Goal: Information Seeking & Learning: Learn about a topic

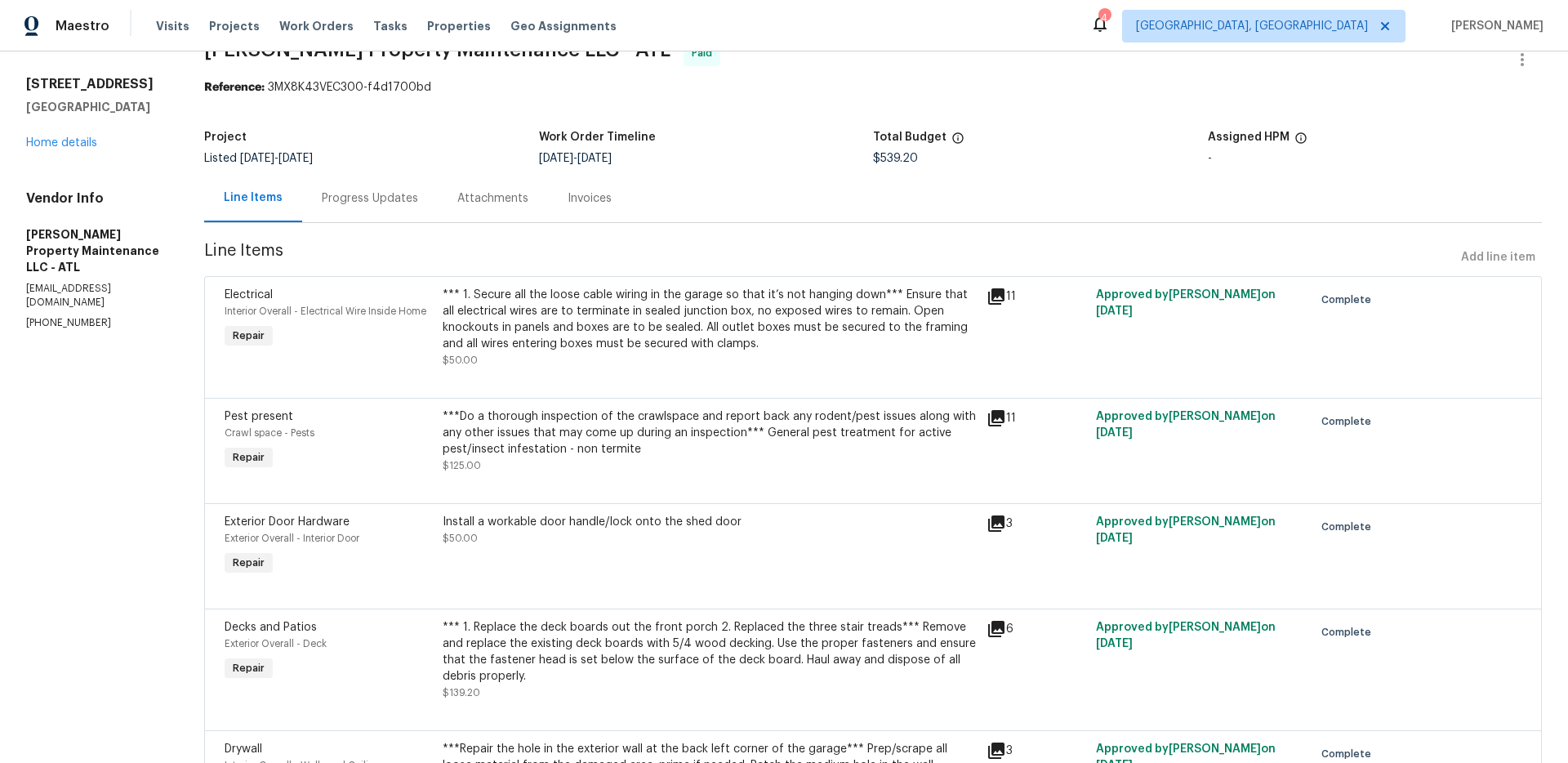
scroll to position [39, 0]
click at [772, 425] on div "***Do a thorough inspection of the crawlspace and report back any rodent/pest i…" at bounding box center [710, 431] width 535 height 49
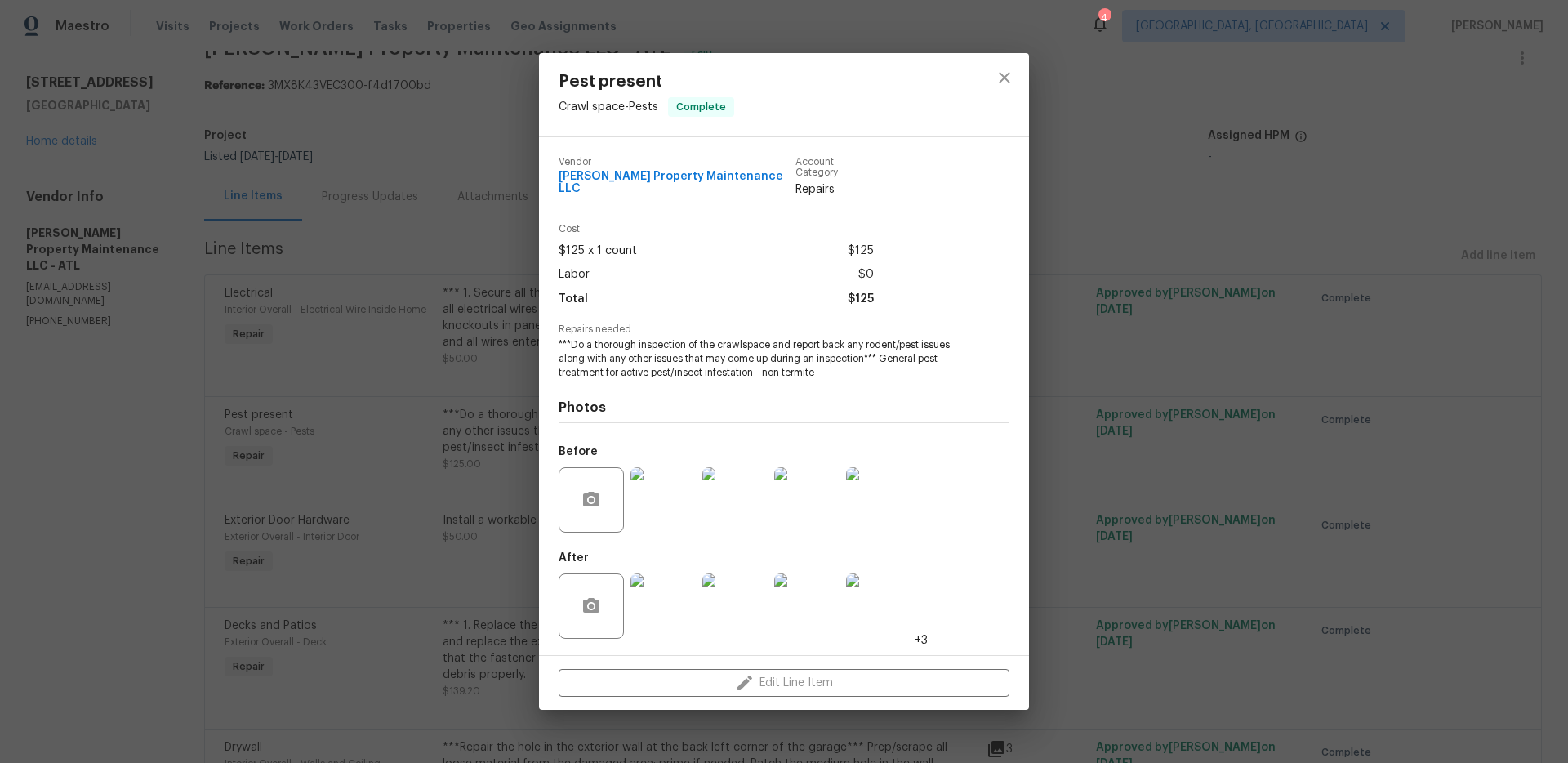
click at [490, 508] on div "Pest present Crawl space - Pests Complete Vendor Glen Property Maintenance LLC …" at bounding box center [784, 382] width 1568 height 763
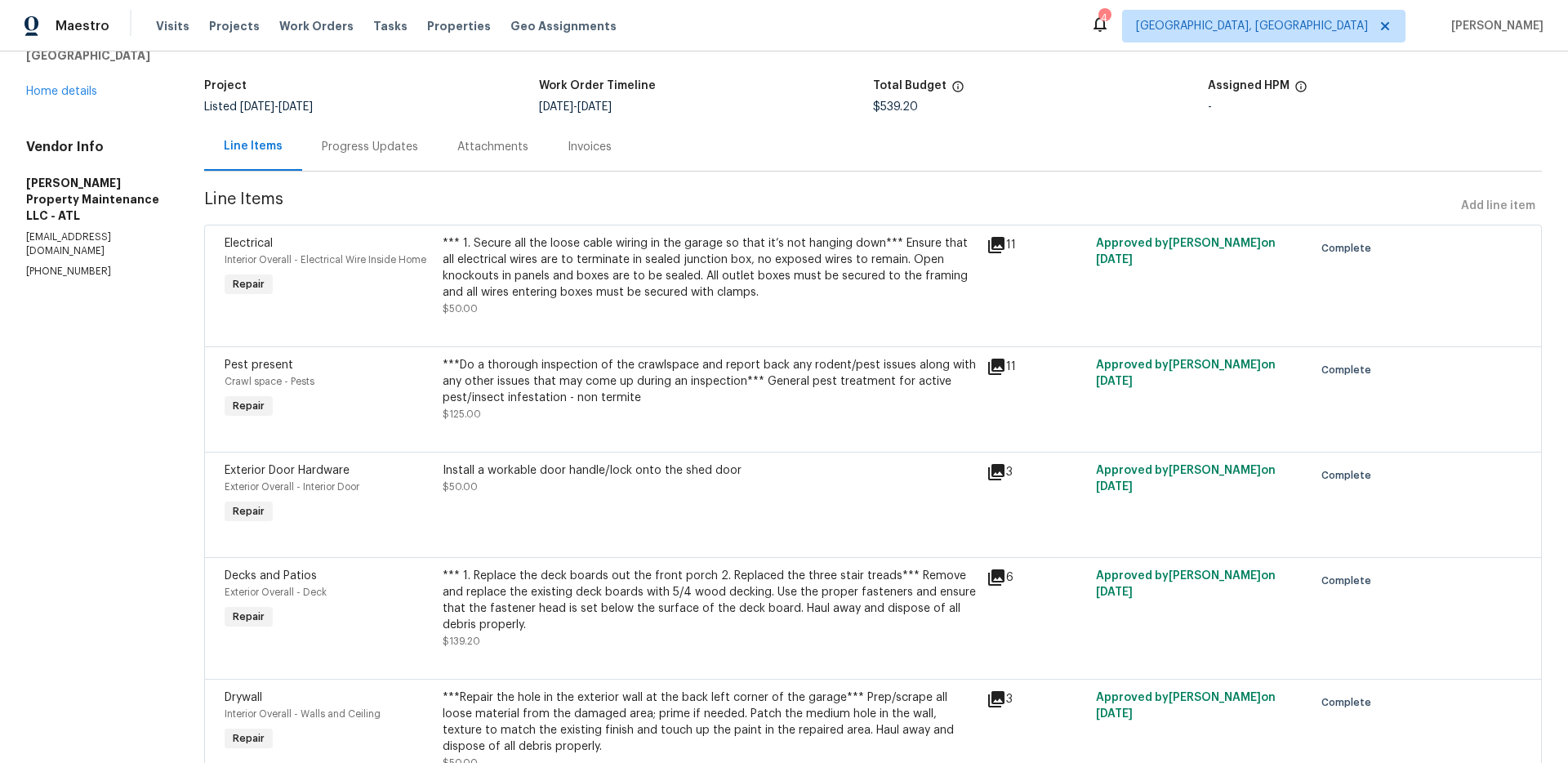
scroll to position [0, 0]
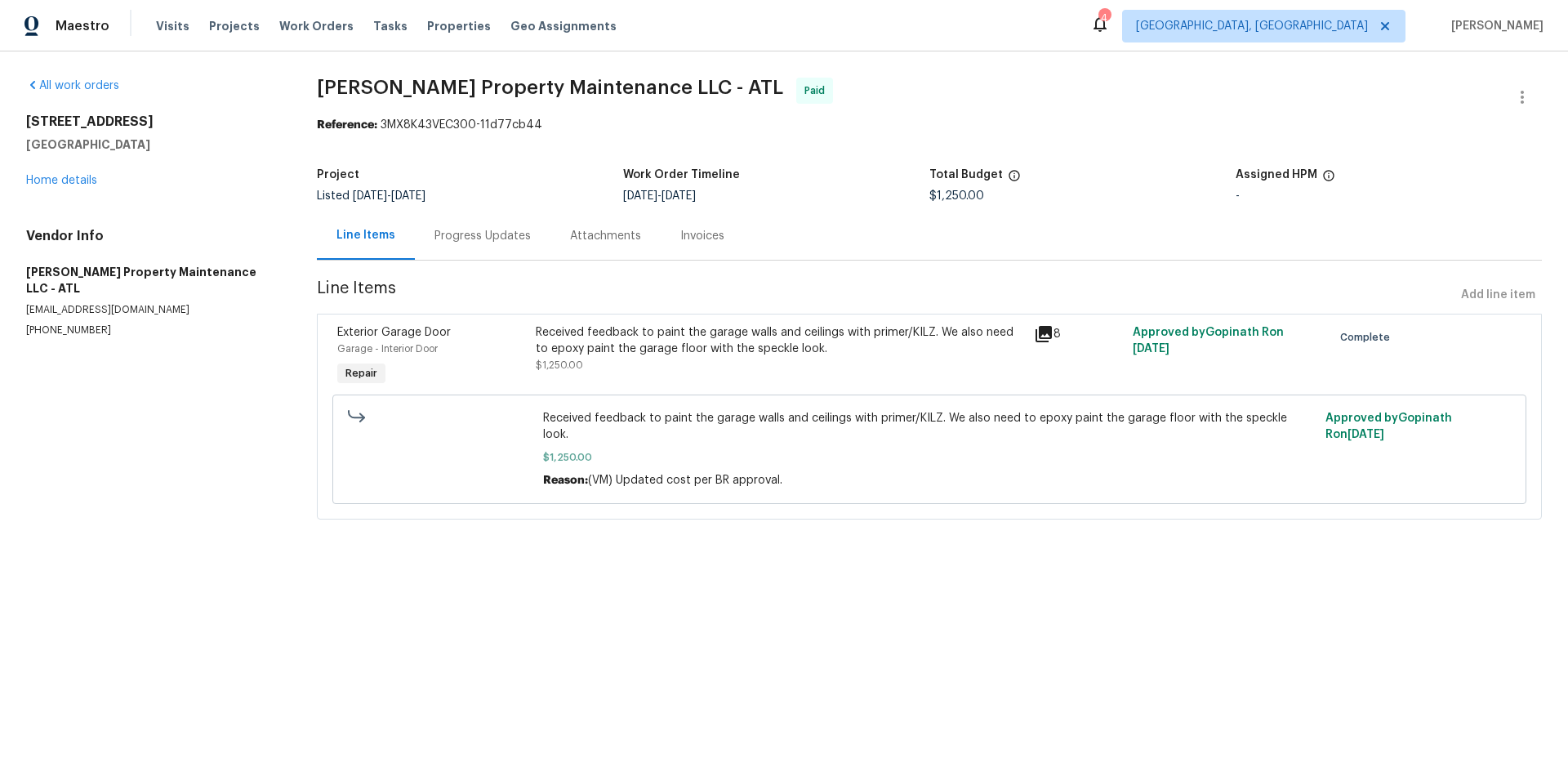
click at [664, 330] on div "Received feedback to paint the garage walls and ceilings with primer/KILZ. We a…" at bounding box center [780, 341] width 488 height 33
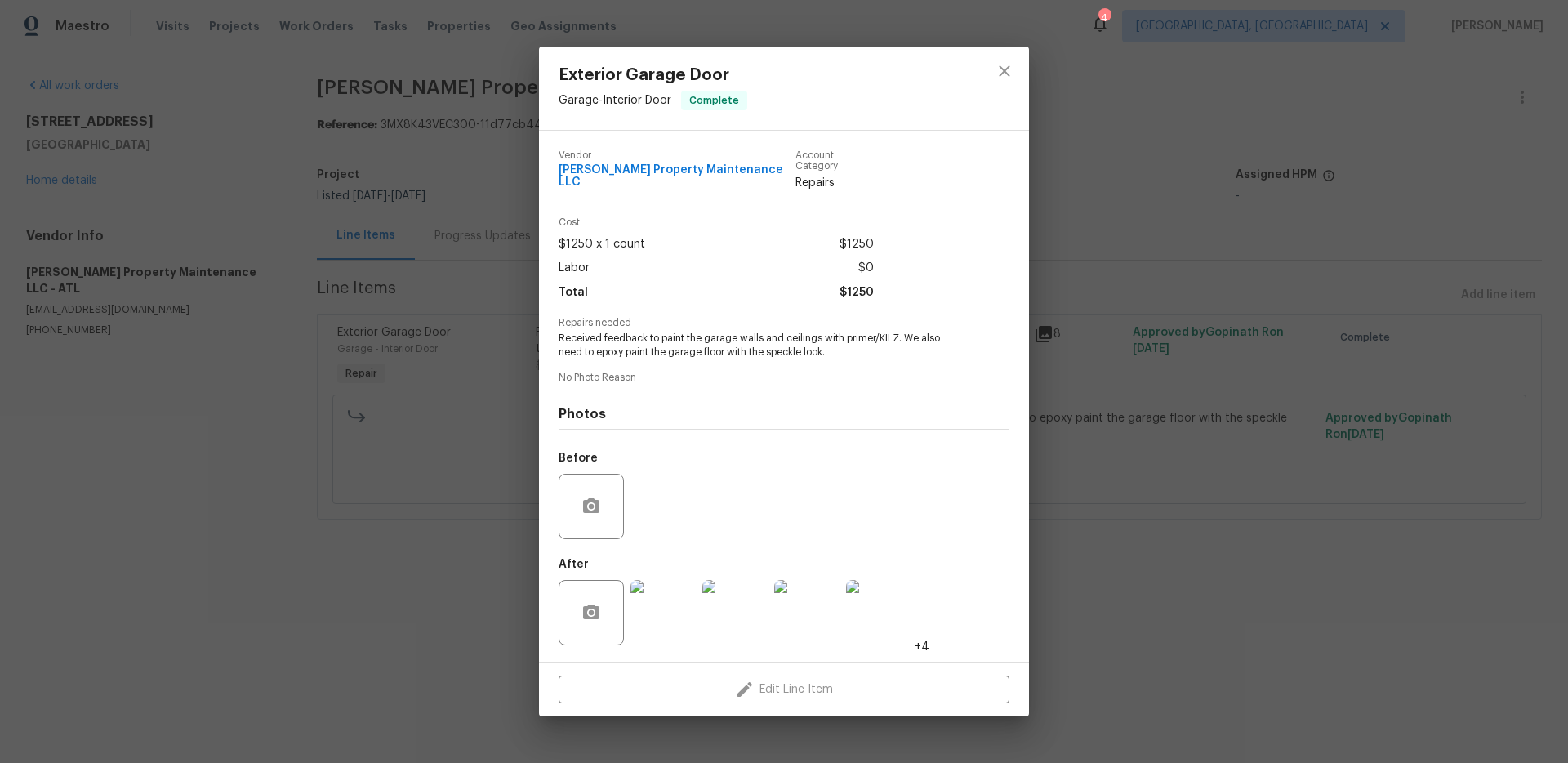
click at [662, 598] on img at bounding box center [663, 613] width 65 height 65
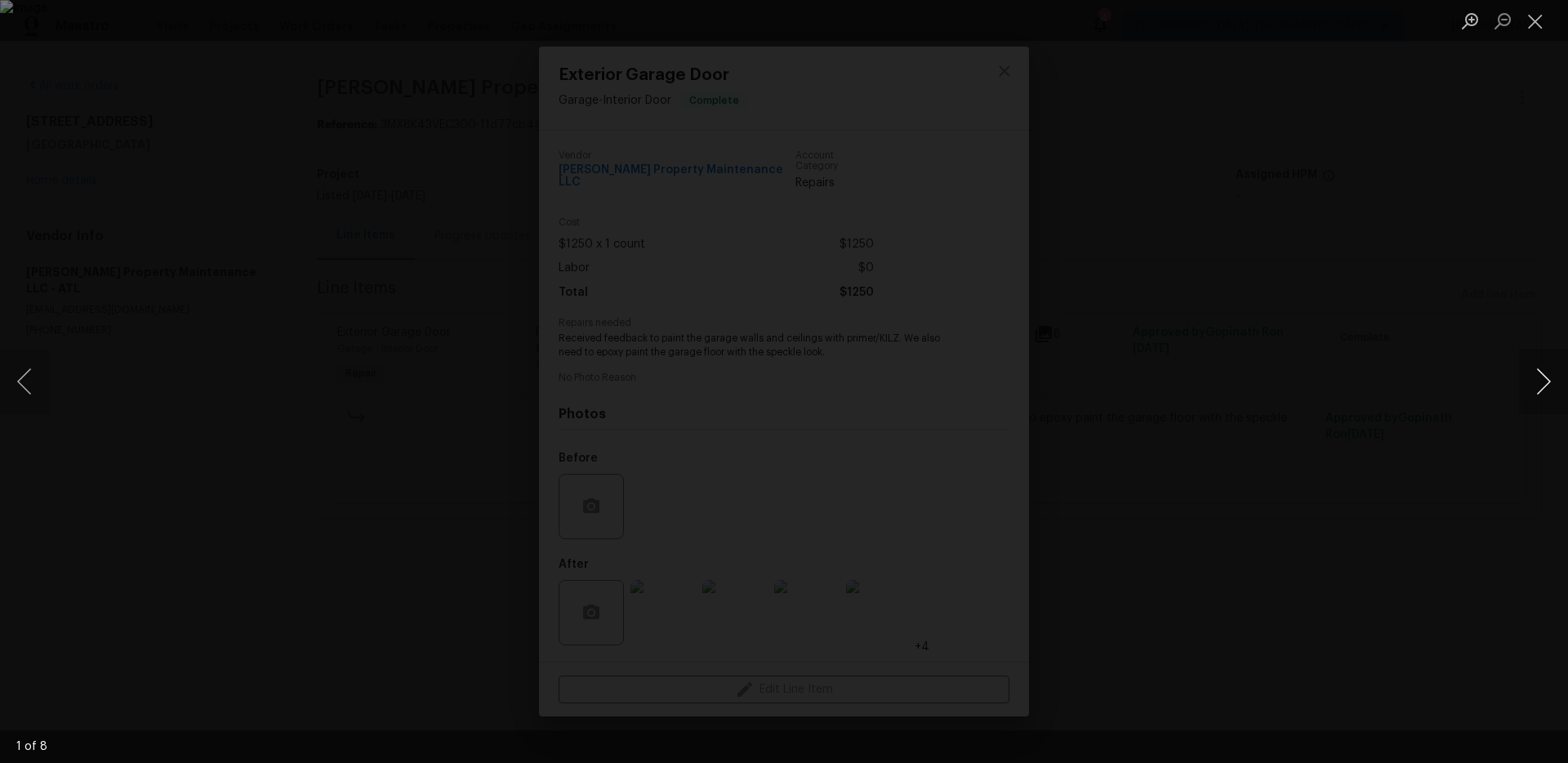
click at [1549, 384] on button "Next image" at bounding box center [1544, 382] width 49 height 65
drag, startPoint x: 1547, startPoint y: 385, endPoint x: 1353, endPoint y: 399, distance: 194.5
click at [1534, 386] on button "Next image" at bounding box center [1544, 382] width 49 height 65
drag, startPoint x: 1329, startPoint y: 400, endPoint x: 1319, endPoint y: 399, distance: 10.0
click at [1329, 400] on div "Lightbox" at bounding box center [784, 382] width 1568 height 763
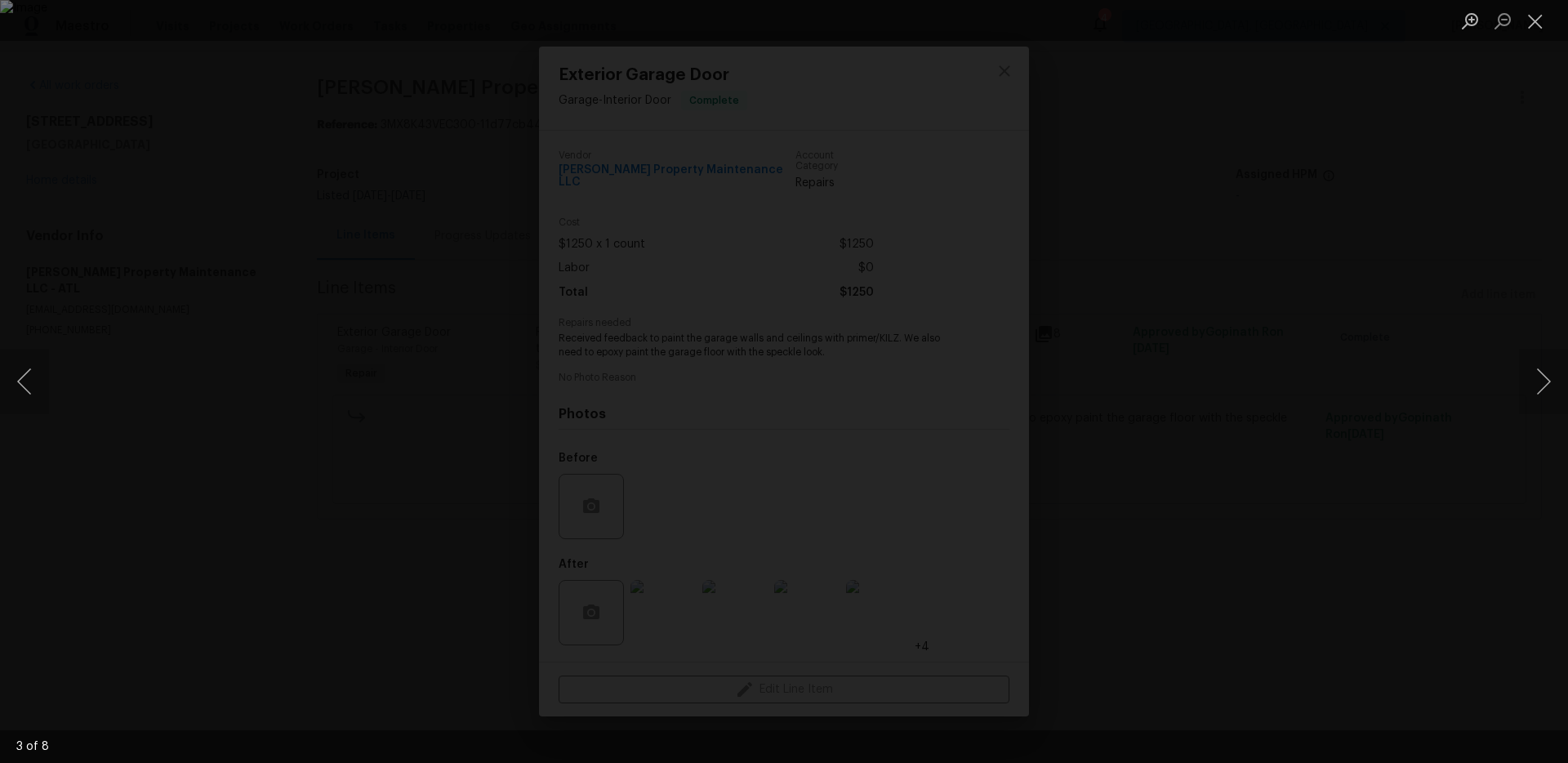
click at [1273, 395] on div "Lightbox" at bounding box center [784, 382] width 1568 height 763
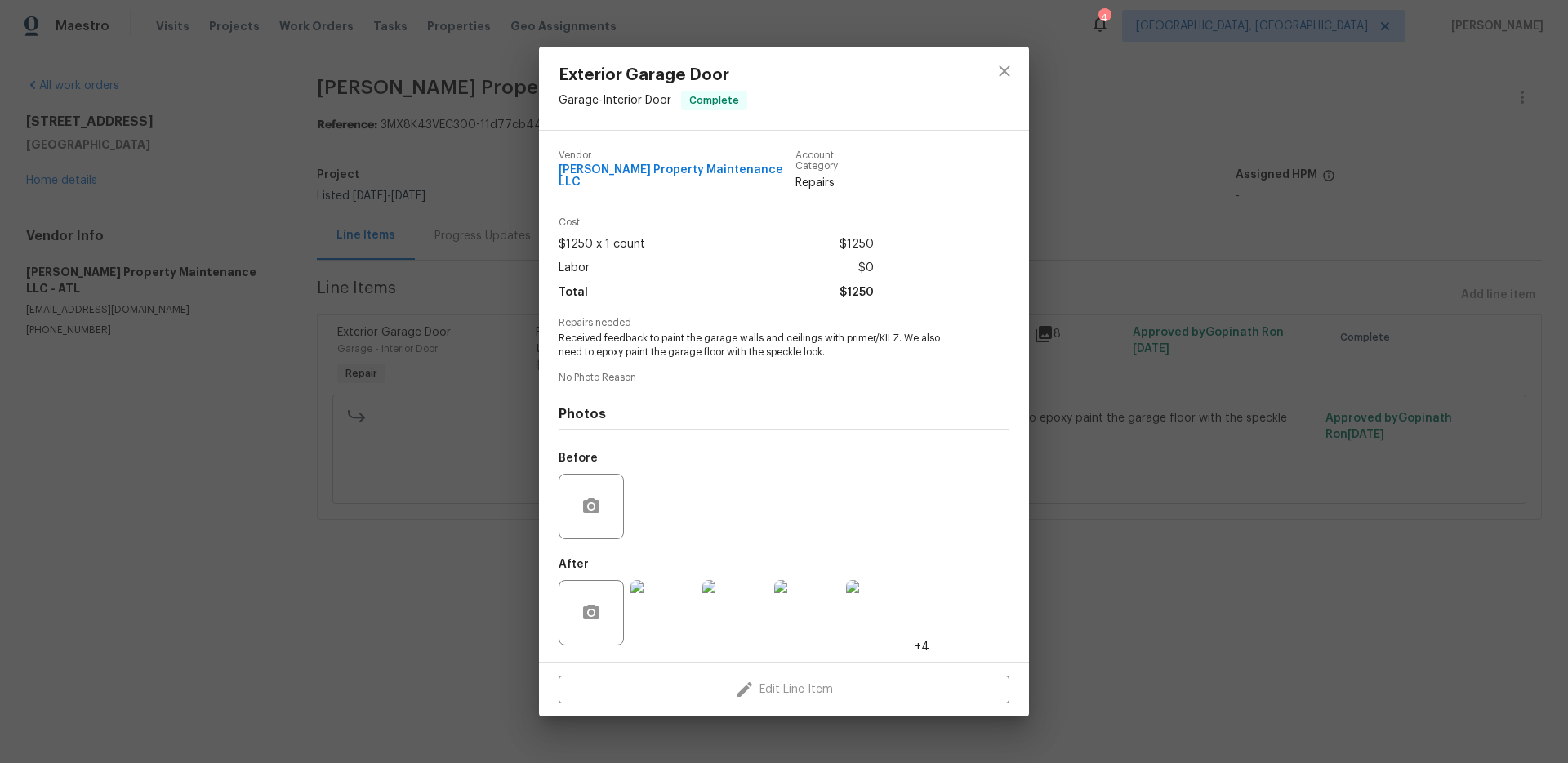
drag, startPoint x: 1218, startPoint y: 359, endPoint x: 1206, endPoint y: 357, distance: 12.2
click at [1218, 359] on div "Exterior Garage Door Garage - Interior Door Complete Vendor Glen Property Maint…" at bounding box center [784, 382] width 1568 height 763
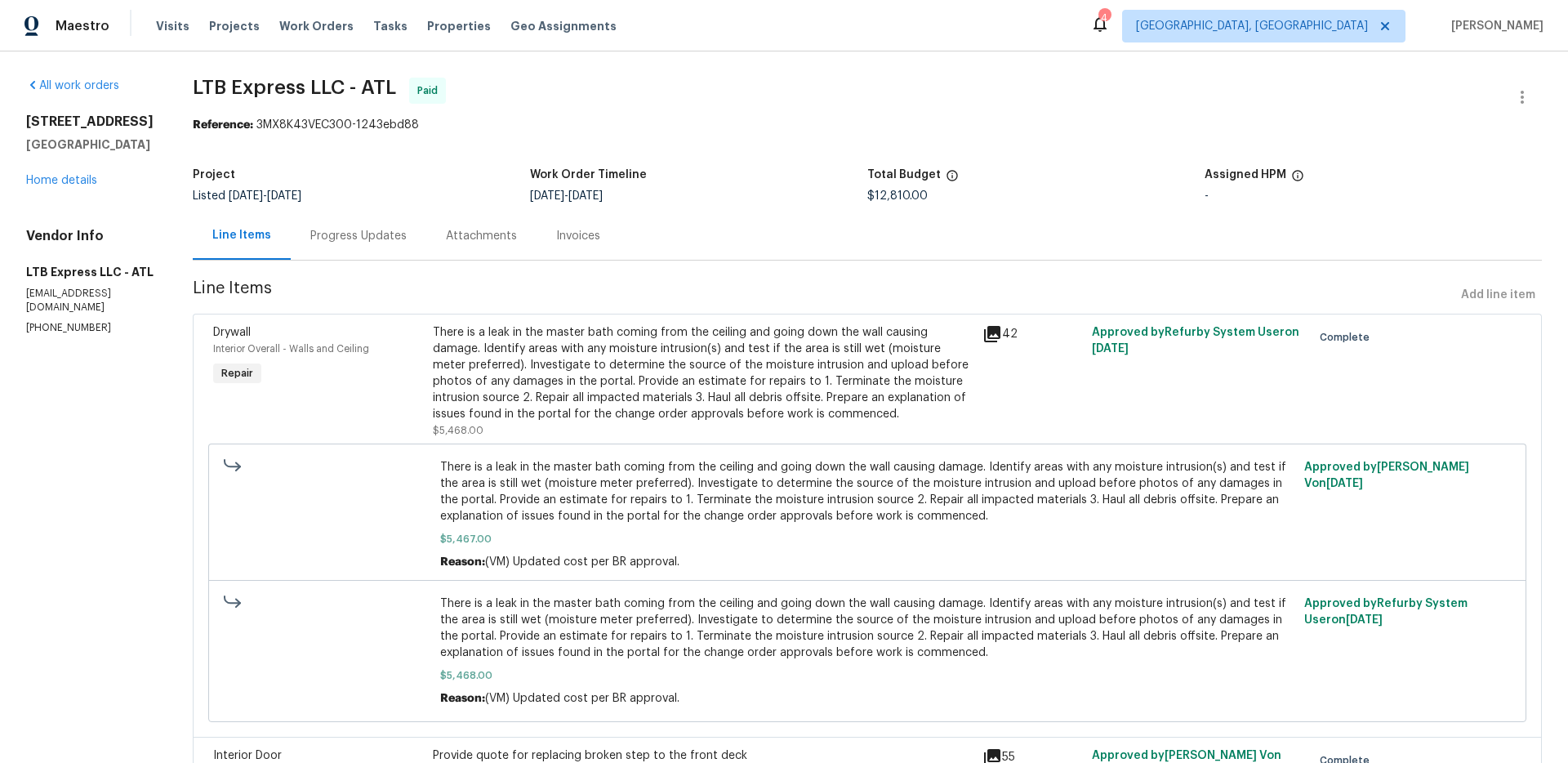
click at [654, 377] on div "There is a leak in the master bath coming from the ceiling and going down the w…" at bounding box center [702, 373] width 540 height 98
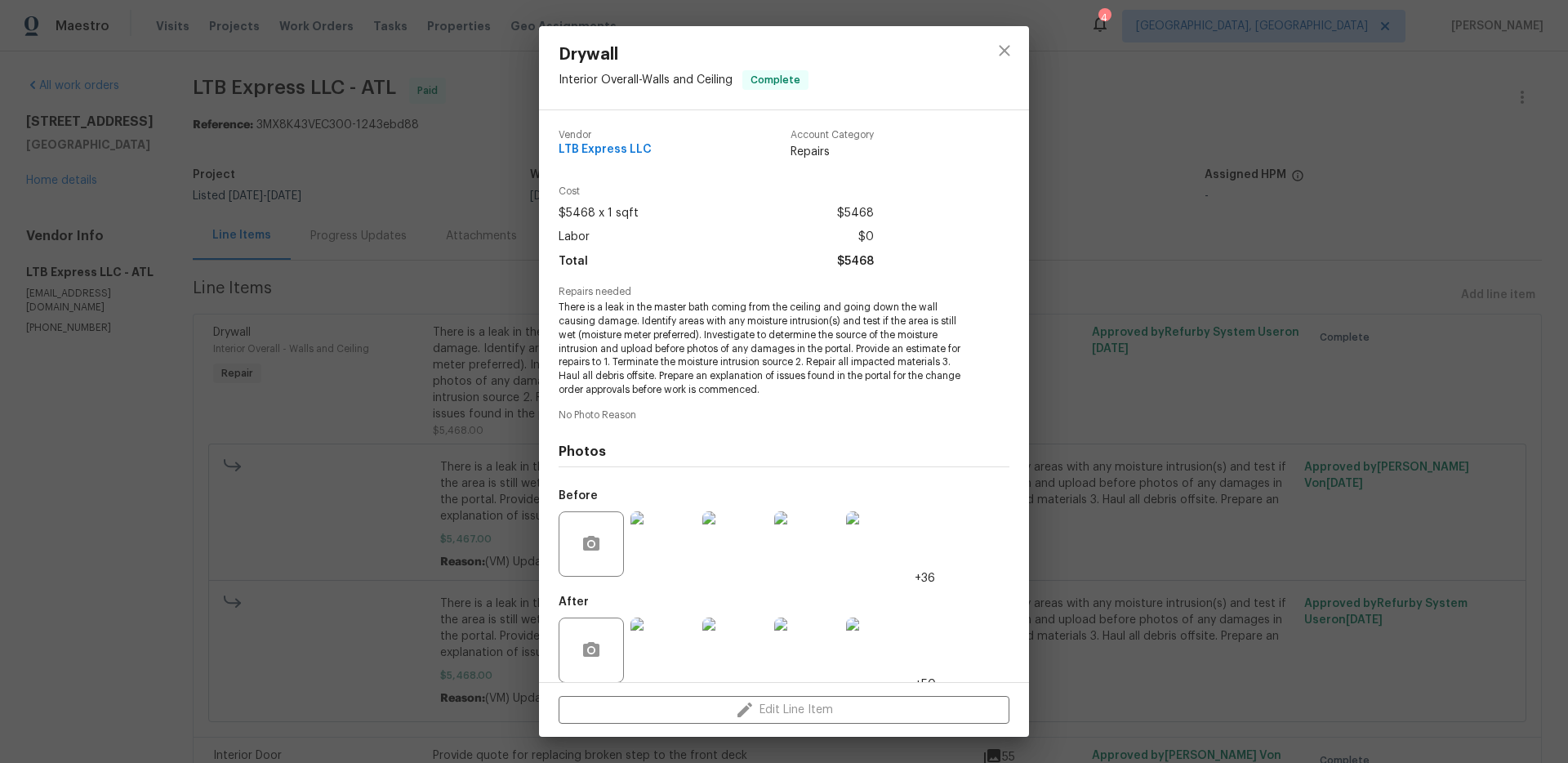
click at [676, 654] on img at bounding box center [663, 650] width 65 height 65
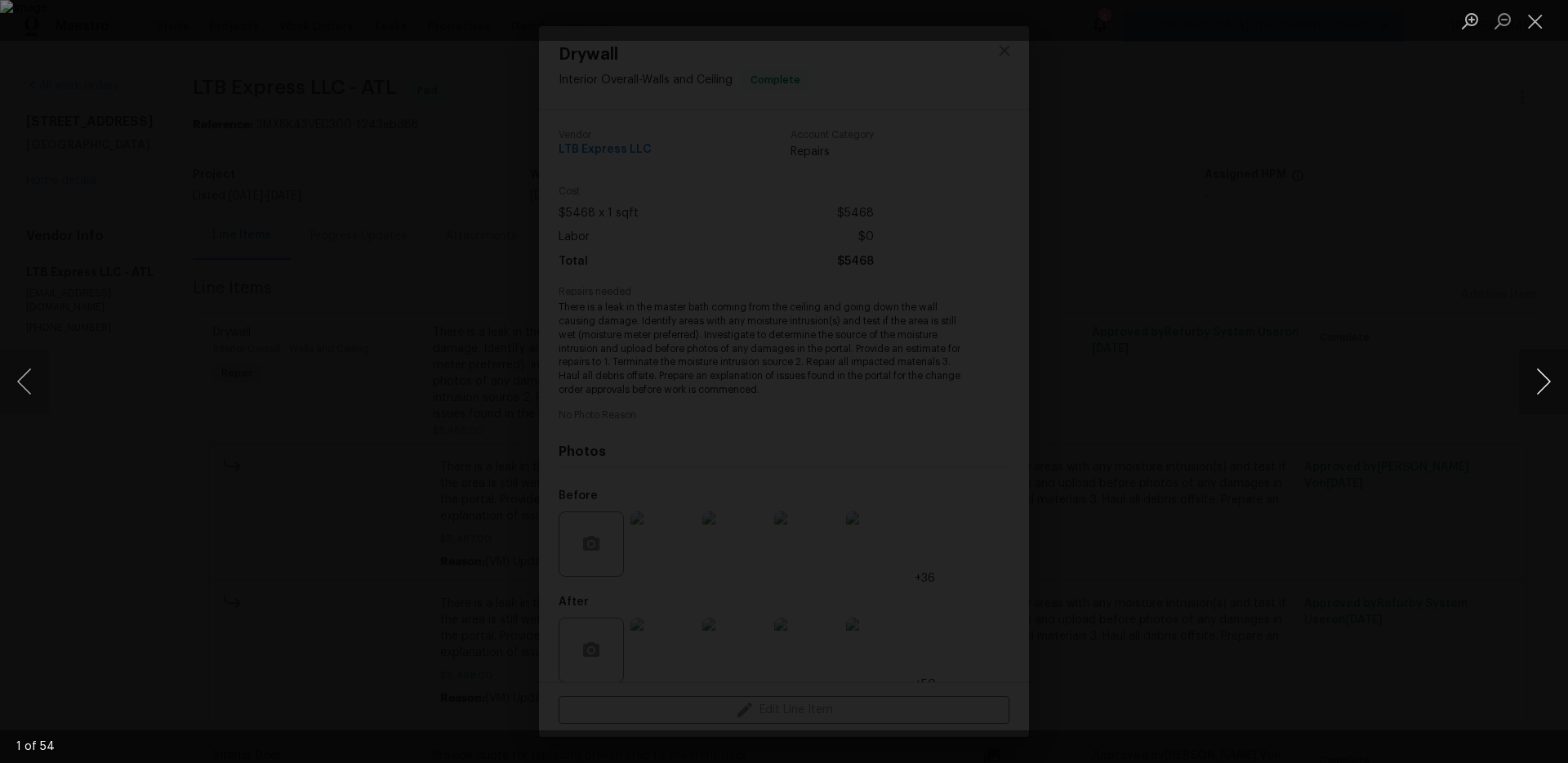
click at [1561, 392] on button "Next image" at bounding box center [1544, 382] width 49 height 65
click at [1548, 391] on button "Next image" at bounding box center [1544, 382] width 49 height 65
click at [1547, 391] on button "Next image" at bounding box center [1544, 382] width 49 height 65
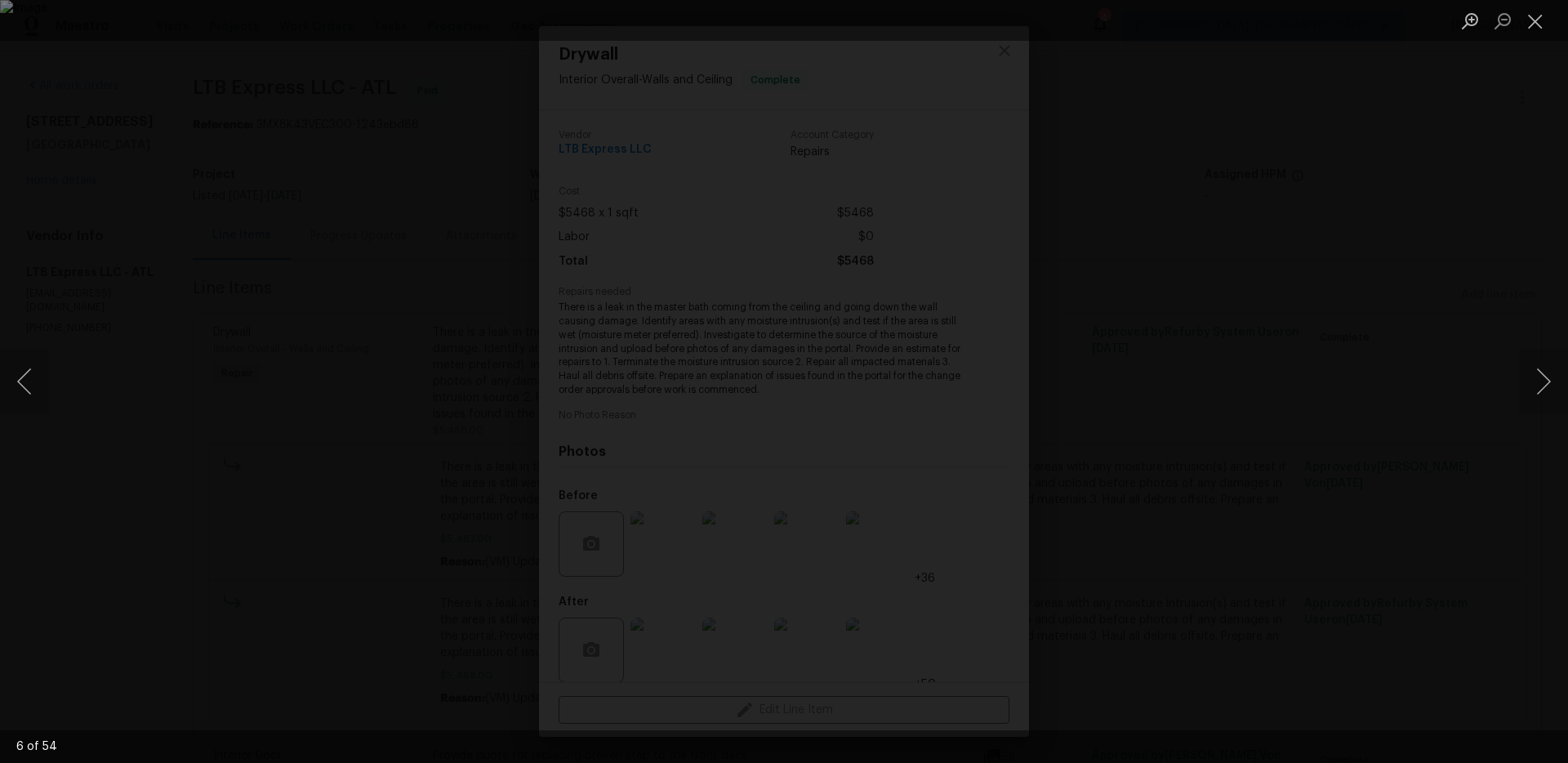
click at [1439, 458] on div "Lightbox" at bounding box center [784, 382] width 1568 height 763
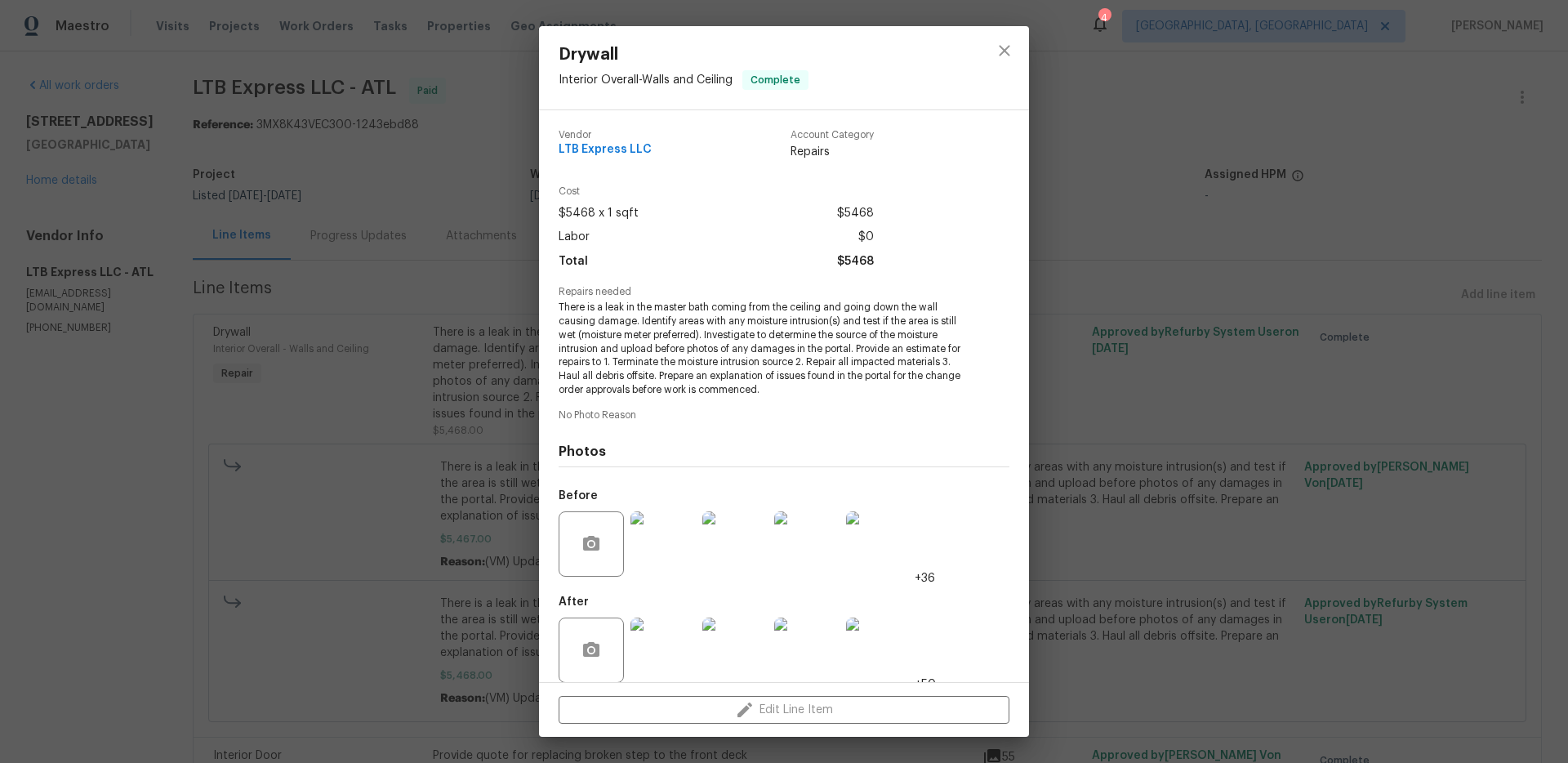
click at [1429, 458] on div "Drywall Interior Overall - Walls and Ceiling Complete Vendor LTB Express LLC Ac…" at bounding box center [784, 382] width 1568 height 763
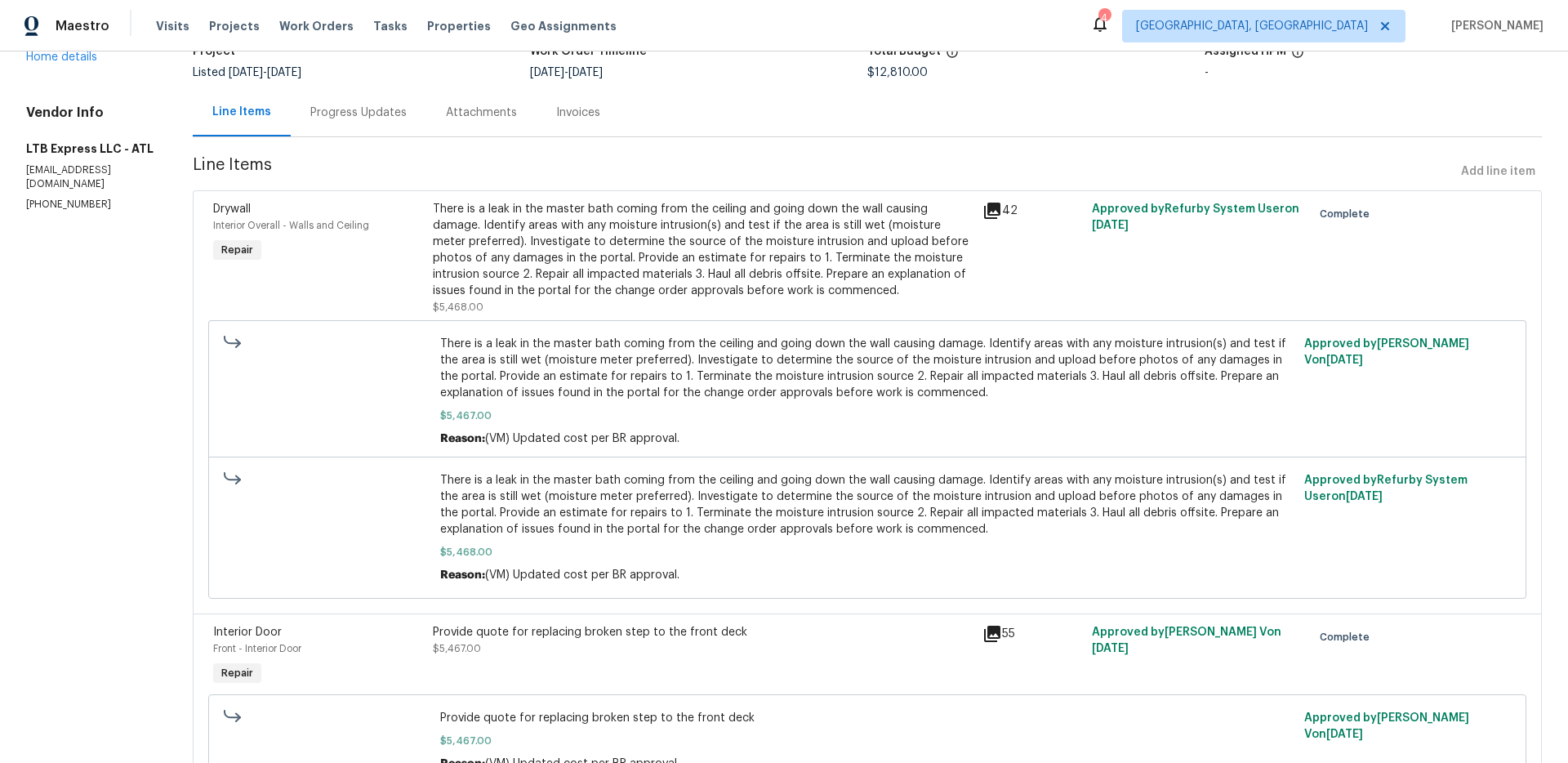
scroll to position [146, 0]
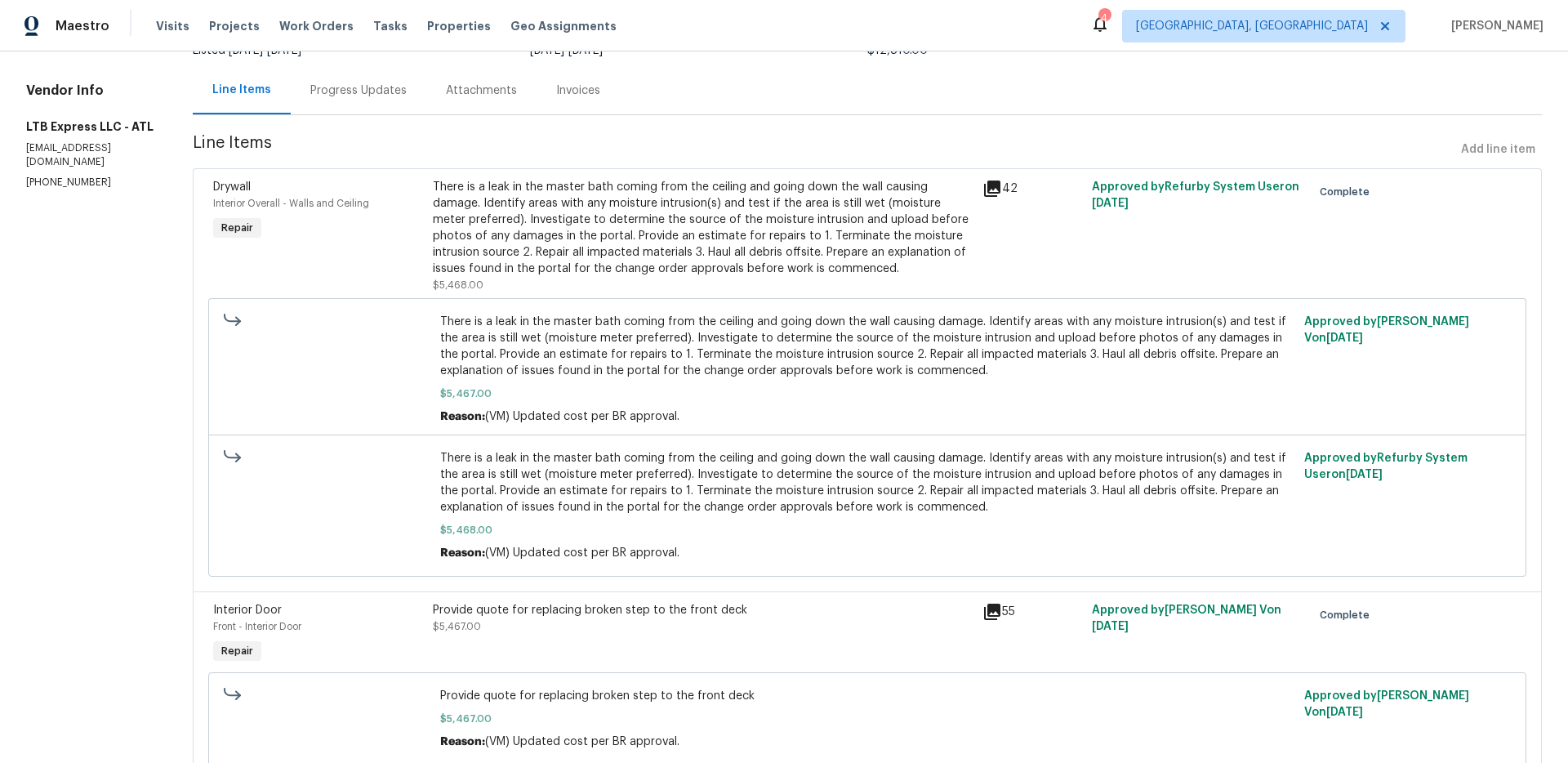
click at [640, 329] on span "There is a leak in the master bath coming from the ceiling and going down the w…" at bounding box center [868, 346] width 855 height 65
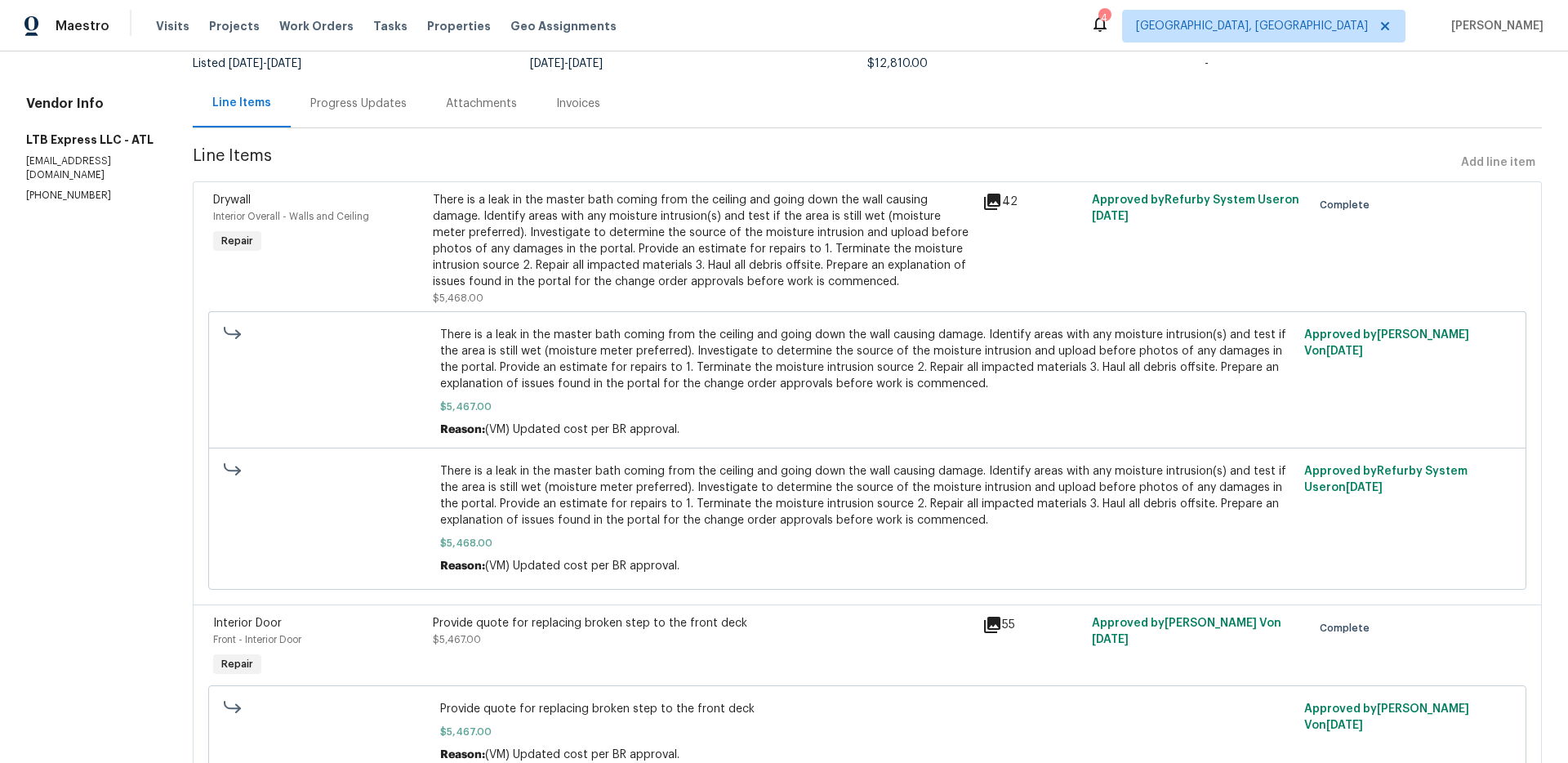
scroll to position [318, 0]
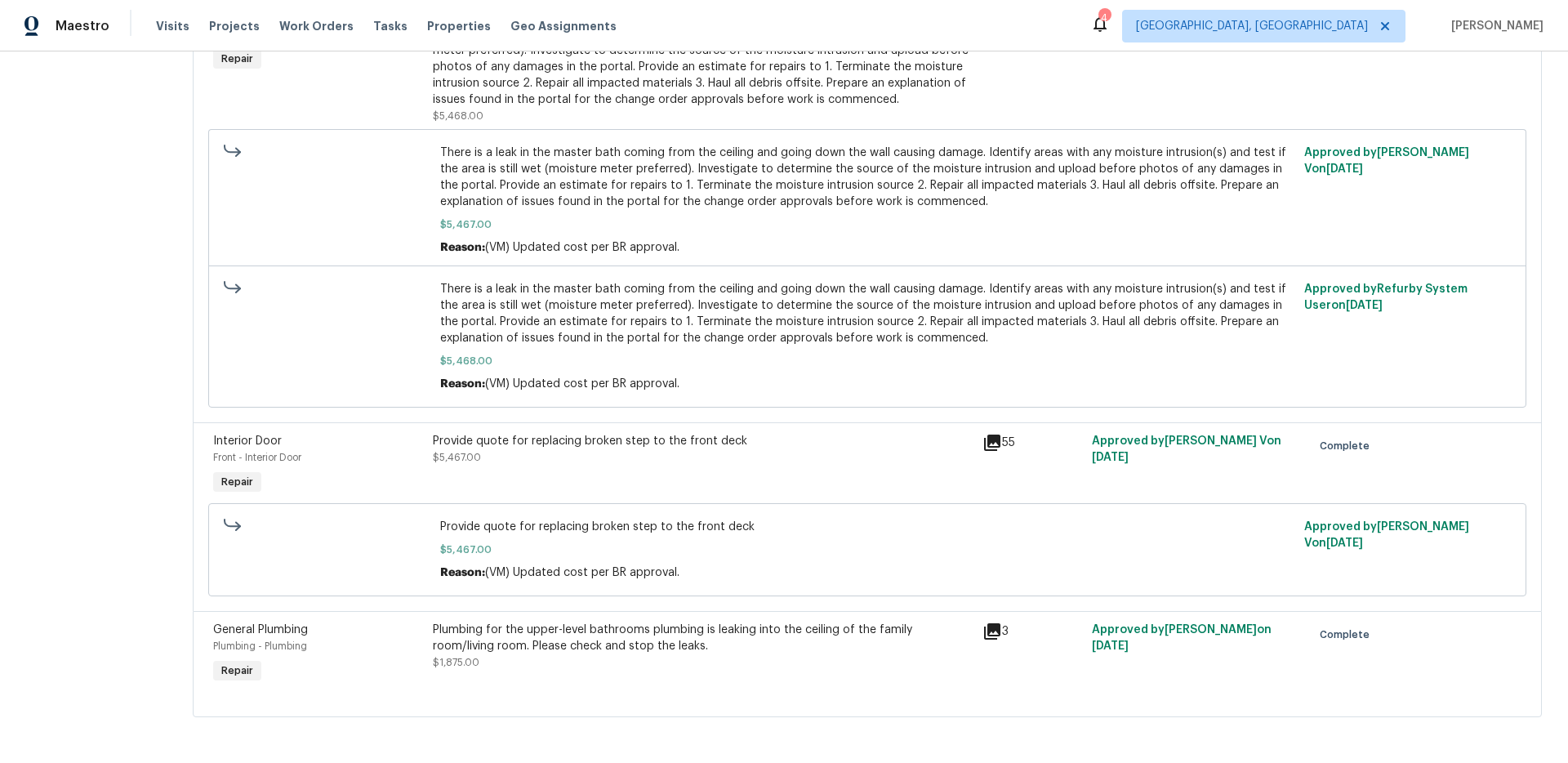
click at [541, 439] on div "Provide quote for replacing broken step to the front deck" at bounding box center [702, 441] width 540 height 16
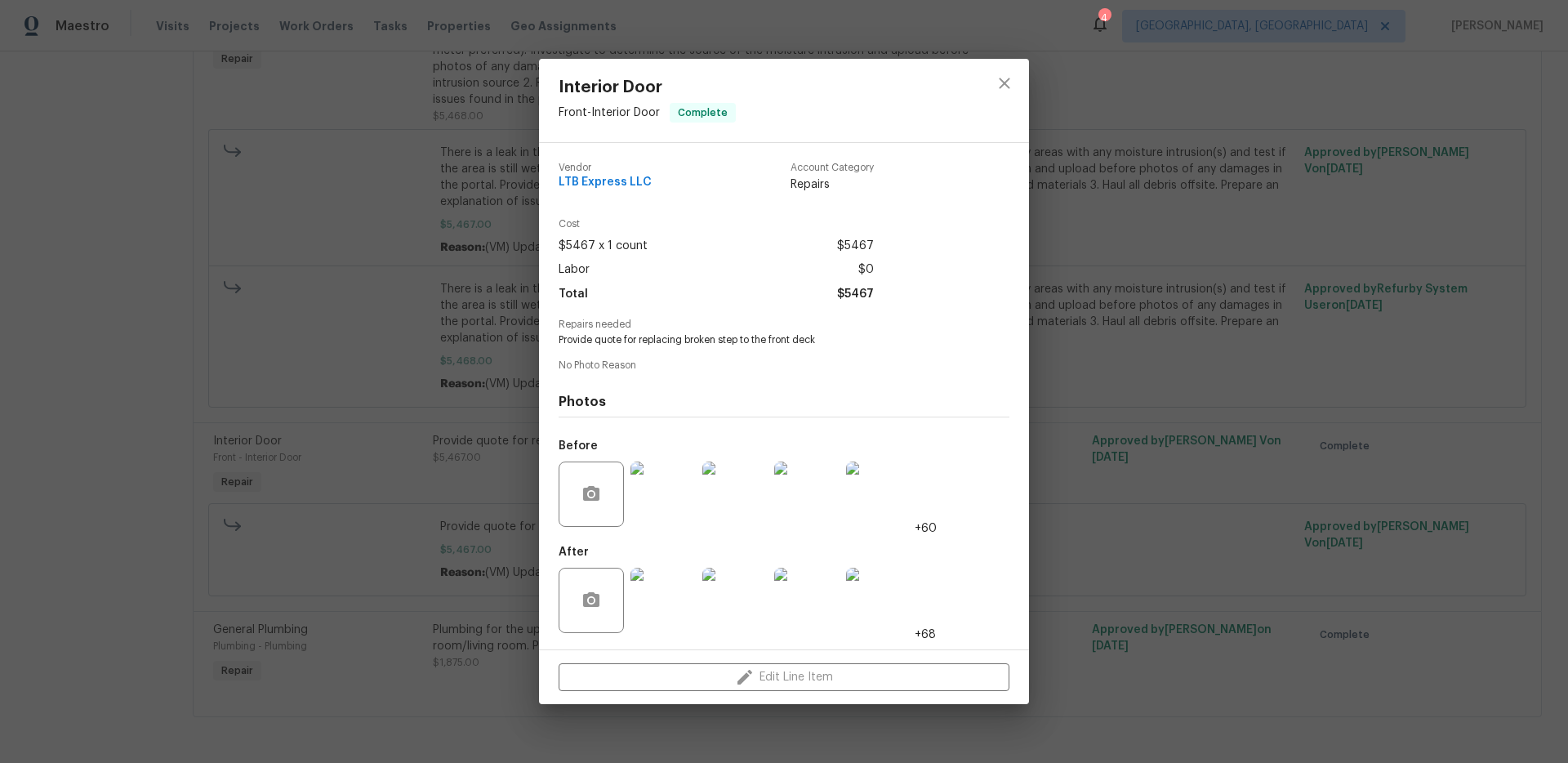
click at [1083, 480] on div "Interior Door Front - Interior Door Complete Vendor LTB Express LLC Account Cat…" at bounding box center [784, 382] width 1568 height 763
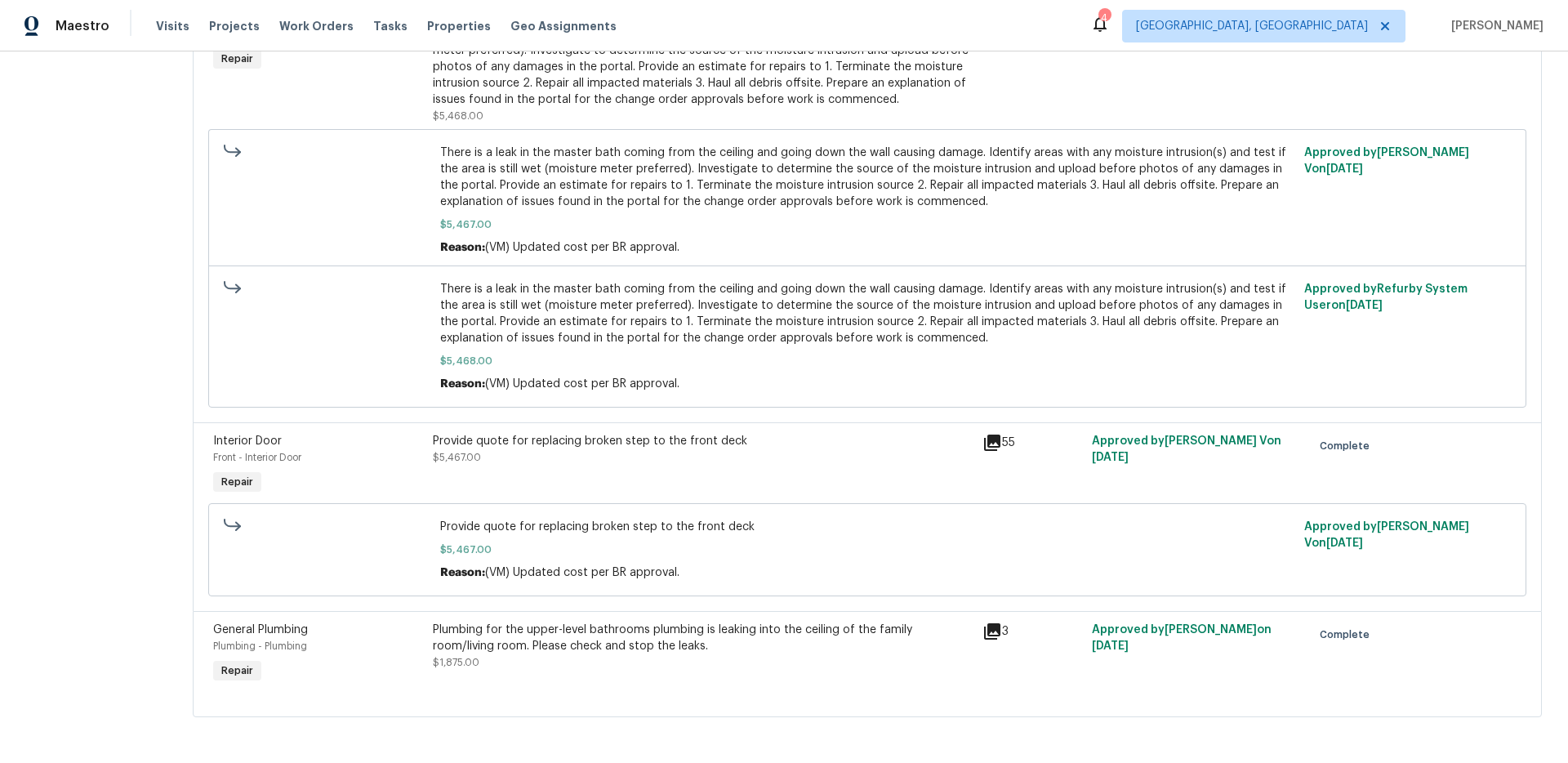
click at [537, 633] on div "Plumbing for the upper-level bathrooms plumbing is leaking into the ceiling of …" at bounding box center [702, 638] width 540 height 33
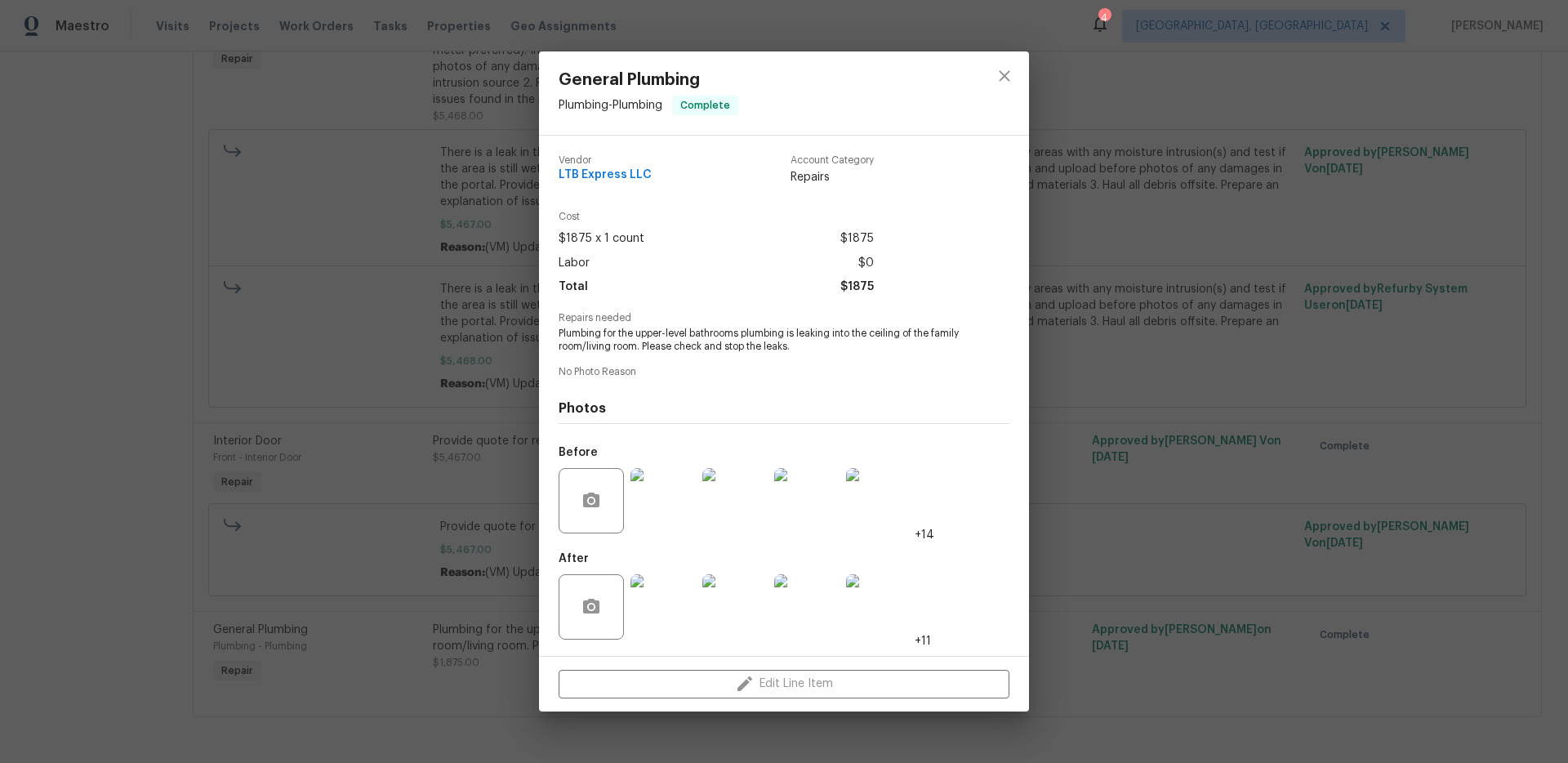
click at [636, 510] on img at bounding box center [663, 501] width 65 height 65
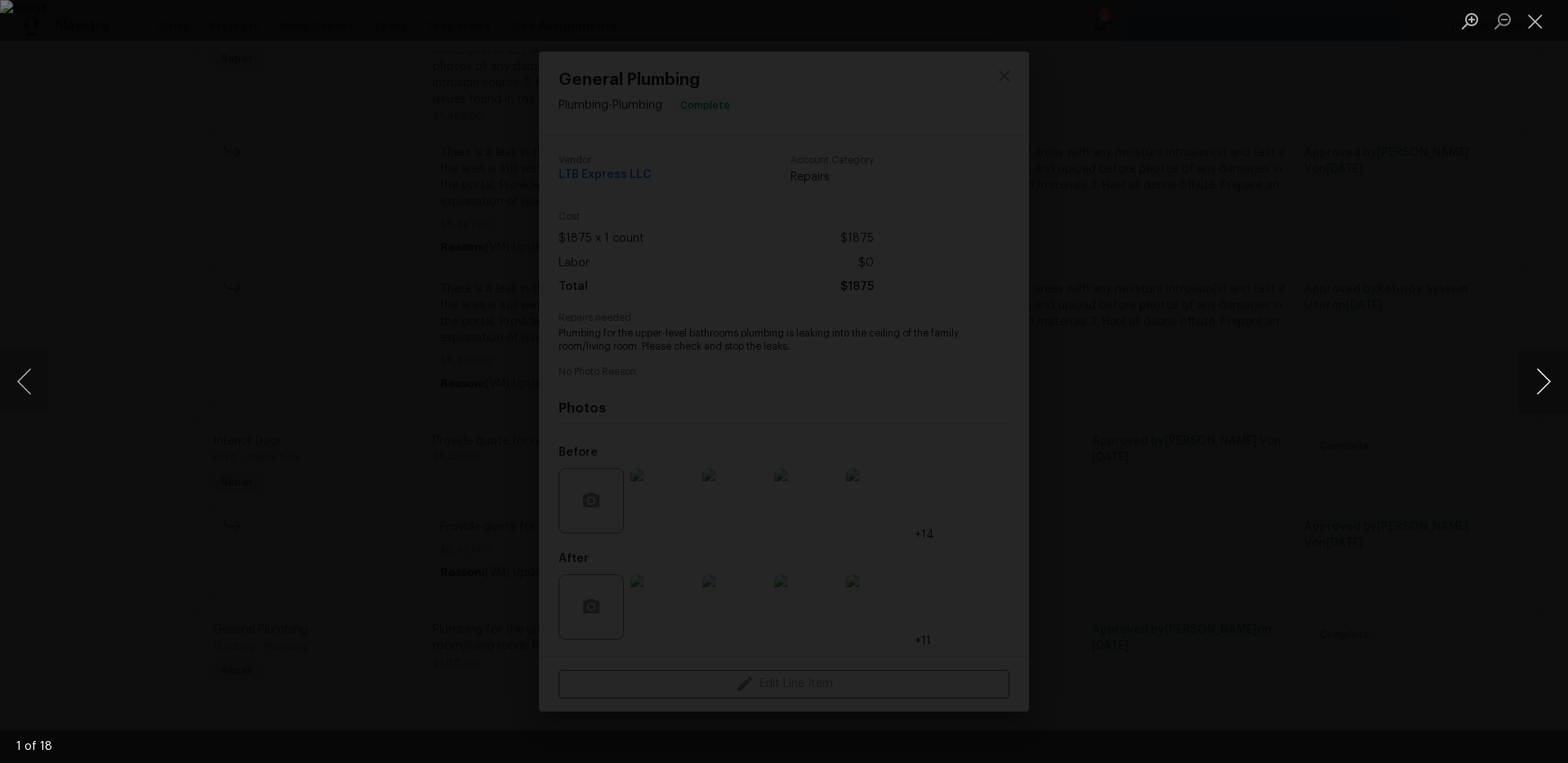
click at [1526, 387] on button "Next image" at bounding box center [1544, 382] width 49 height 65
click at [1531, 387] on button "Next image" at bounding box center [1544, 382] width 49 height 65
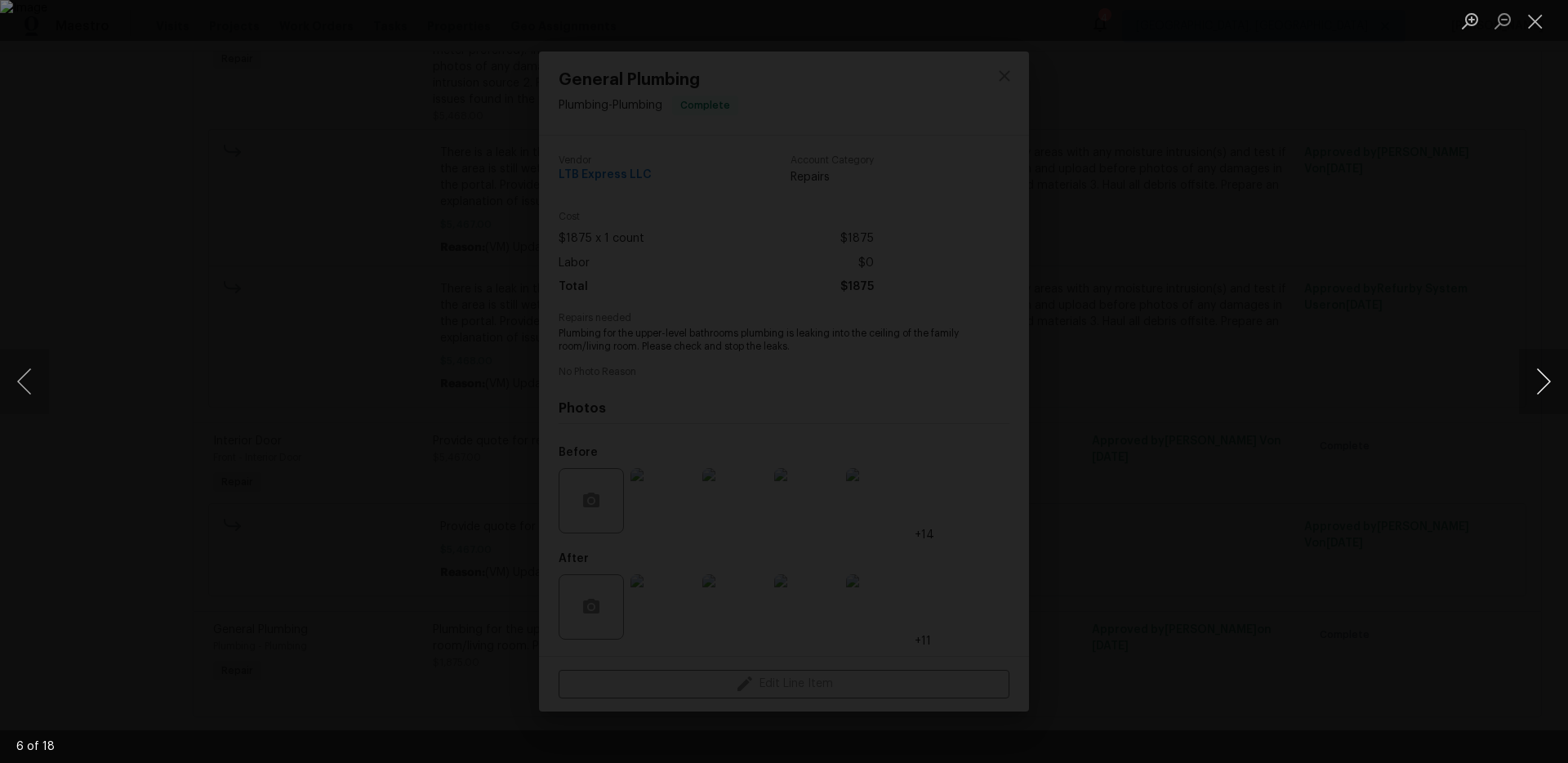
click at [1531, 387] on button "Next image" at bounding box center [1544, 382] width 49 height 65
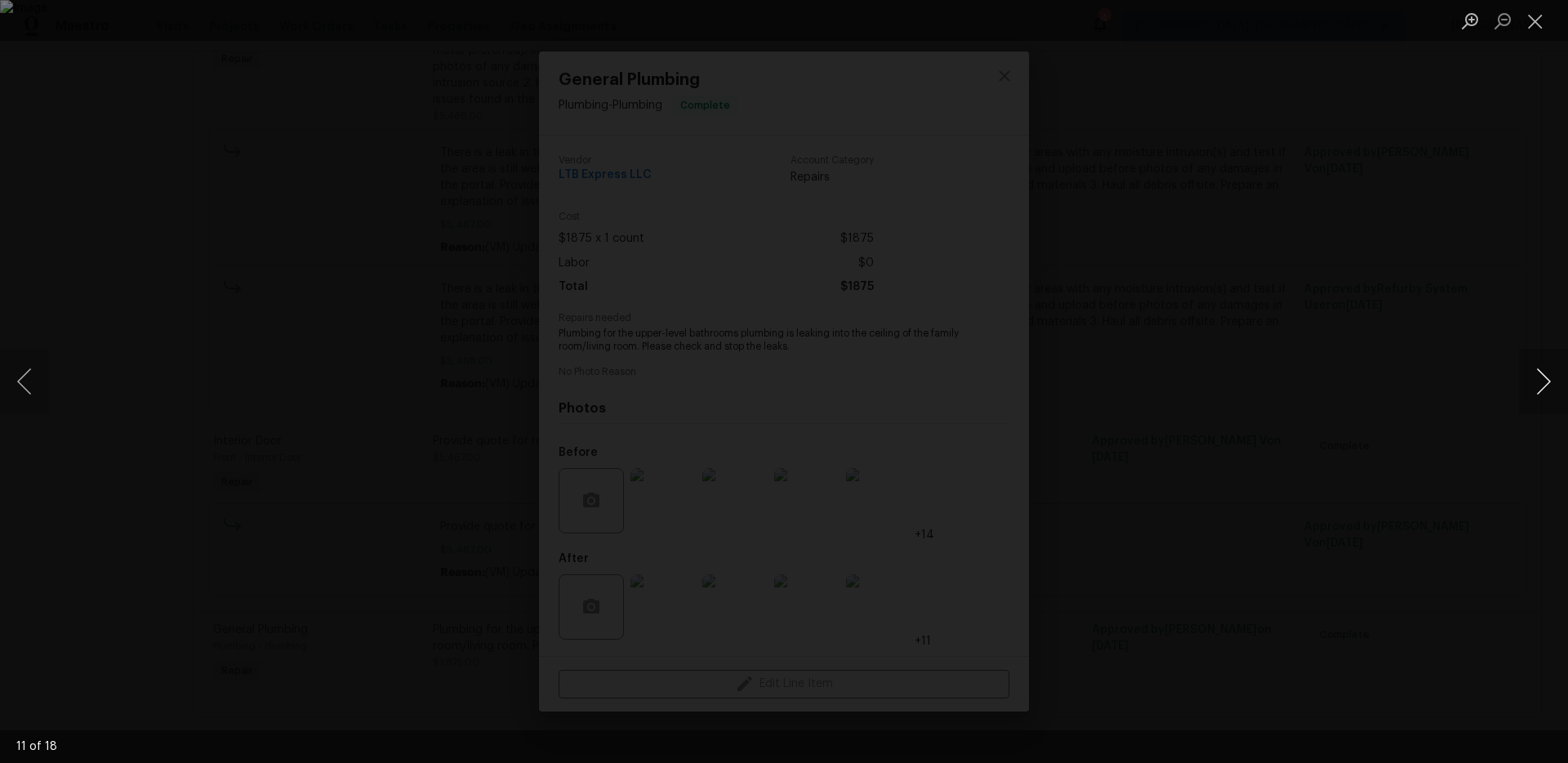
click at [1531, 387] on button "Next image" at bounding box center [1544, 382] width 49 height 65
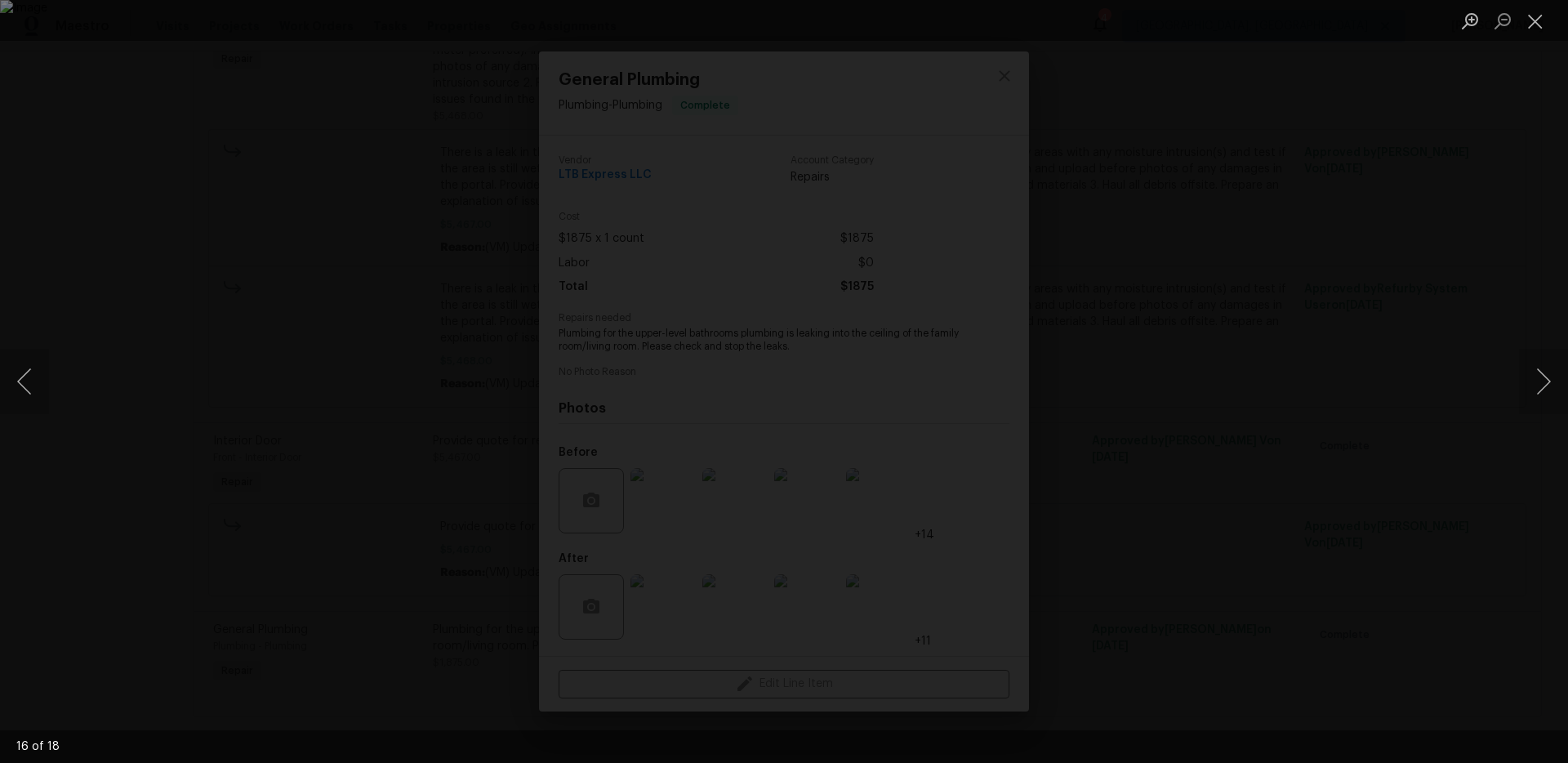
drag, startPoint x: 1413, startPoint y: 496, endPoint x: 1410, endPoint y: 484, distance: 12.4
click at [1412, 495] on div "Lightbox" at bounding box center [784, 382] width 1568 height 763
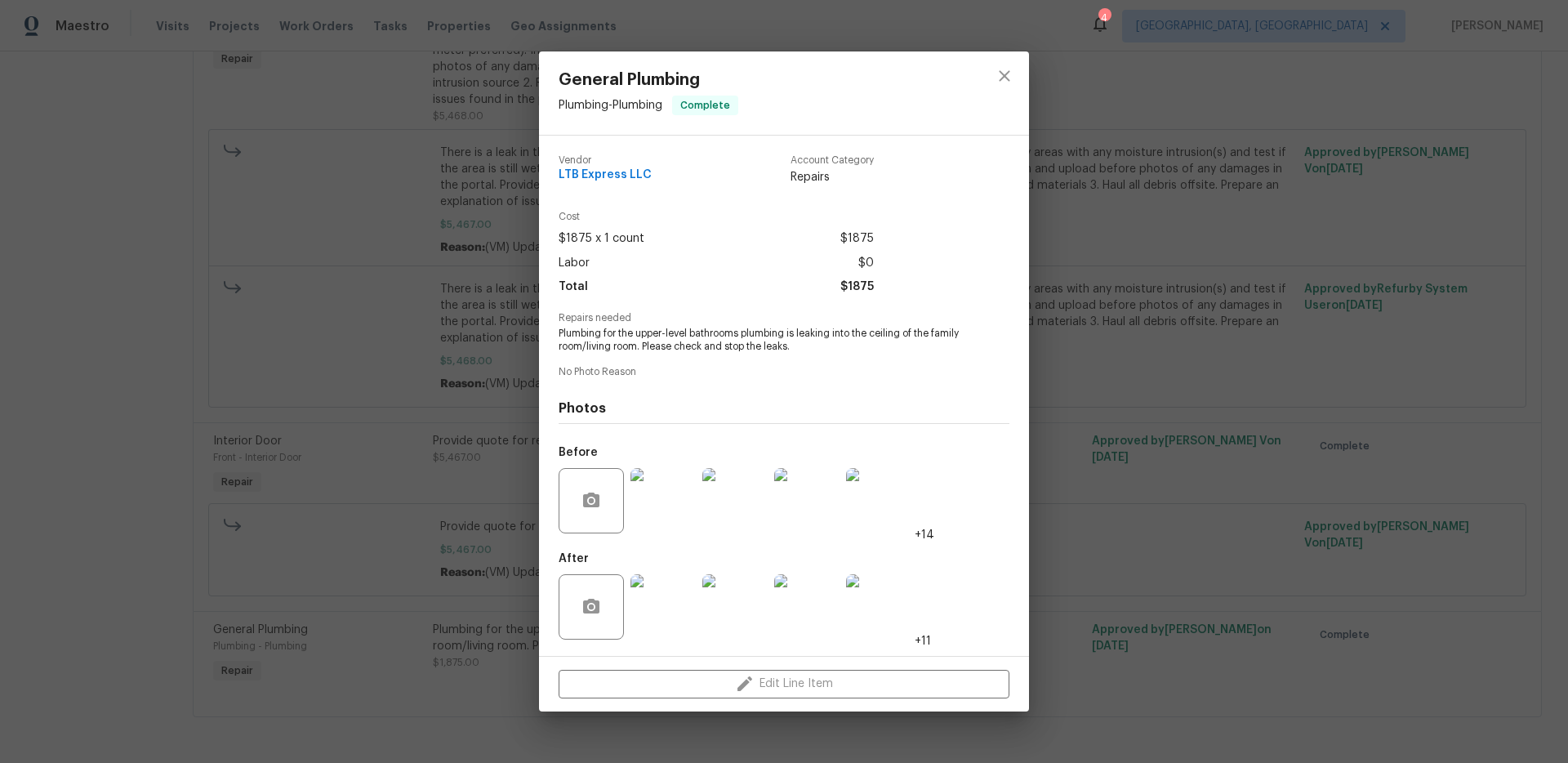
click at [663, 595] on img at bounding box center [663, 607] width 65 height 65
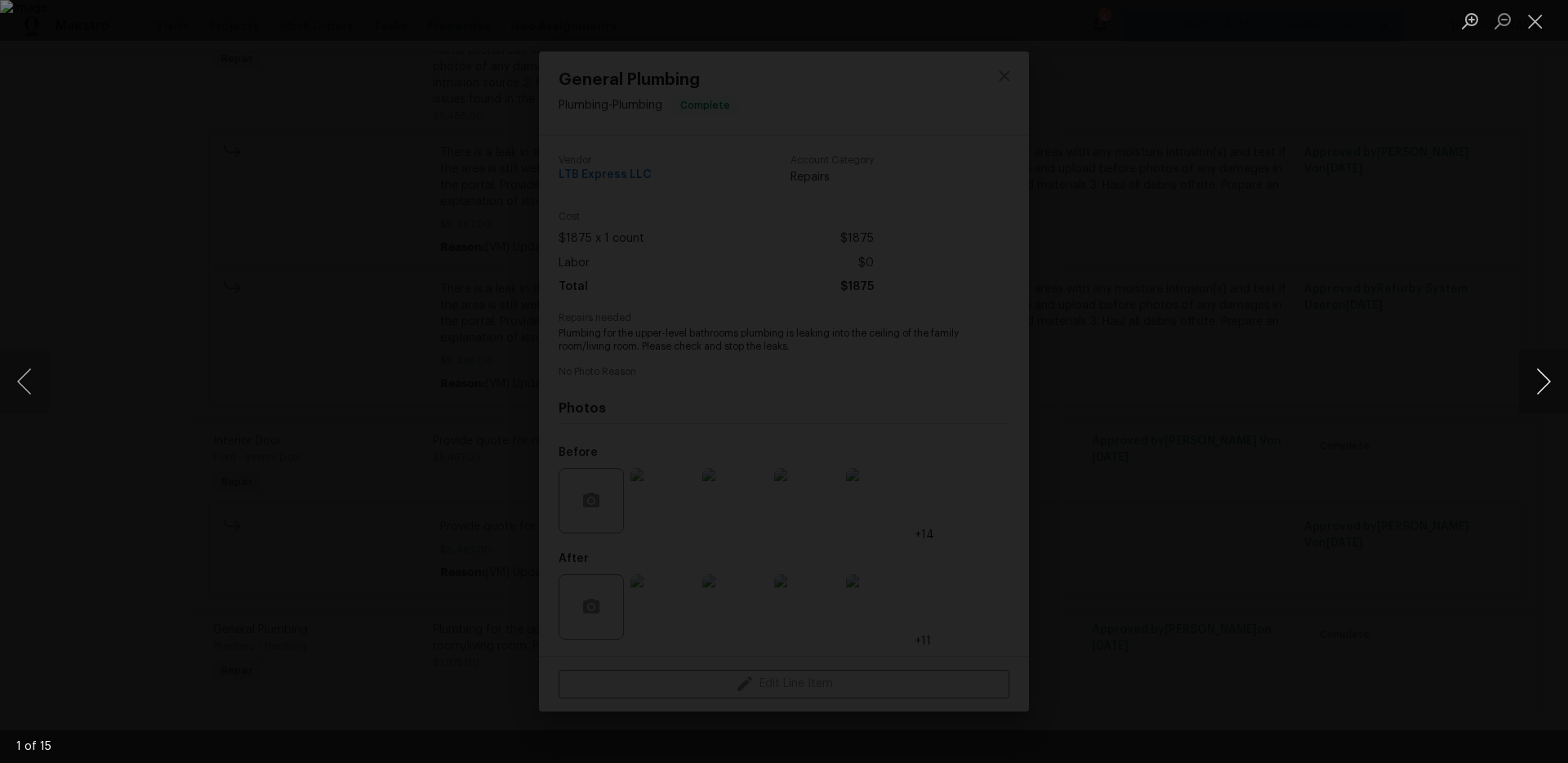
click at [1531, 383] on button "Next image" at bounding box center [1544, 382] width 49 height 65
click at [1532, 383] on button "Next image" at bounding box center [1544, 382] width 49 height 65
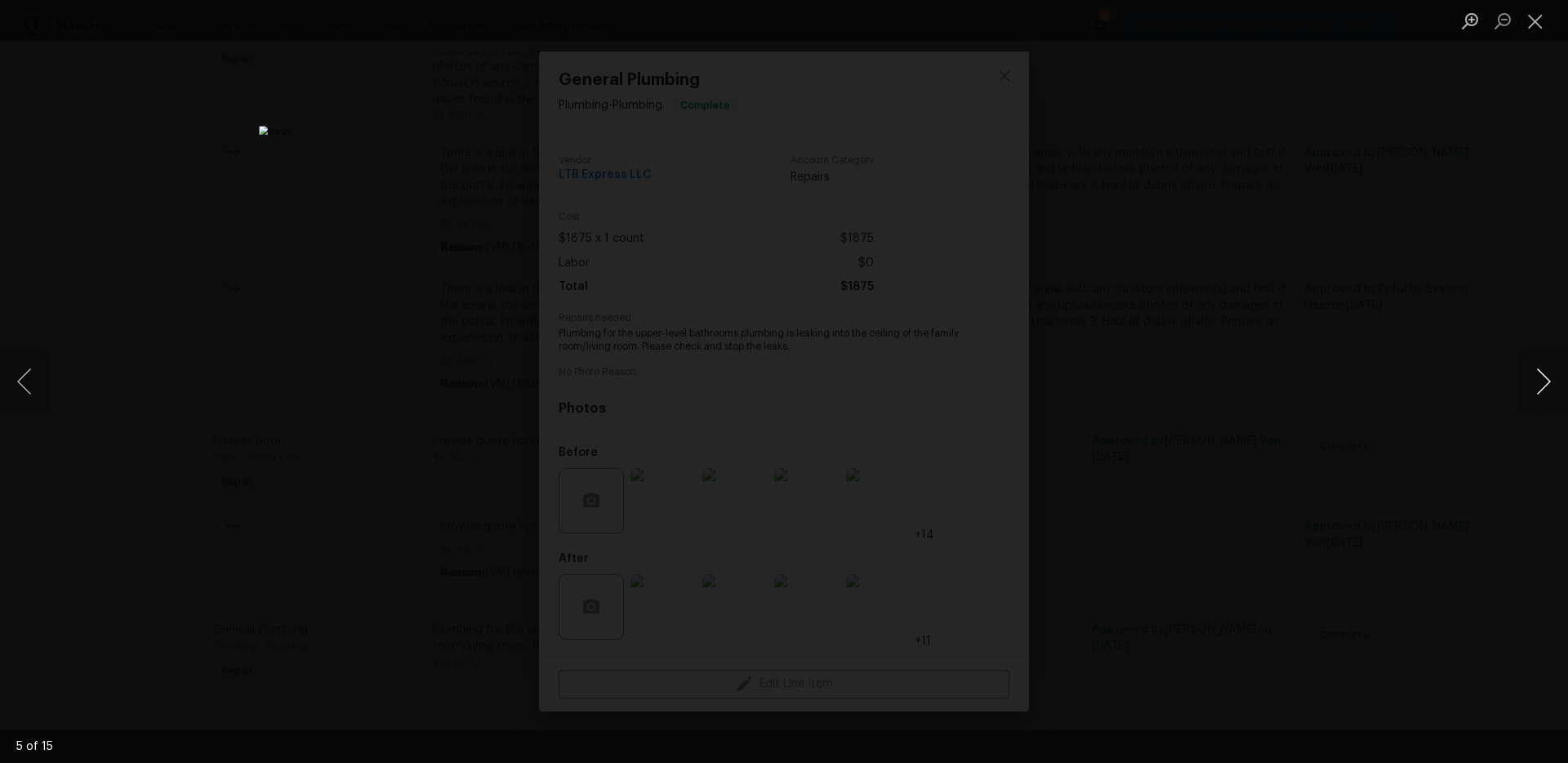
click at [1532, 383] on button "Next image" at bounding box center [1544, 382] width 49 height 65
click at [1413, 429] on div "Lightbox" at bounding box center [784, 382] width 1568 height 763
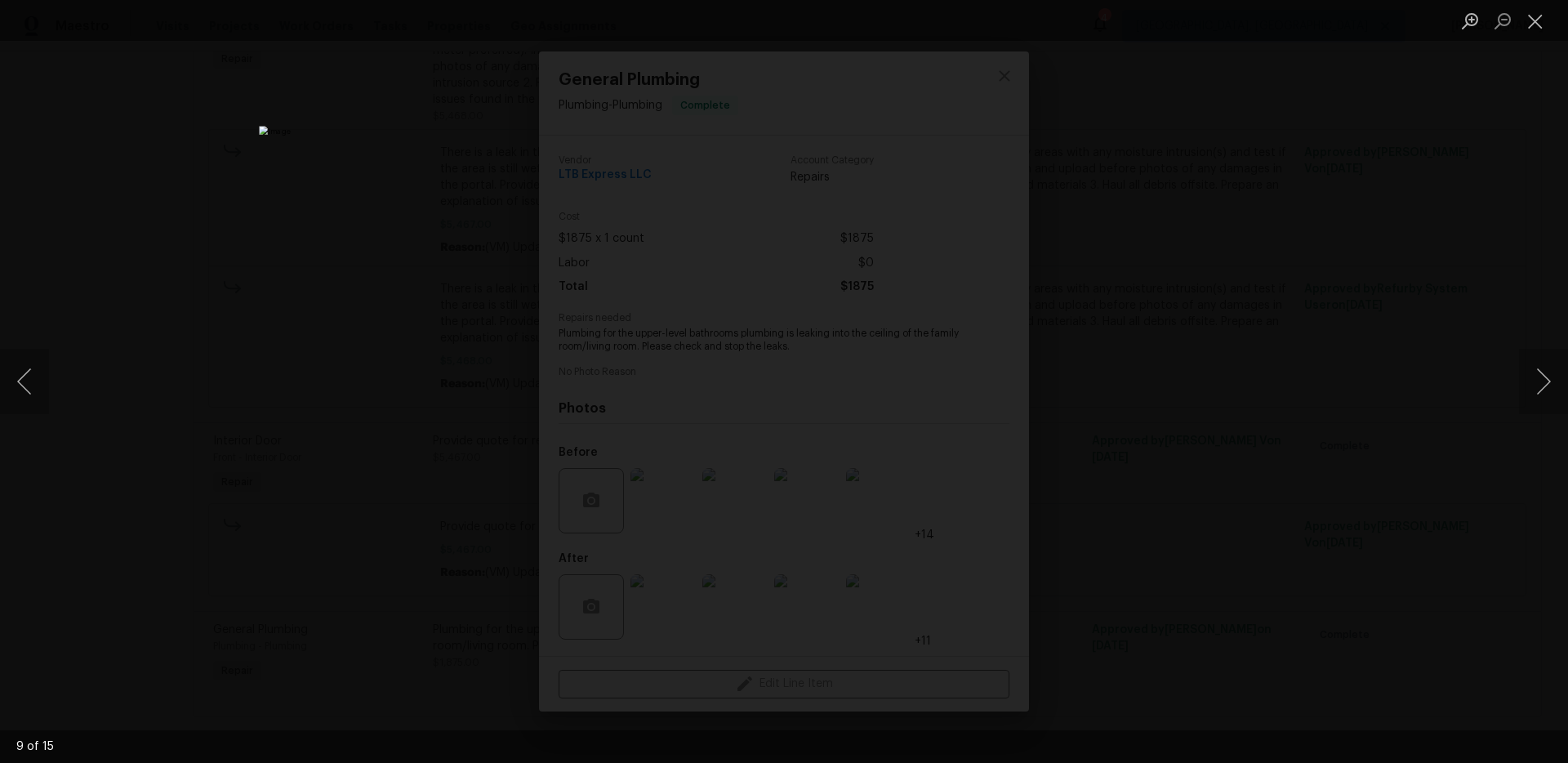
click at [1135, 297] on div "Lightbox" at bounding box center [784, 382] width 1568 height 763
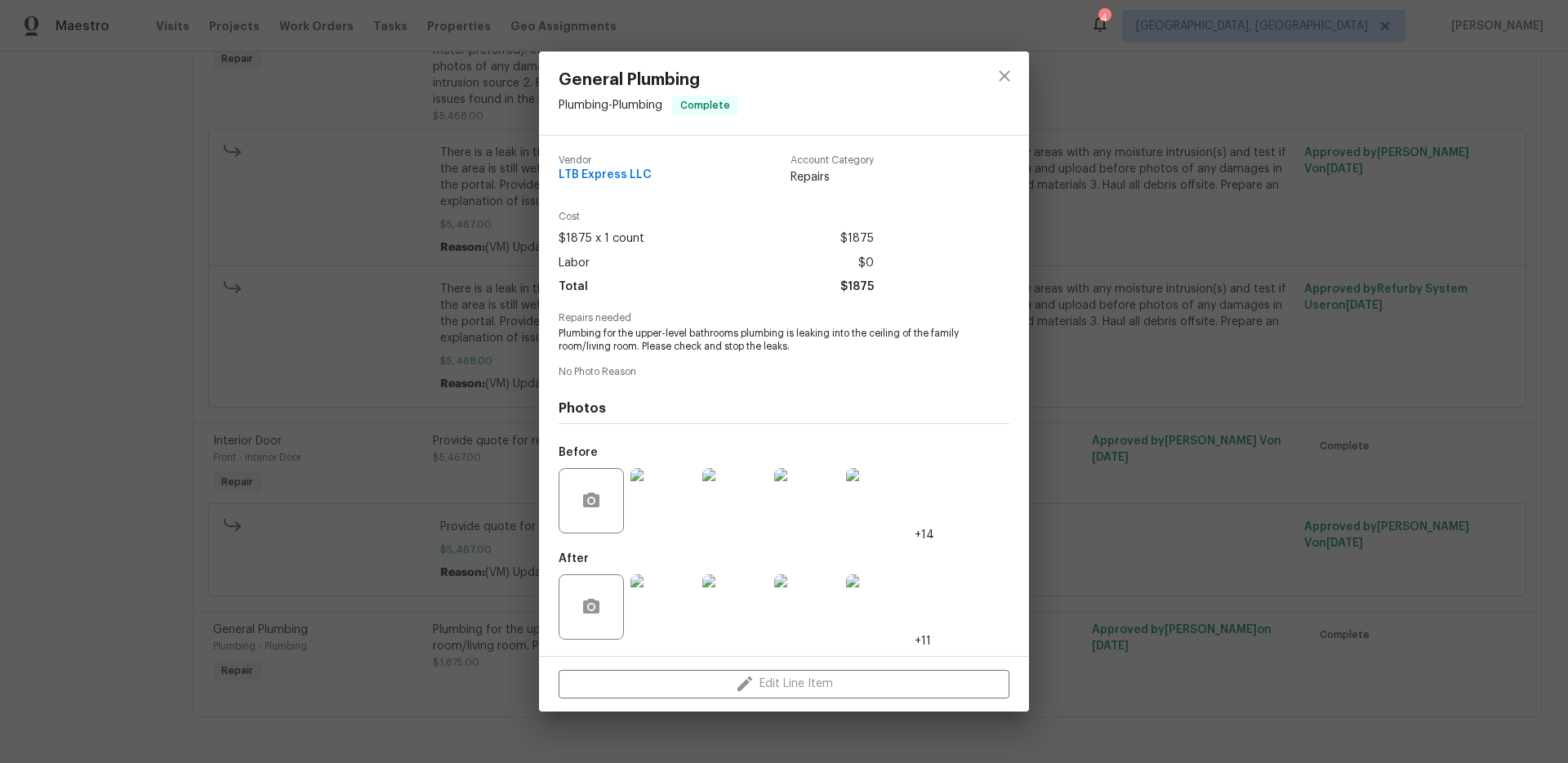
click at [1095, 321] on div "General Plumbing Plumbing - Plumbing Complete Vendor LTB Express LLC Account Ca…" at bounding box center [784, 382] width 1568 height 763
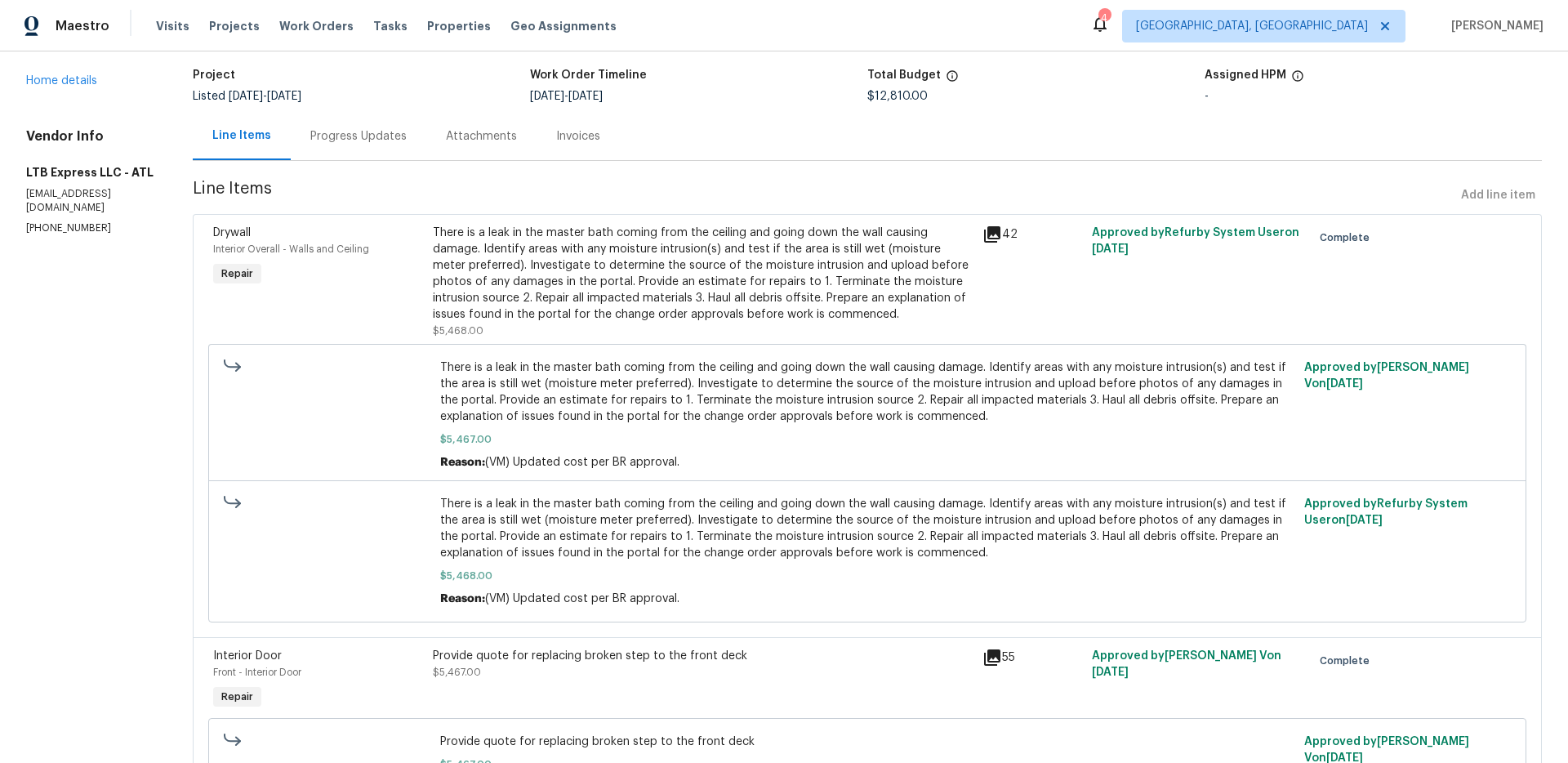
scroll to position [0, 0]
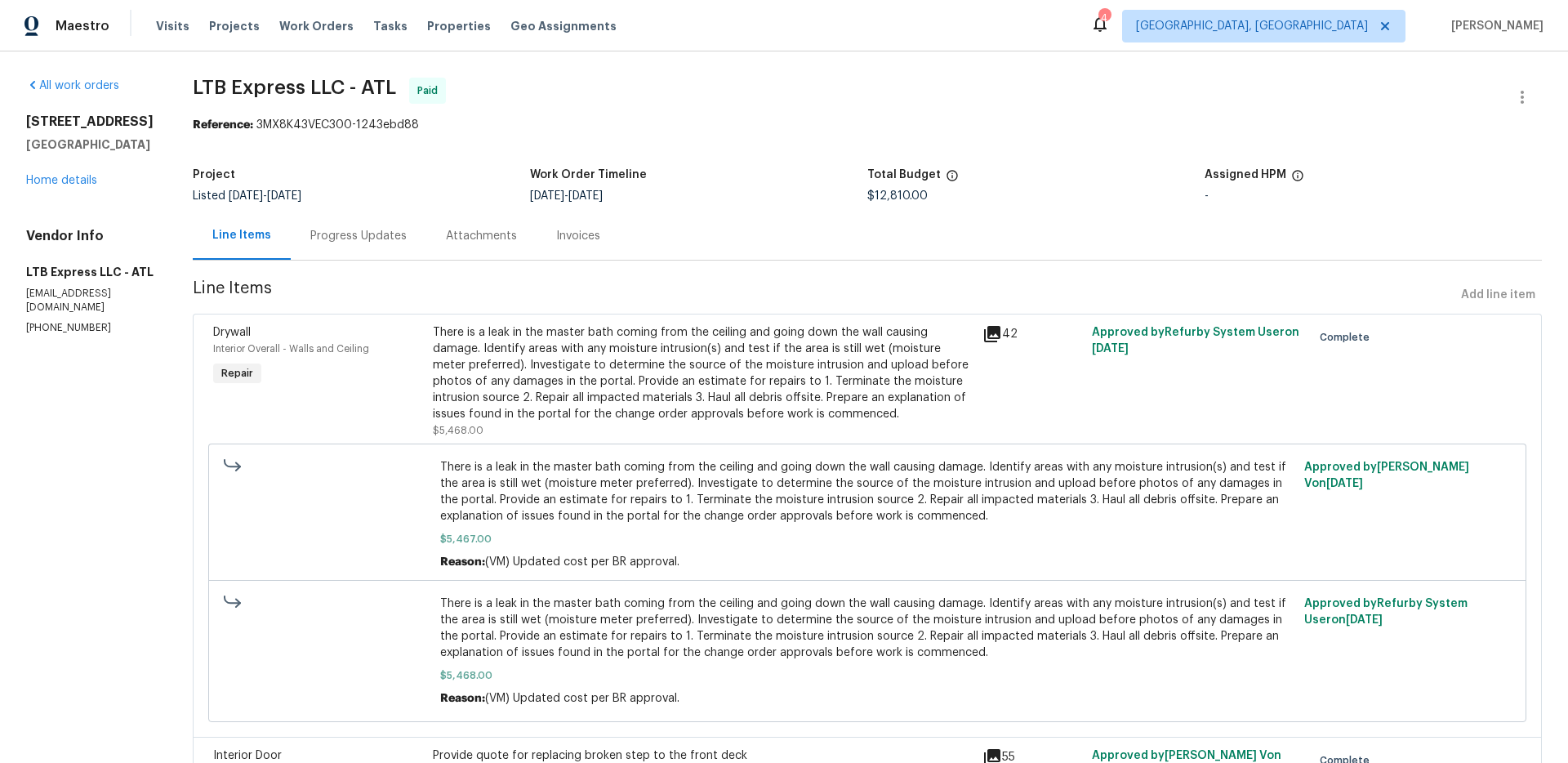
click at [325, 257] on div "Progress Updates" at bounding box center [359, 235] width 136 height 48
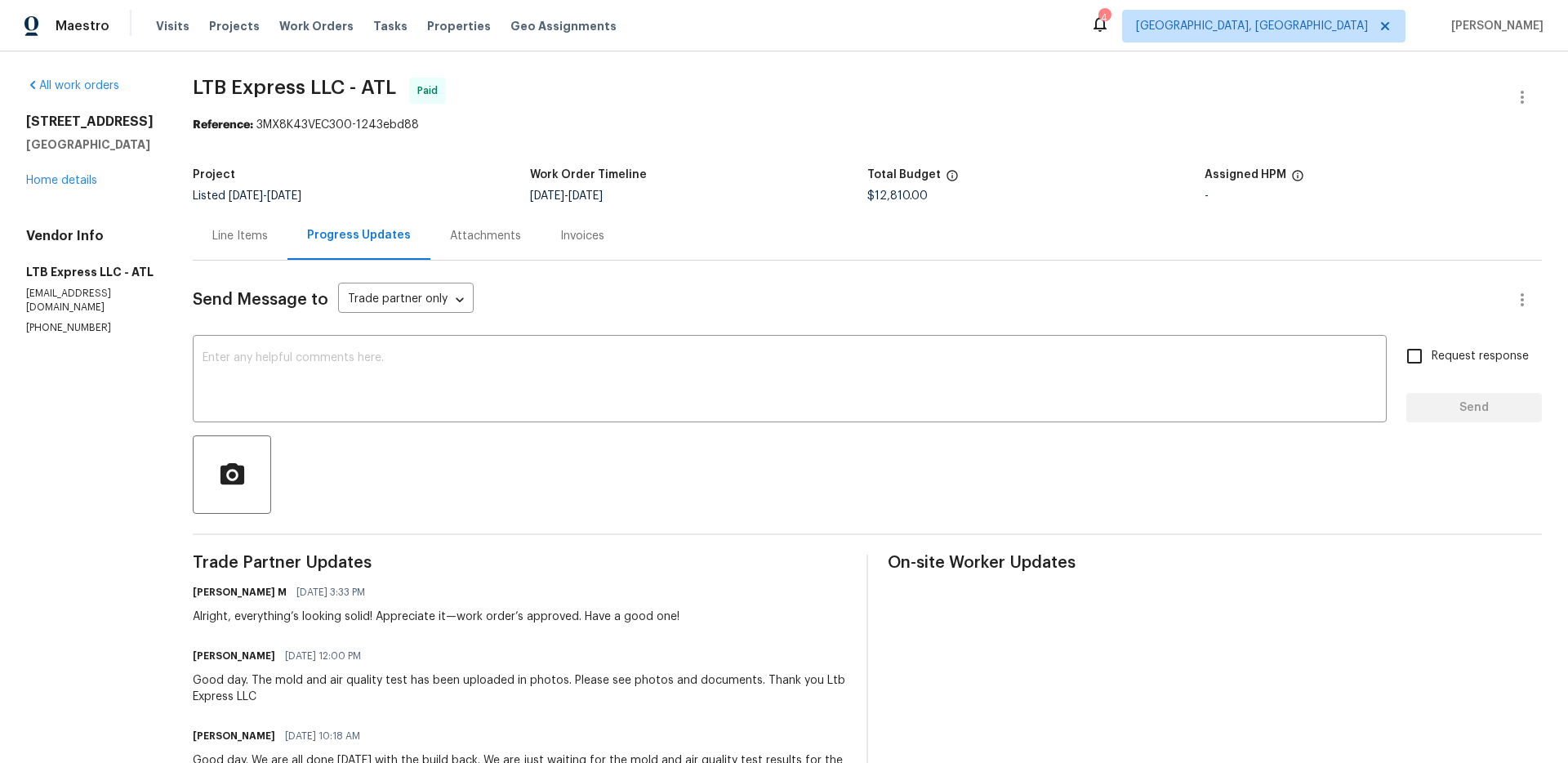
click at [212, 242] on div "Line Items" at bounding box center [239, 236] width 55 height 16
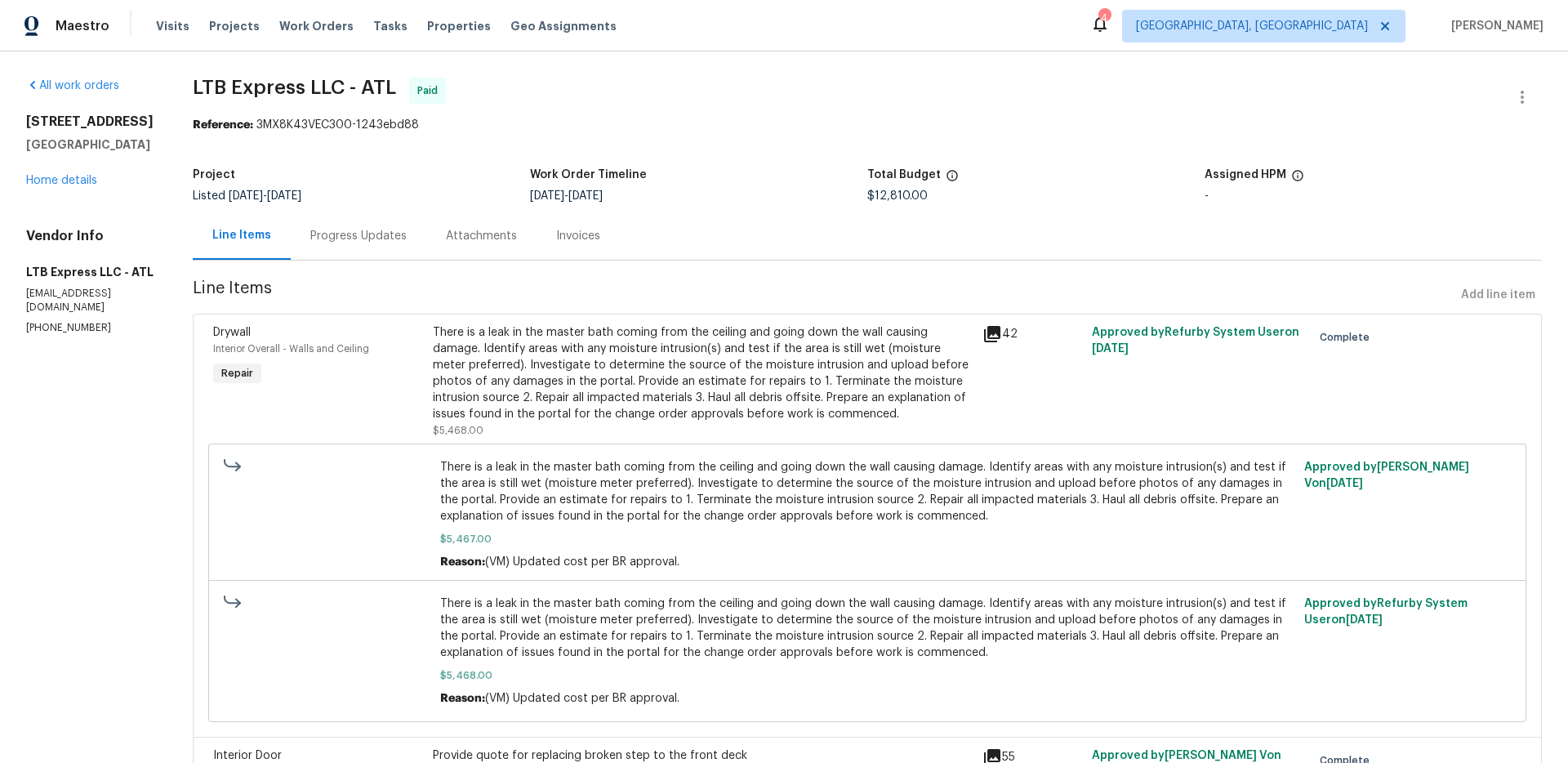
click at [658, 254] on div "Line Items Progress Updates Attachments Invoices" at bounding box center [867, 236] width 1349 height 49
click at [683, 363] on div "There is a leak in the master bath coming from the ceiling and going down the w…" at bounding box center [702, 373] width 540 height 98
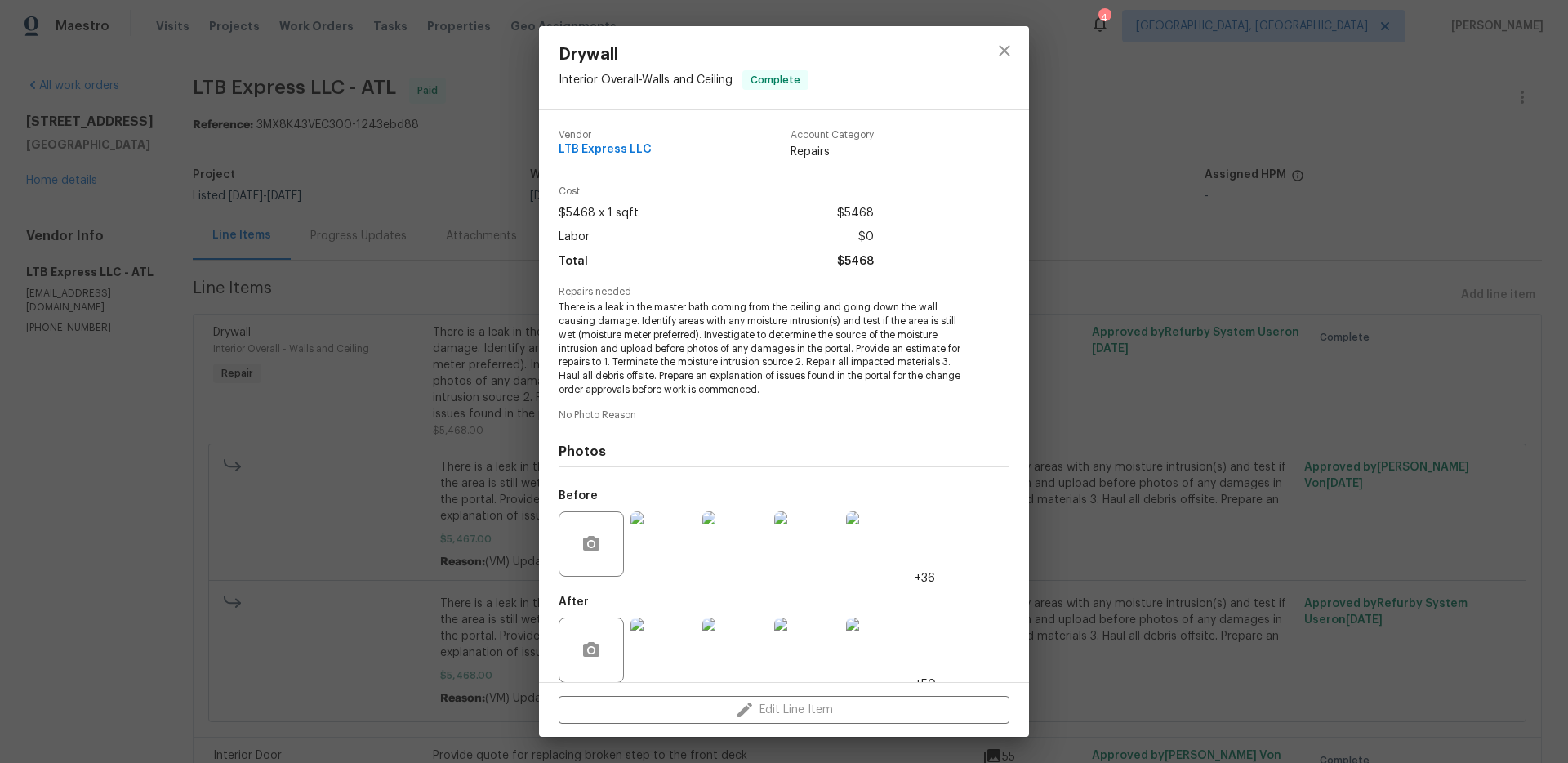
click at [671, 532] on img at bounding box center [663, 544] width 65 height 65
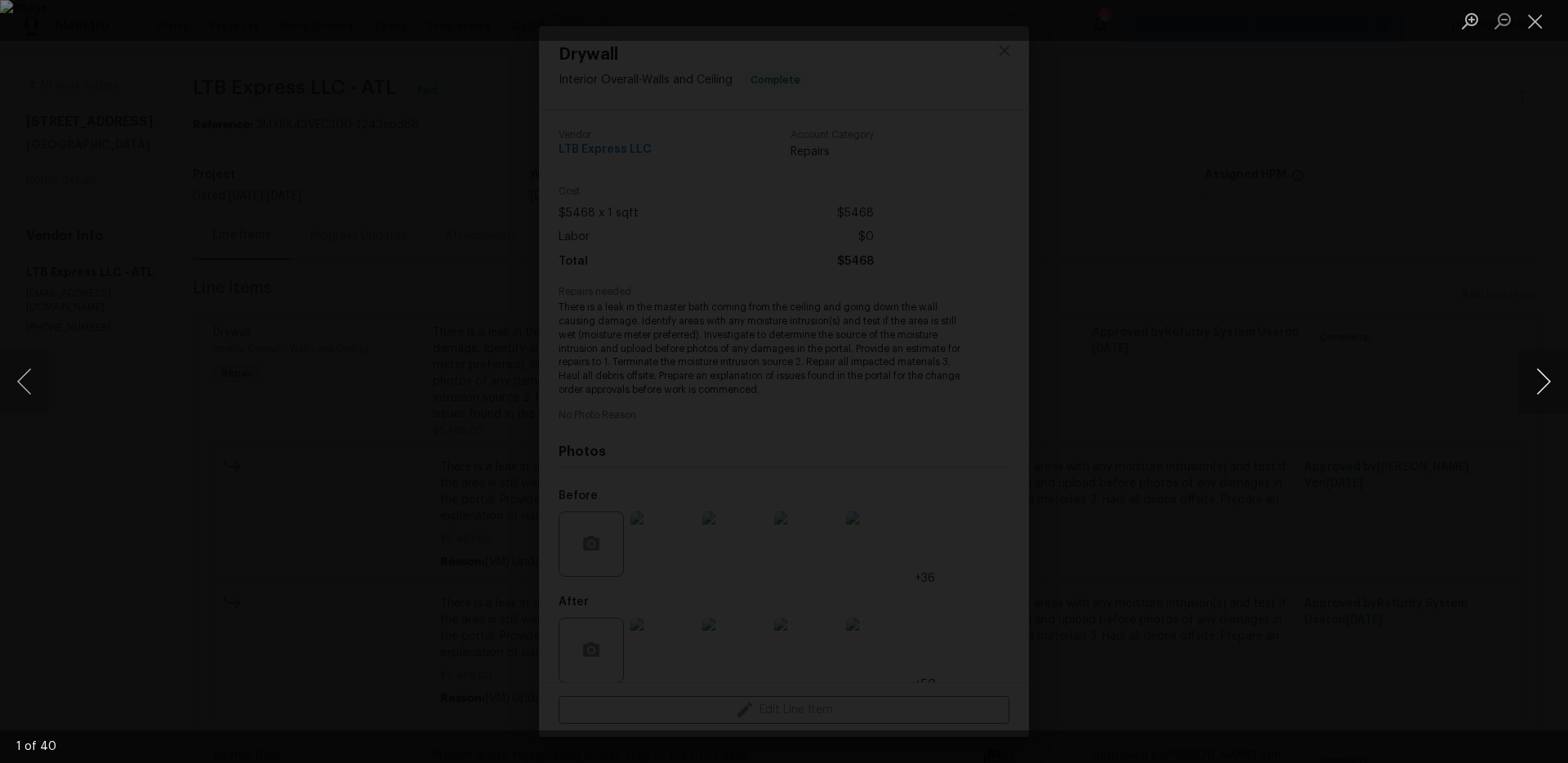
click at [1562, 371] on button "Next image" at bounding box center [1544, 382] width 49 height 65
click at [1562, 370] on button "Next image" at bounding box center [1544, 382] width 49 height 65
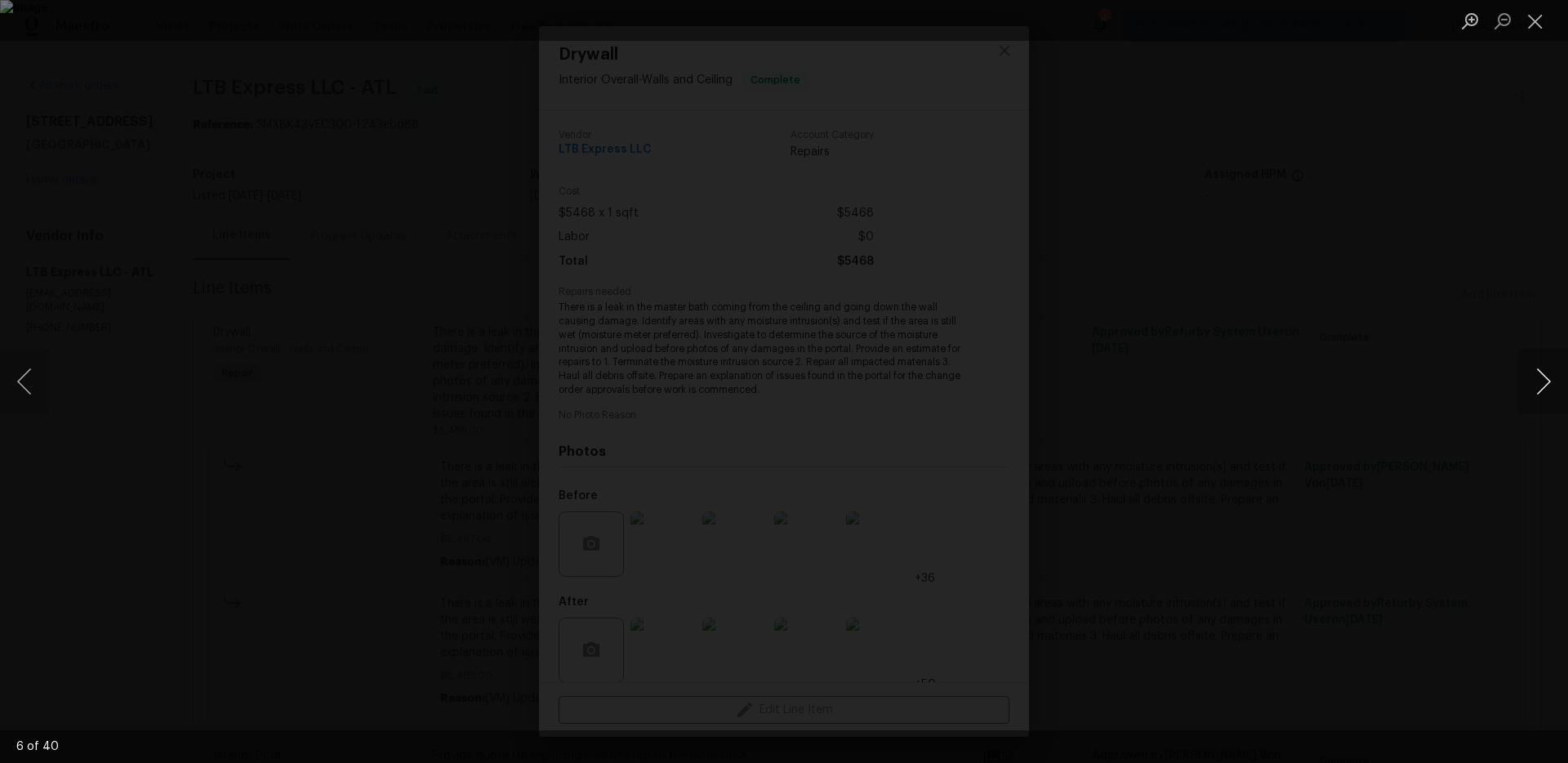
click at [1562, 370] on button "Next image" at bounding box center [1544, 382] width 49 height 65
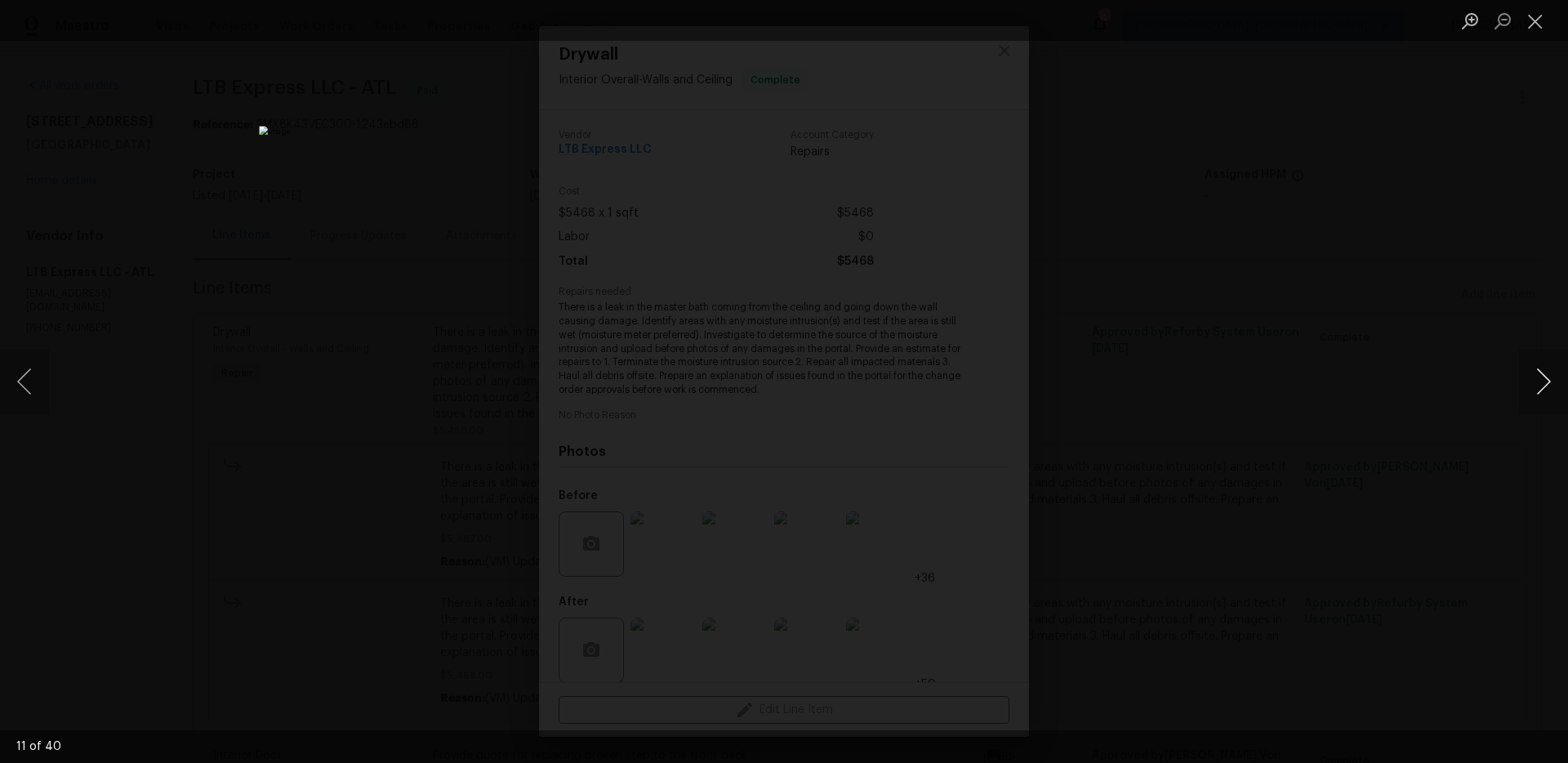
click at [1562, 370] on button "Next image" at bounding box center [1544, 382] width 49 height 65
click at [1510, 392] on div "Lightbox" at bounding box center [784, 382] width 1568 height 763
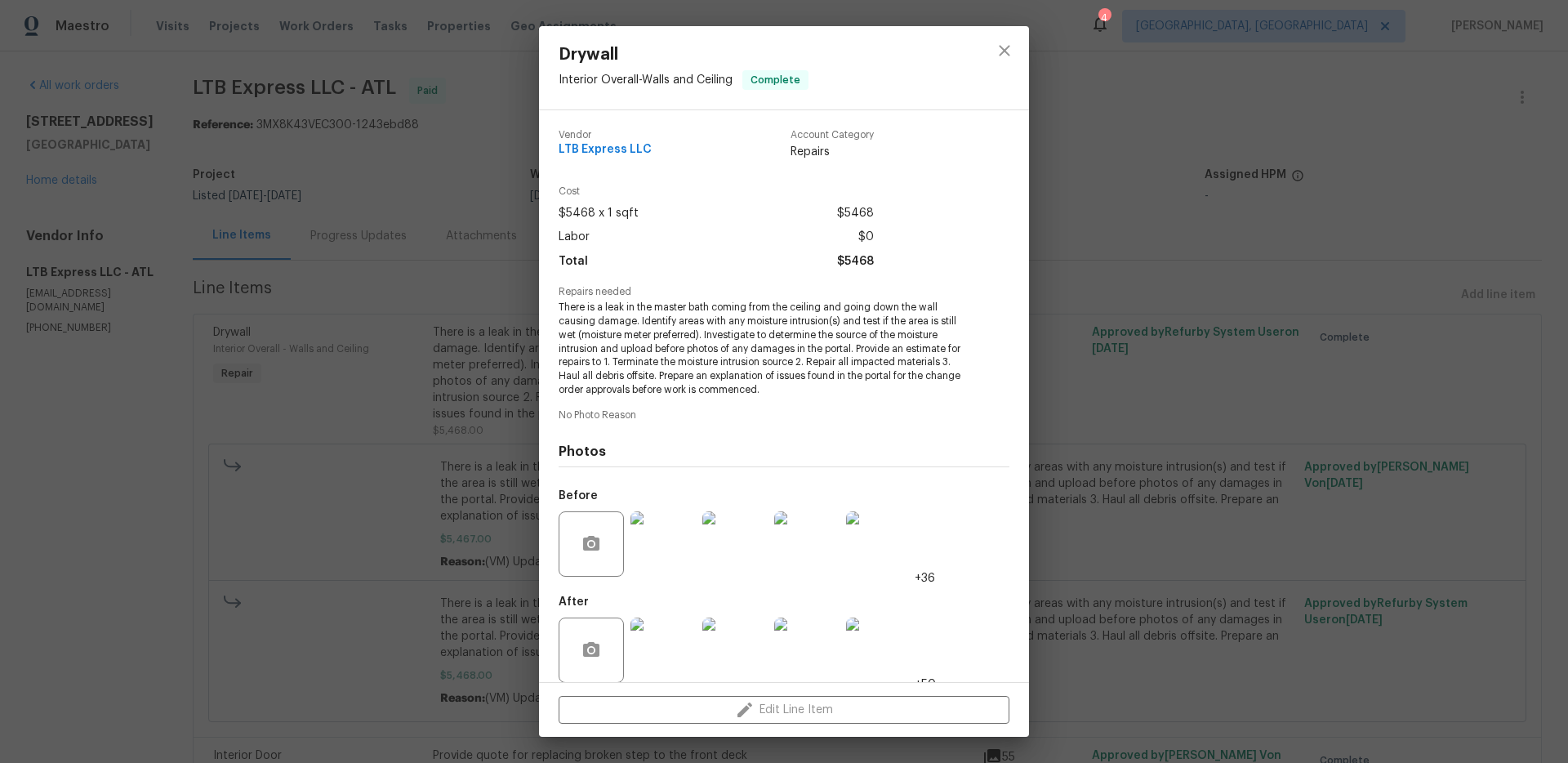
click at [1339, 402] on div "Drywall Interior Overall - Walls and Ceiling Complete Vendor LTB Express LLC Ac…" at bounding box center [784, 382] width 1568 height 763
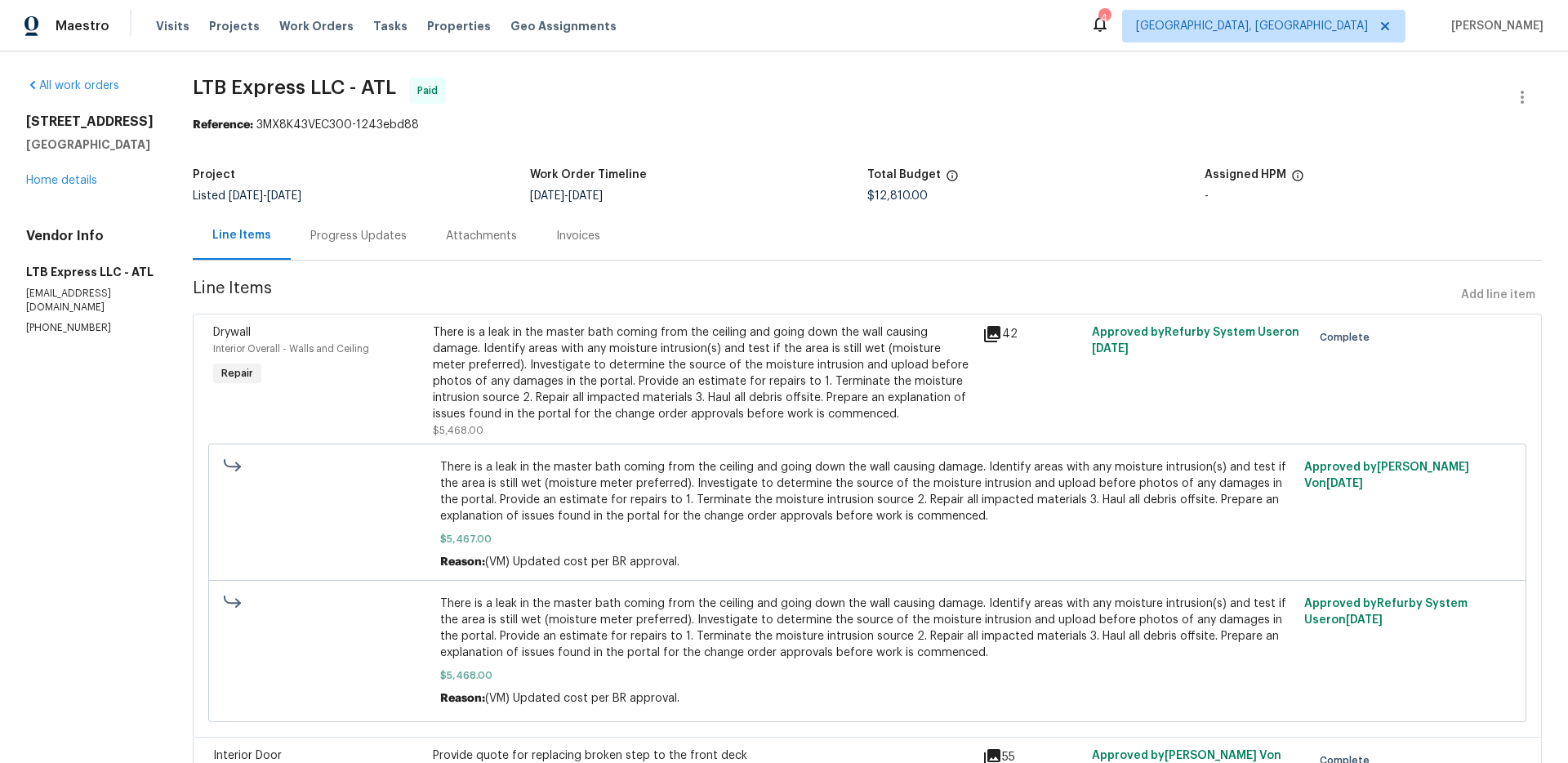
click at [344, 239] on div "Progress Updates" at bounding box center [358, 236] width 97 height 16
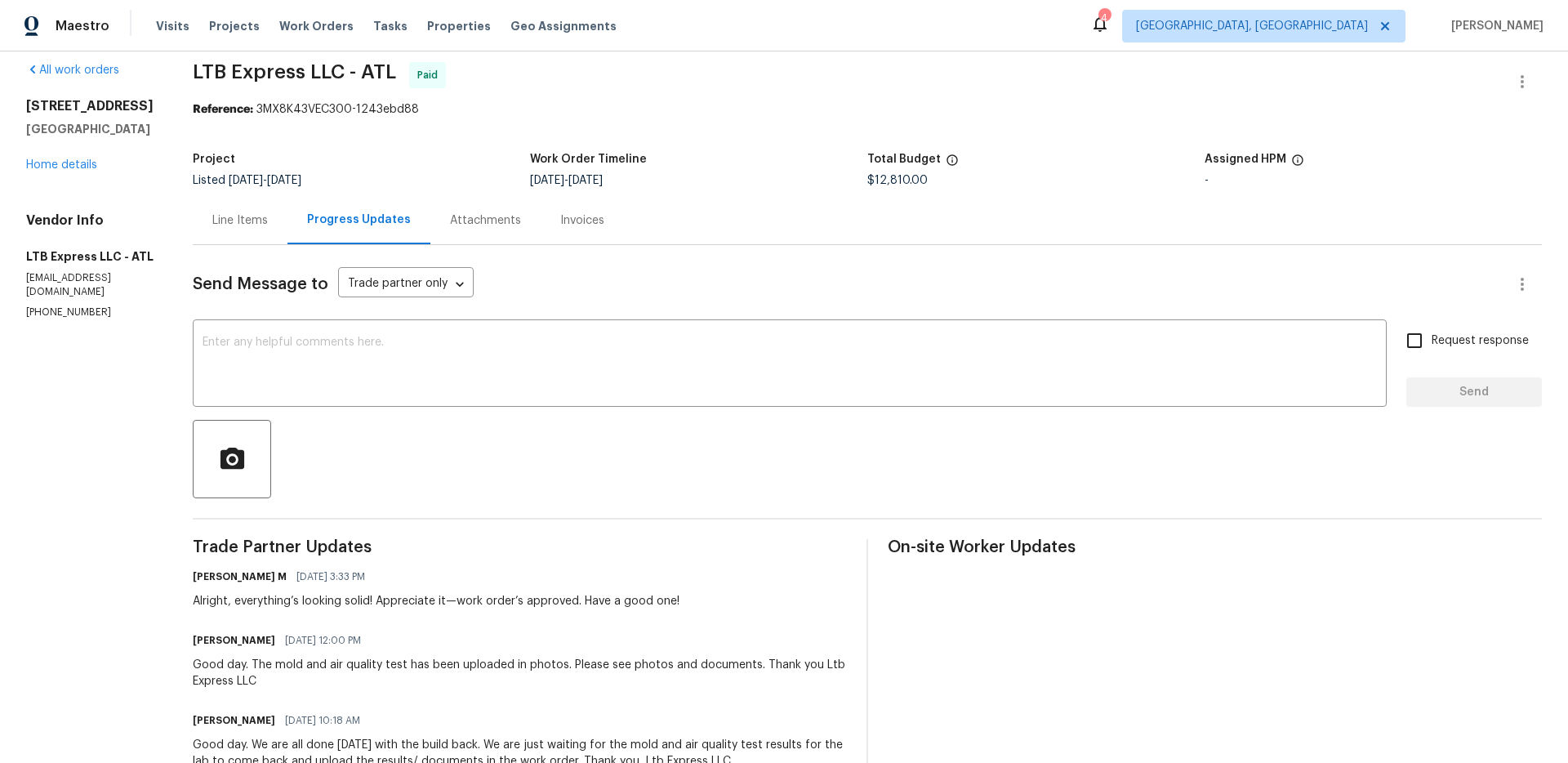
scroll to position [14, 0]
click at [240, 234] on div "Line Items" at bounding box center [239, 221] width 95 height 48
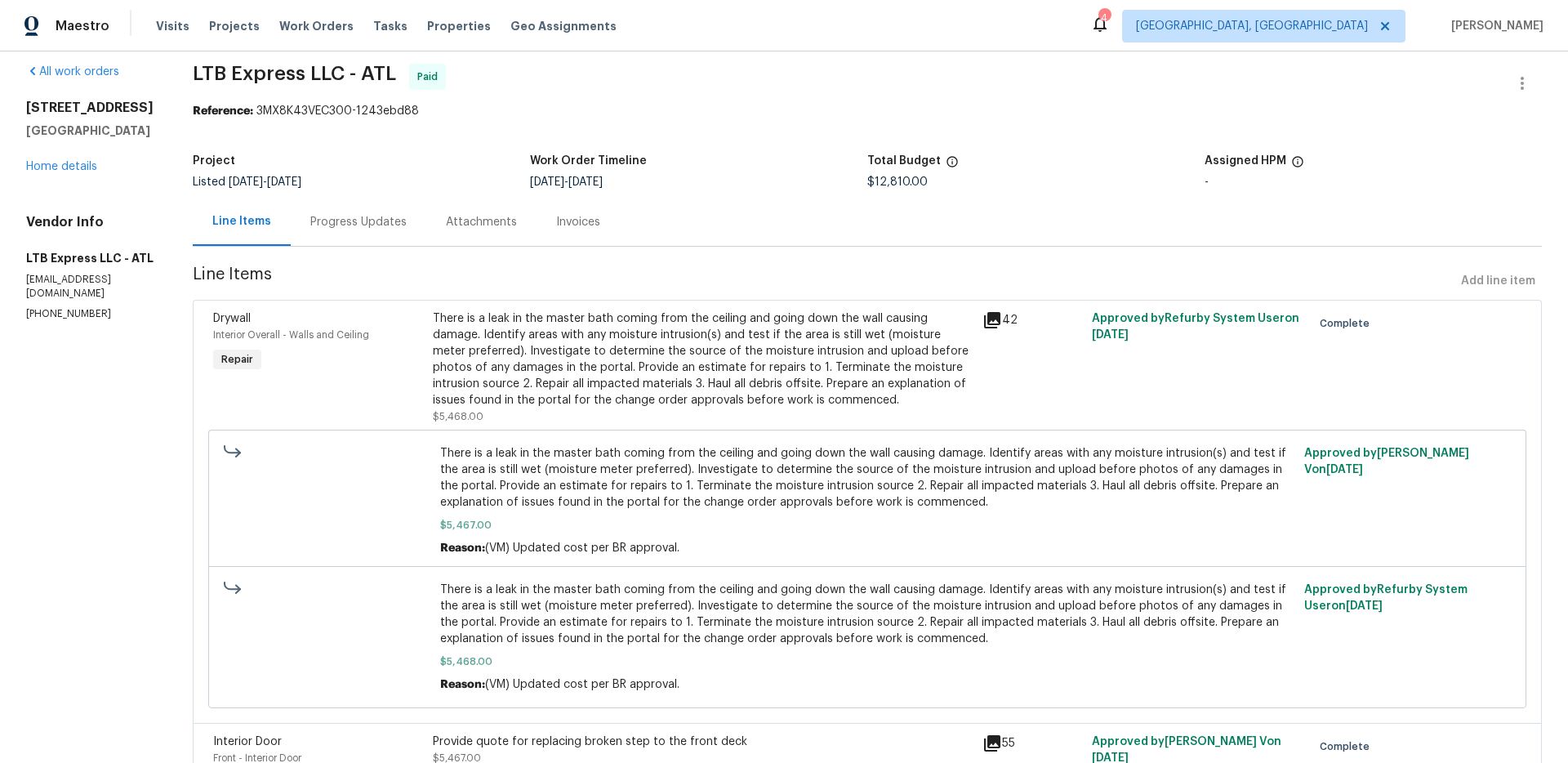
click at [591, 325] on div "There is a leak in the master bath coming from the ceiling and going down the w…" at bounding box center [702, 359] width 540 height 98
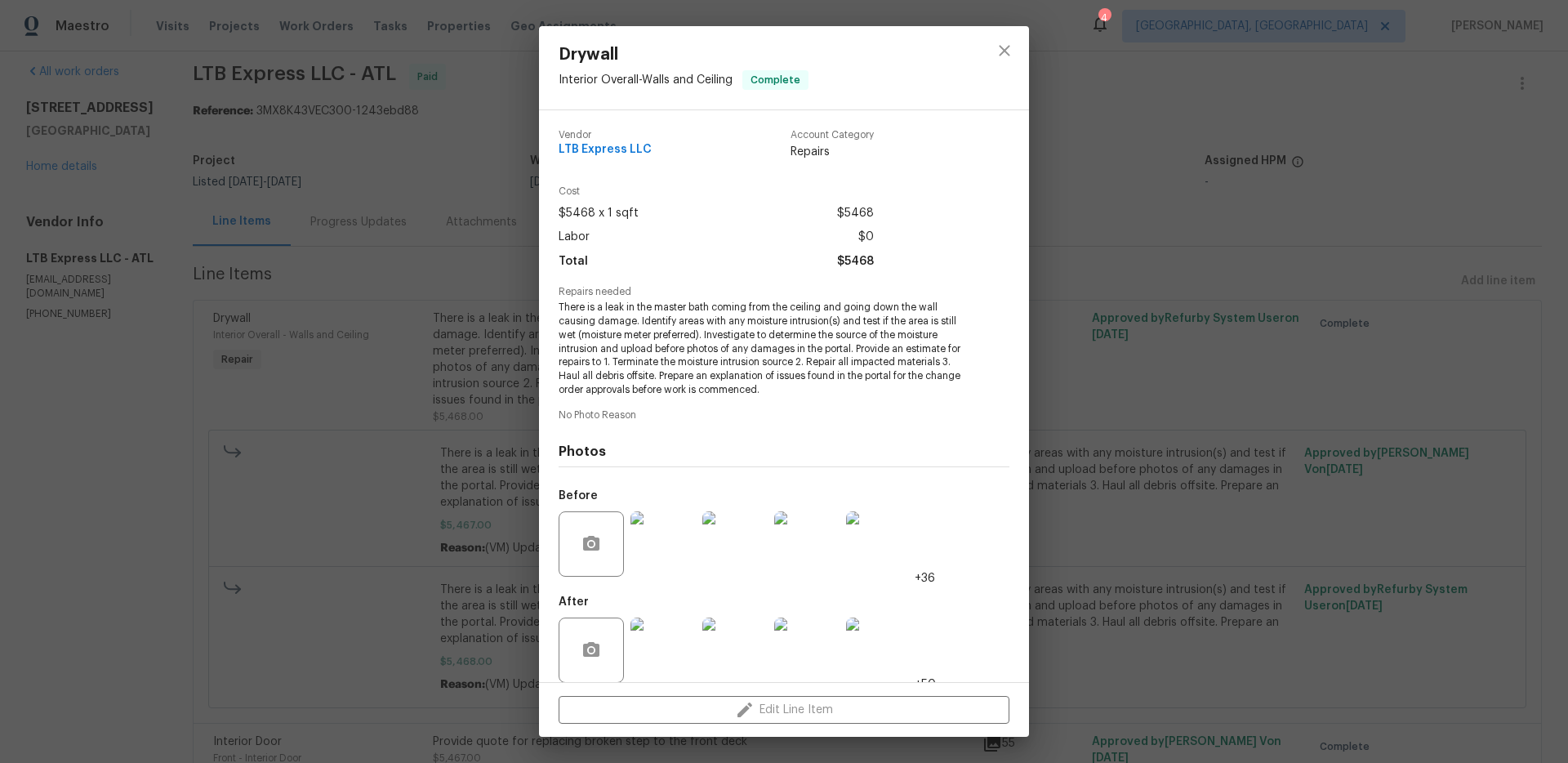
scroll to position [17, 0]
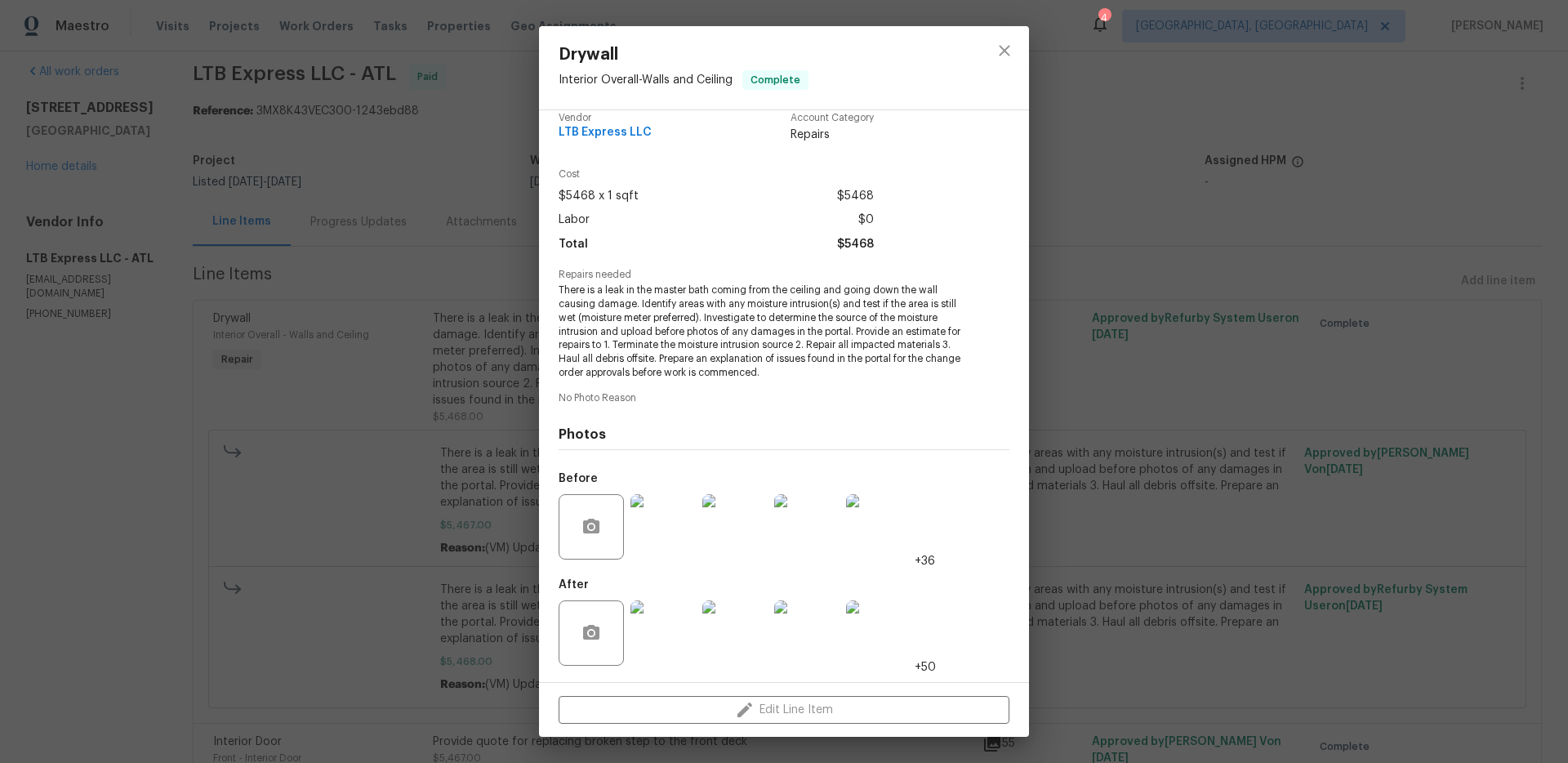
click at [886, 624] on img at bounding box center [878, 633] width 65 height 65
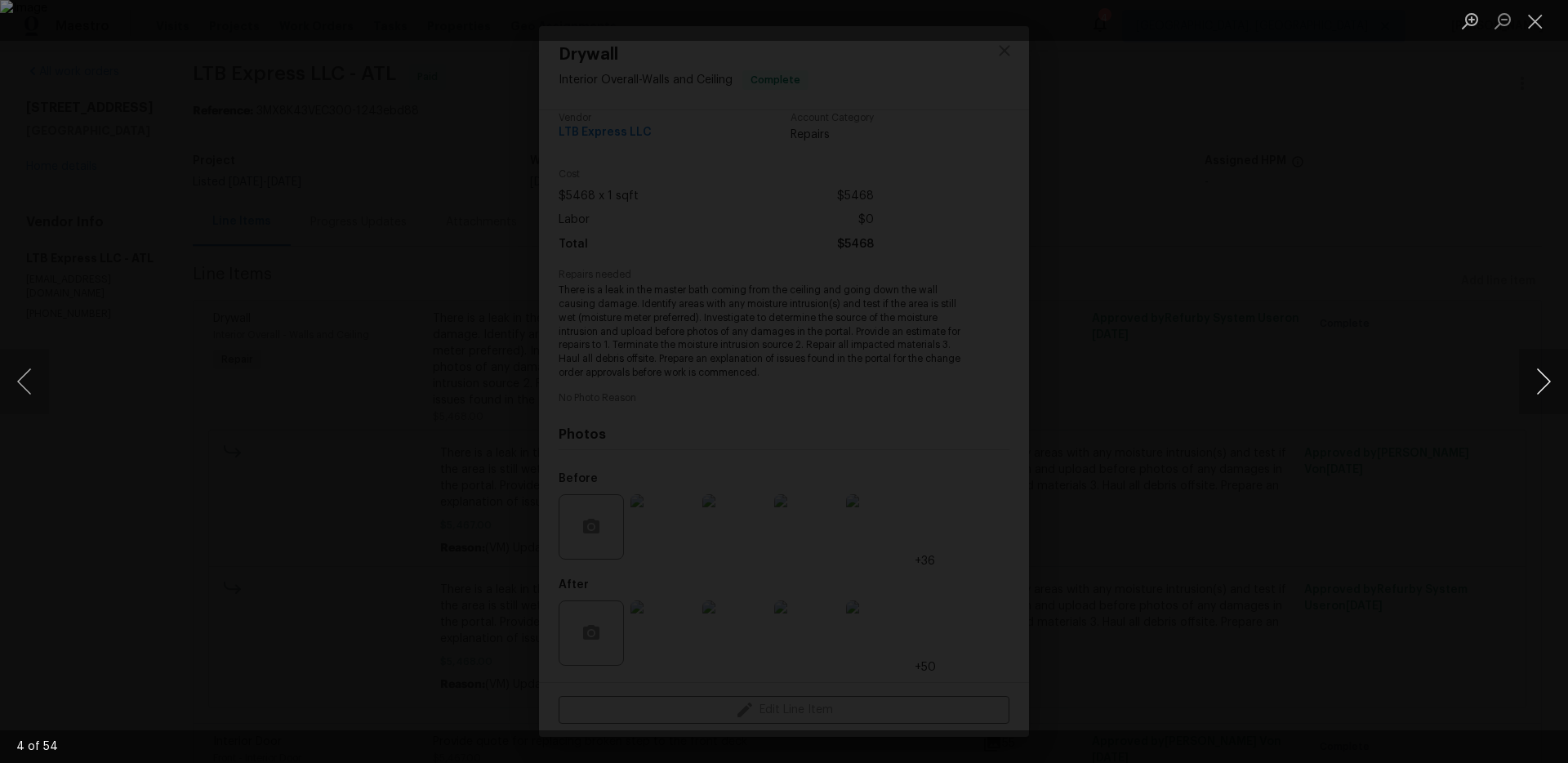
click at [1559, 381] on button "Next image" at bounding box center [1544, 382] width 49 height 65
click at [1557, 382] on button "Next image" at bounding box center [1544, 382] width 49 height 65
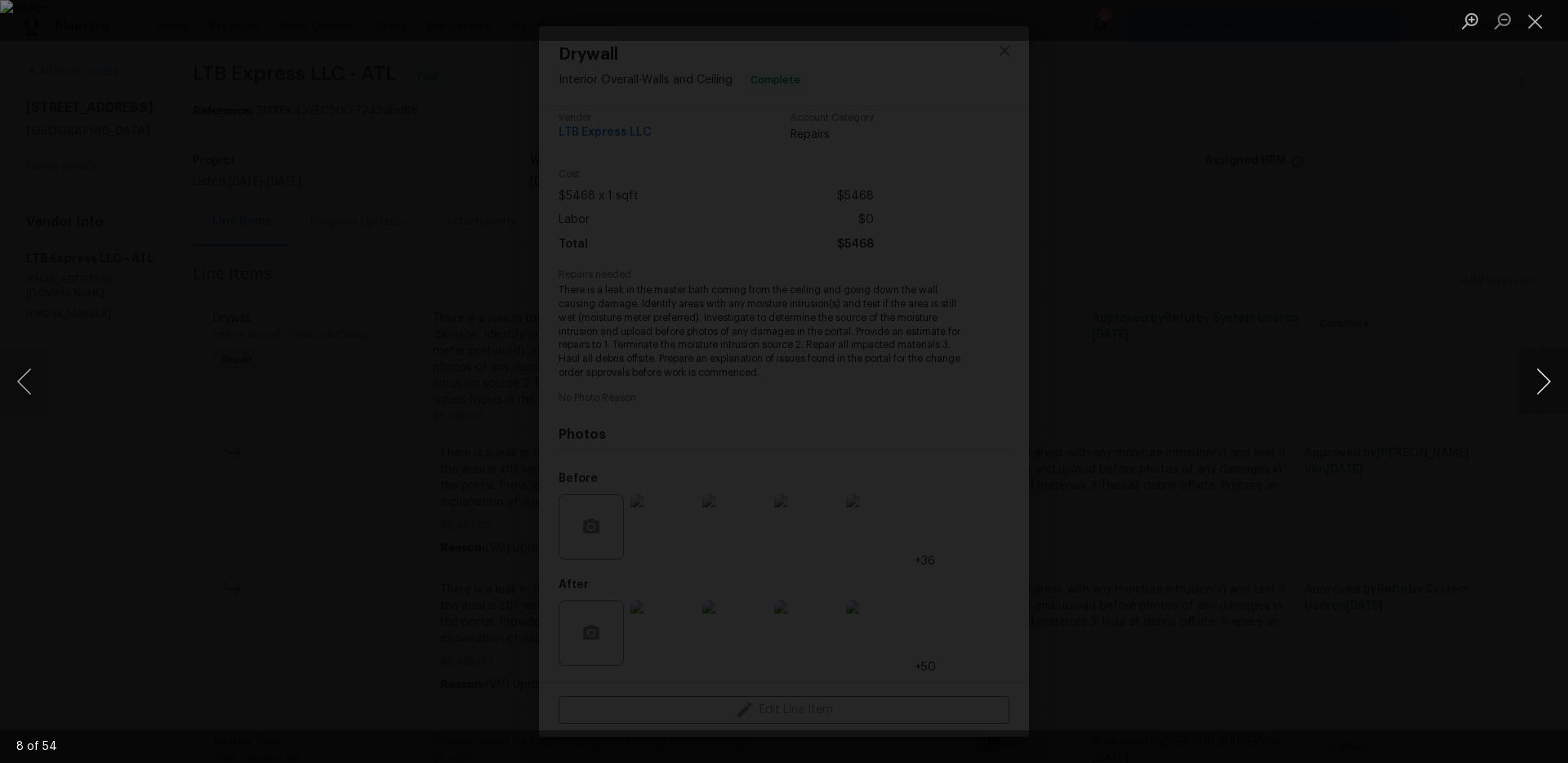
click at [1557, 382] on button "Next image" at bounding box center [1544, 382] width 49 height 65
click at [1556, 382] on button "Next image" at bounding box center [1544, 382] width 49 height 65
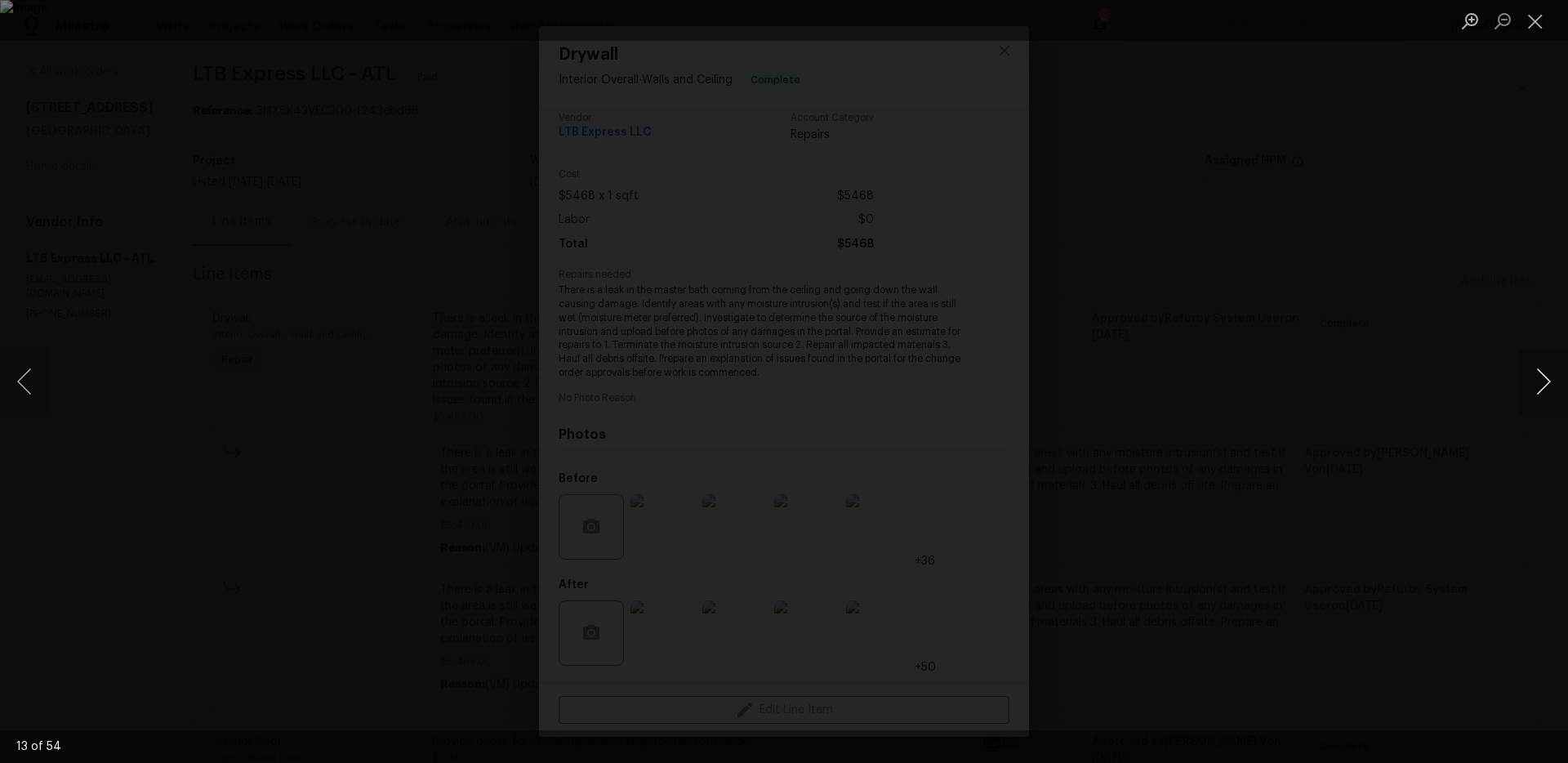
click at [1556, 382] on button "Next image" at bounding box center [1544, 382] width 49 height 65
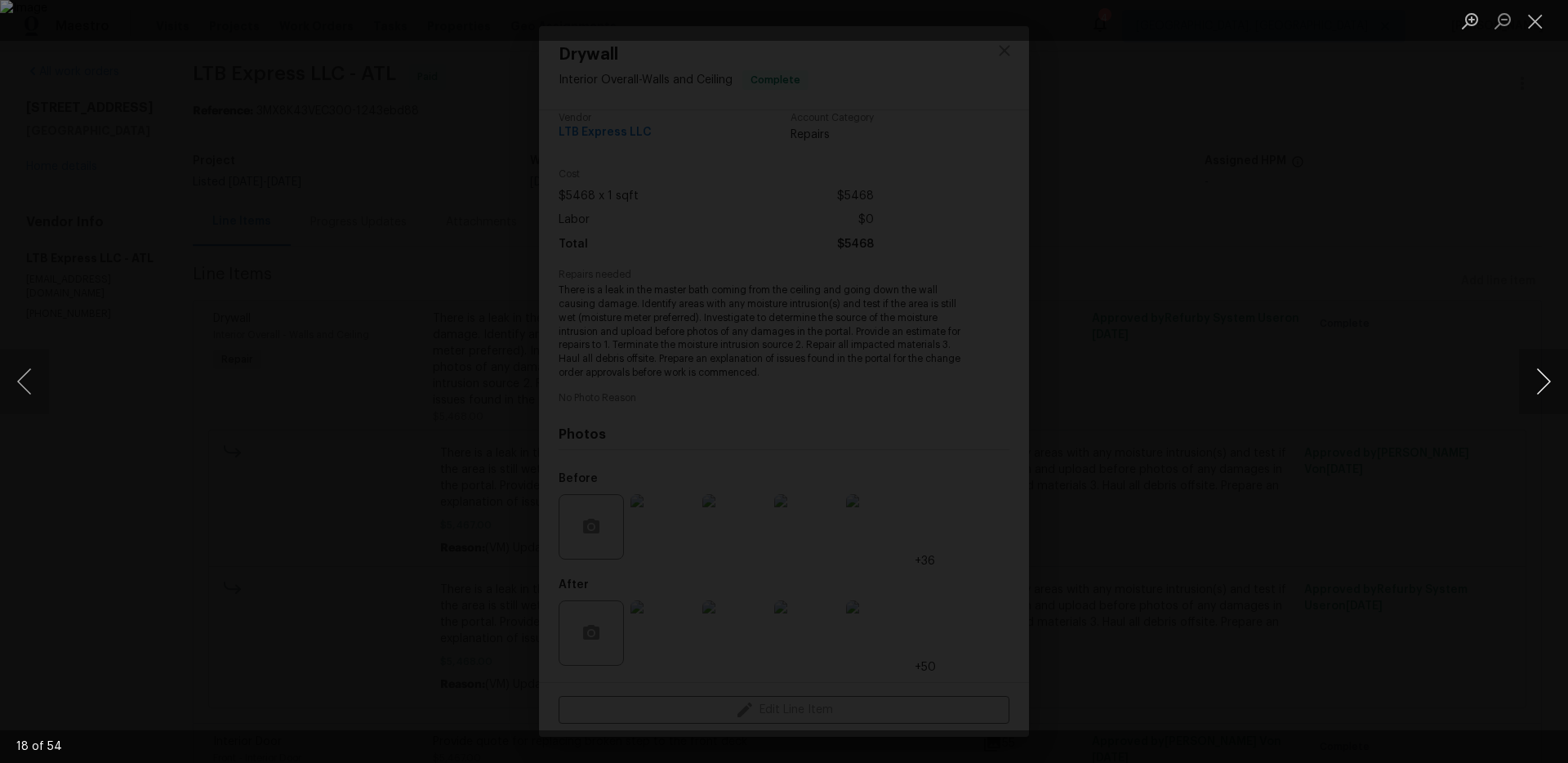
click at [1556, 382] on button "Next image" at bounding box center [1544, 382] width 49 height 65
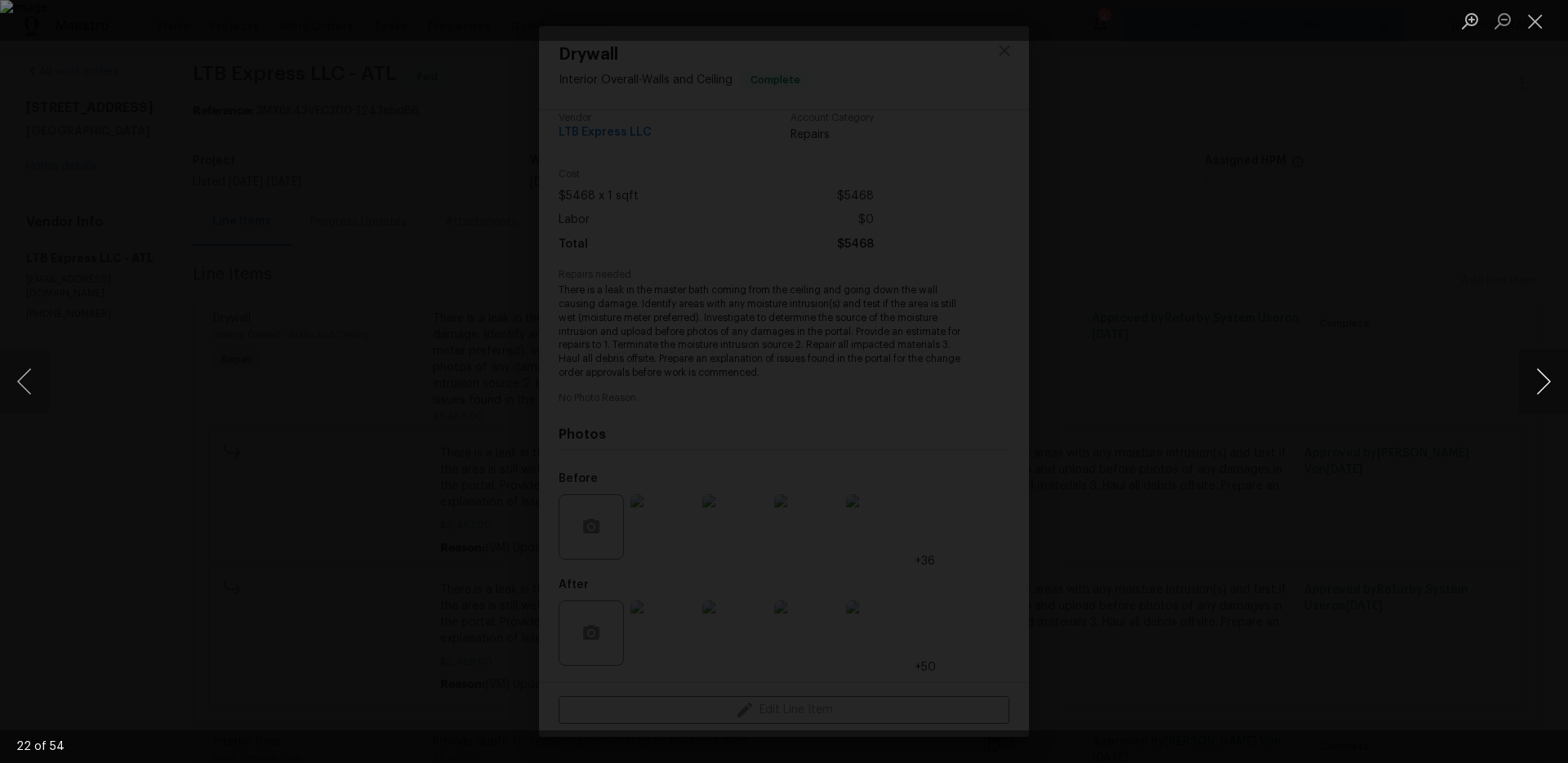
click at [1556, 382] on button "Next image" at bounding box center [1544, 382] width 49 height 65
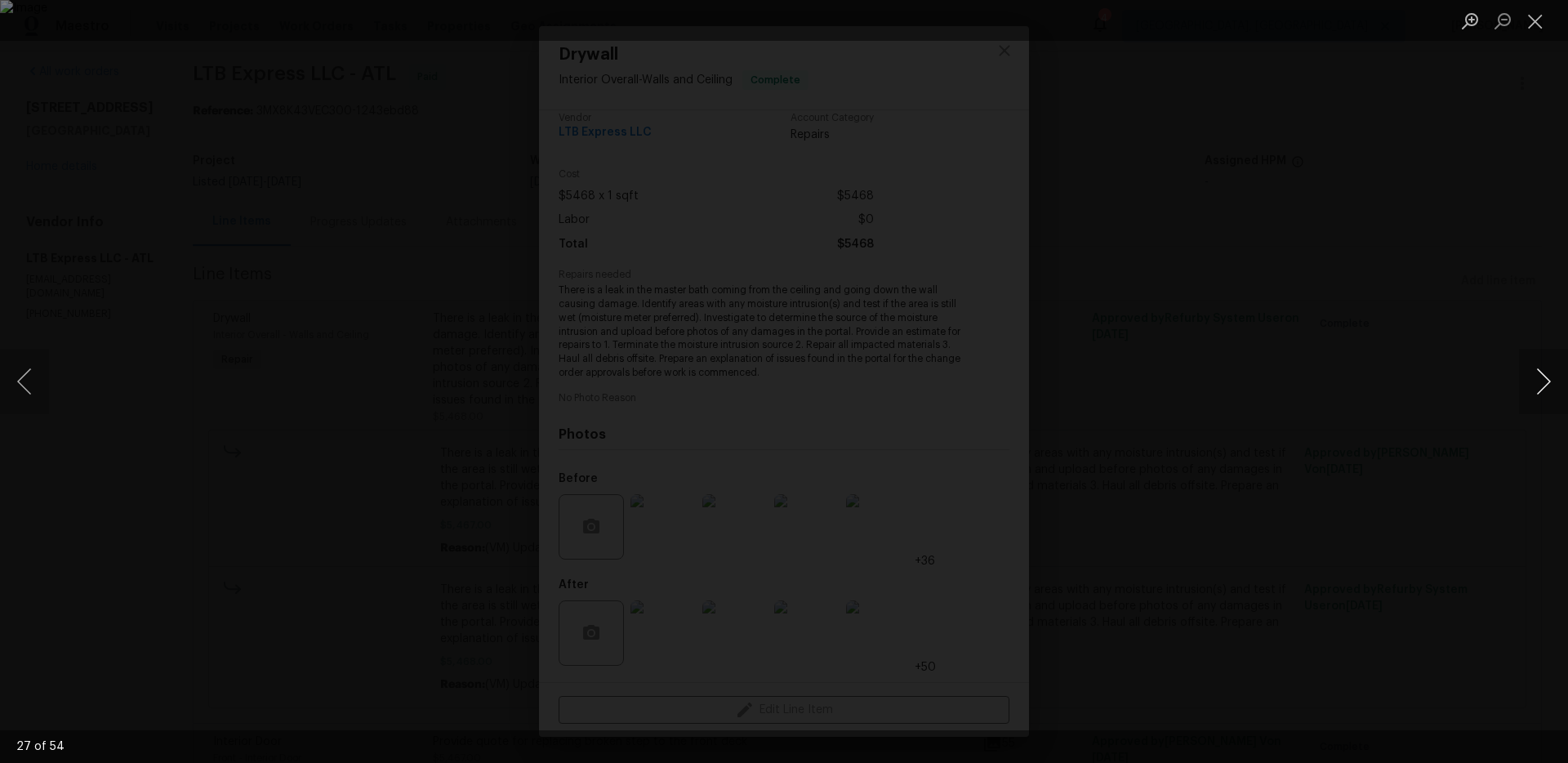
click at [1556, 382] on button "Next image" at bounding box center [1544, 382] width 49 height 65
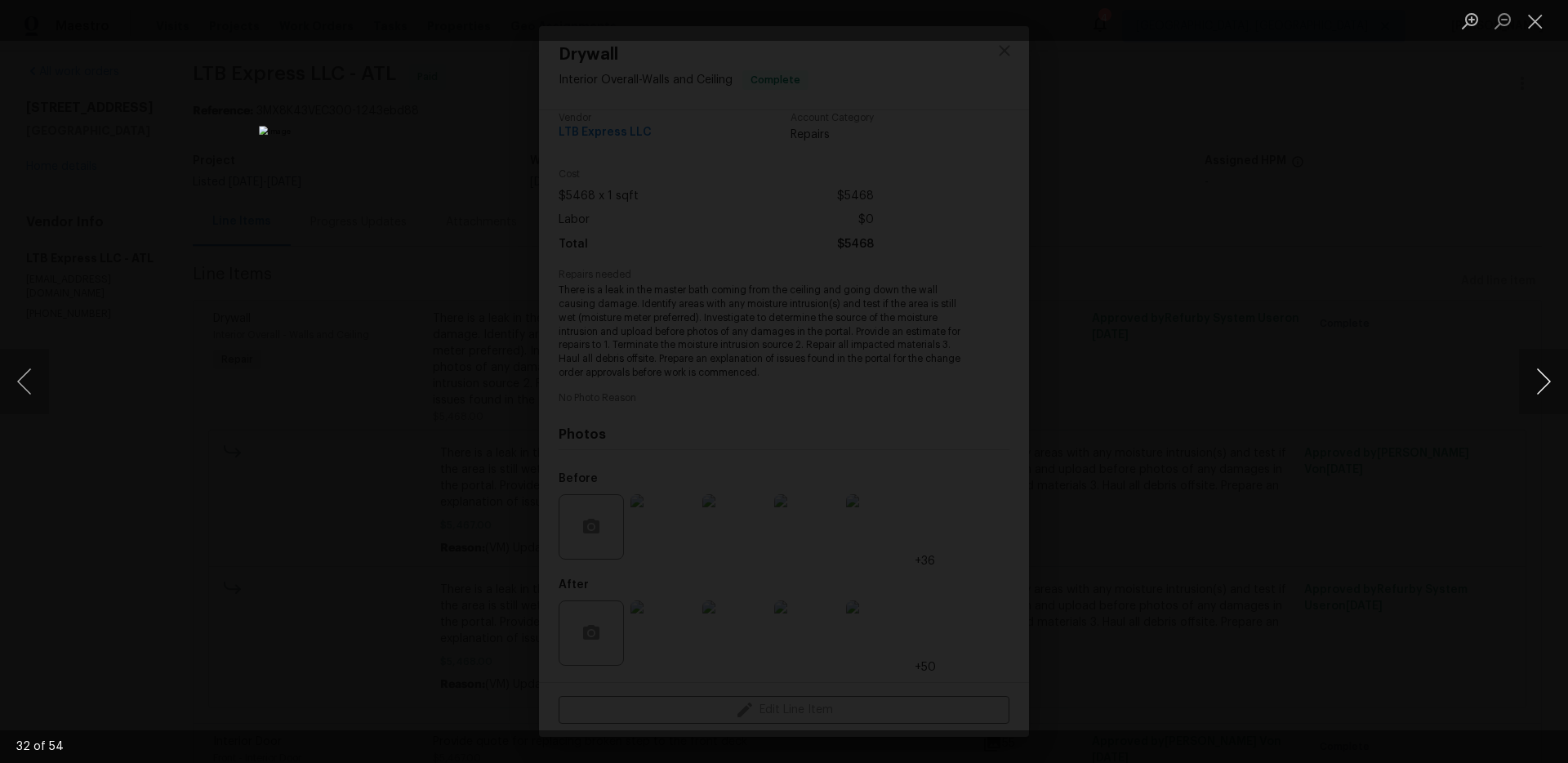
click at [1556, 382] on button "Next image" at bounding box center [1544, 382] width 49 height 65
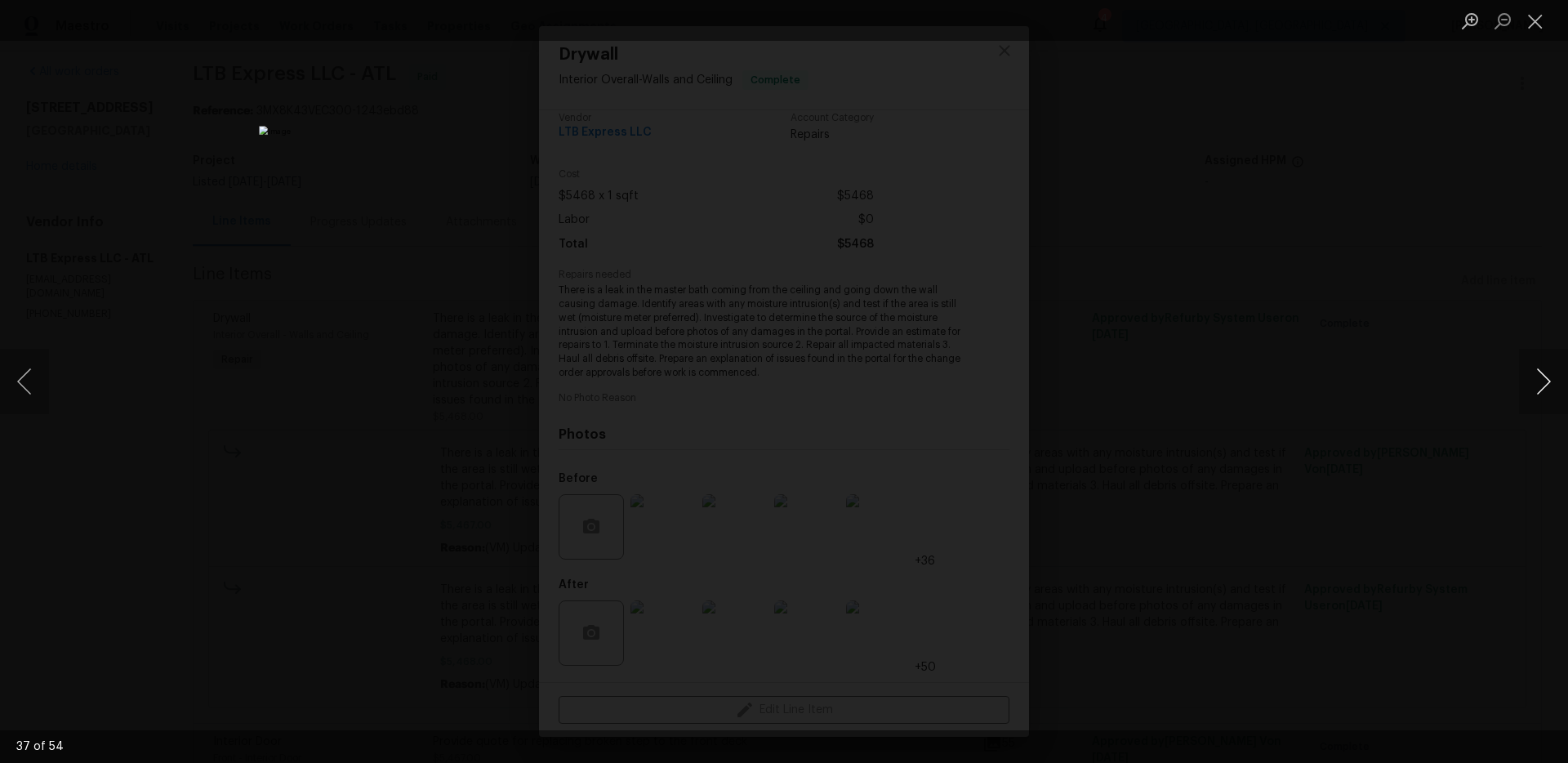
click at [1556, 382] on button "Next image" at bounding box center [1544, 382] width 49 height 65
click at [1544, 391] on button "Next image" at bounding box center [1544, 382] width 49 height 65
click at [1541, 389] on button "Next image" at bounding box center [1544, 382] width 49 height 65
drag, startPoint x: 25, startPoint y: 370, endPoint x: 42, endPoint y: 370, distance: 17.0
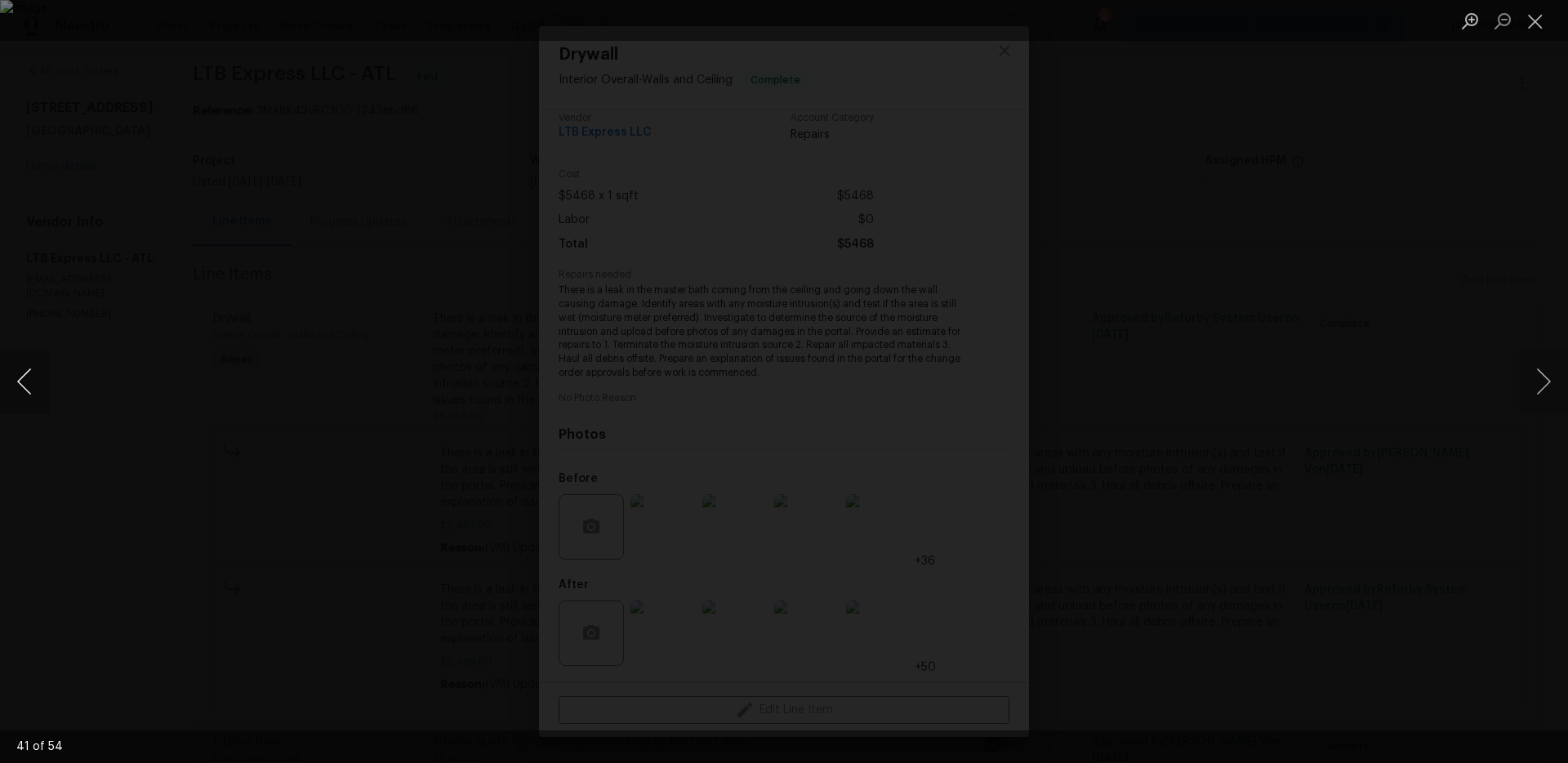
click at [25, 370] on button "Previous image" at bounding box center [24, 382] width 49 height 65
click at [1554, 393] on button "Next image" at bounding box center [1544, 382] width 49 height 65
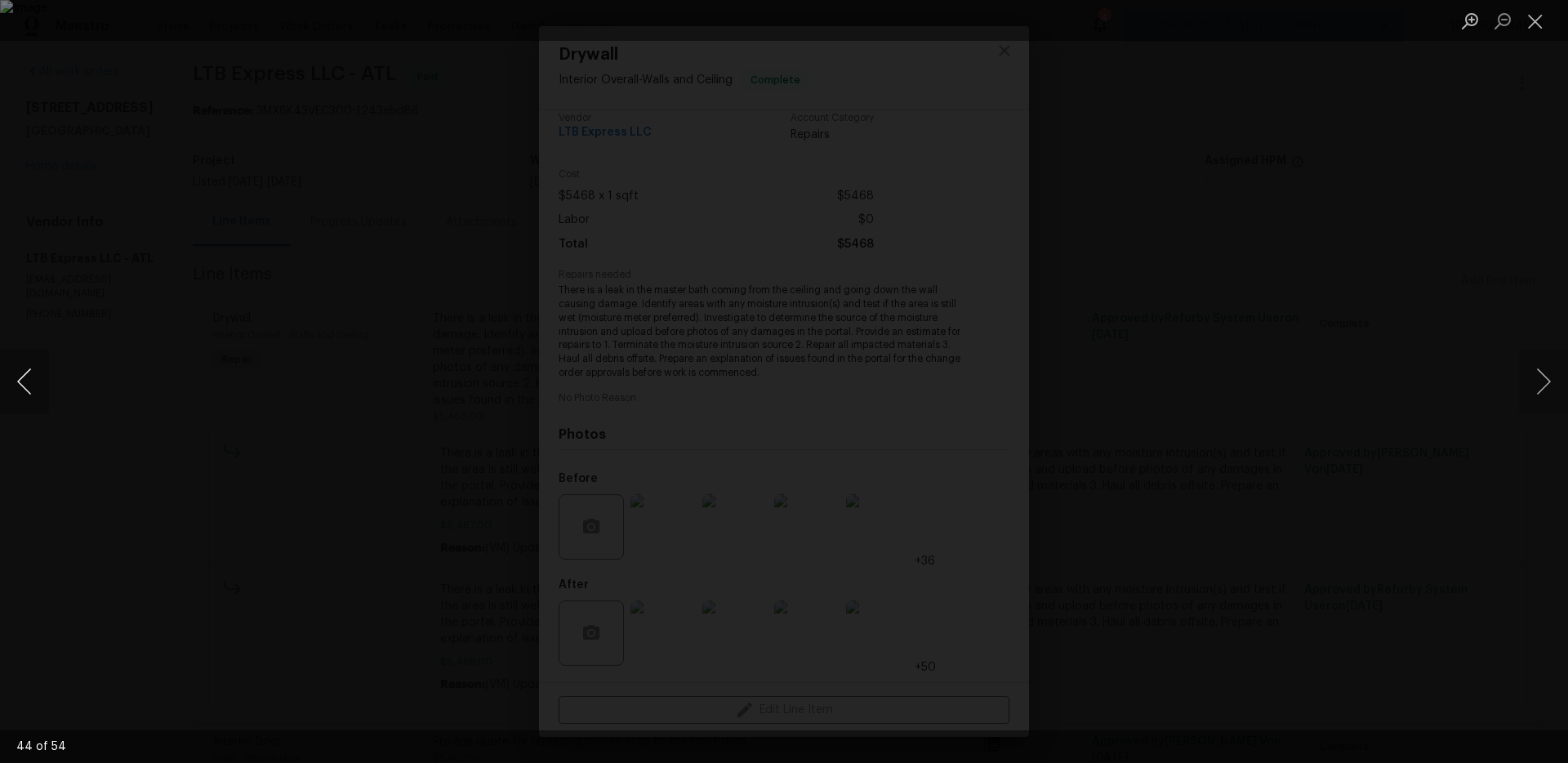
click at [16, 388] on button "Previous image" at bounding box center [24, 382] width 49 height 65
click at [1559, 387] on button "Next image" at bounding box center [1544, 382] width 49 height 65
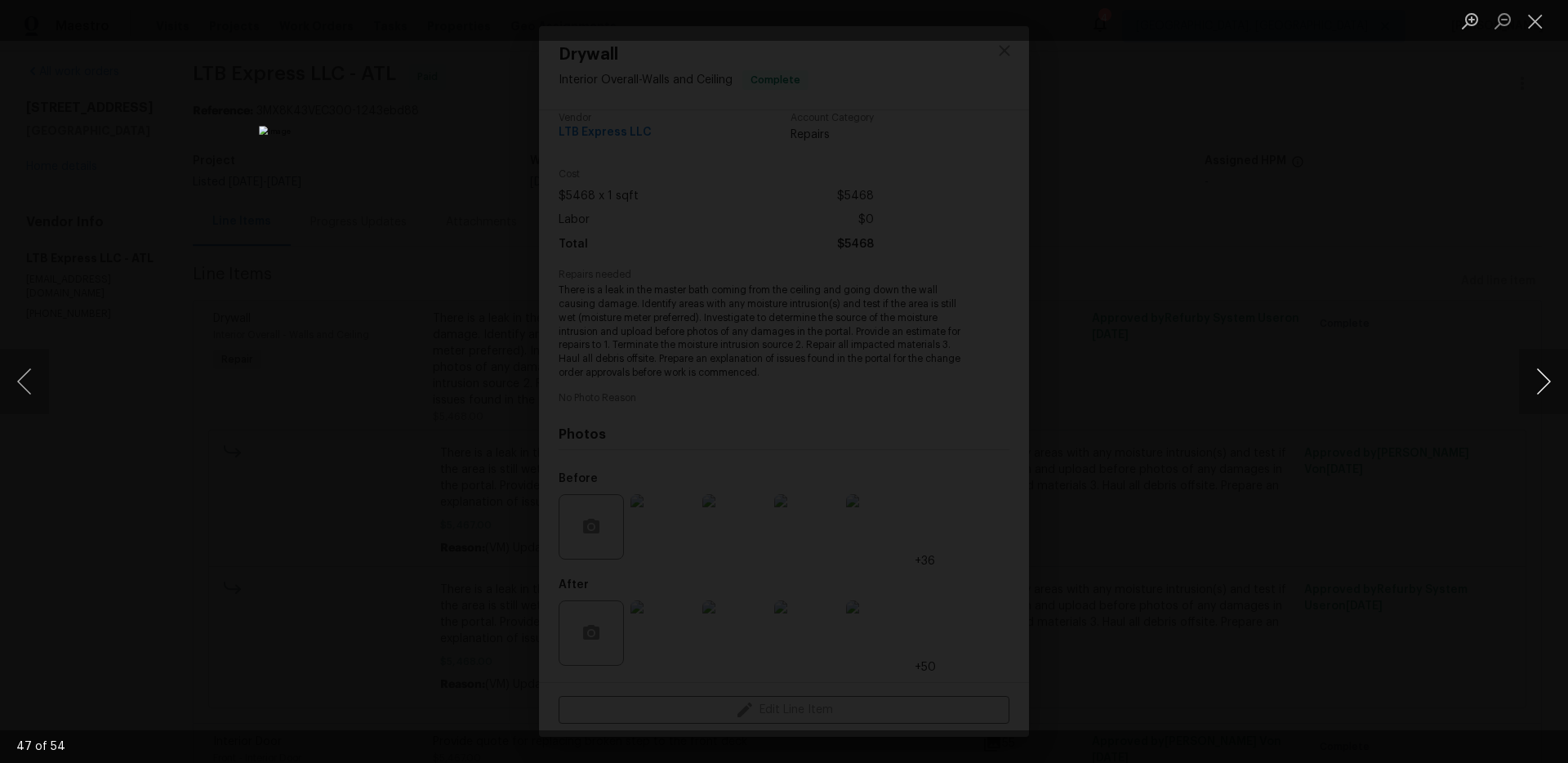
click at [1559, 387] on button "Next image" at bounding box center [1544, 382] width 49 height 65
click at [1536, 385] on button "Next image" at bounding box center [1544, 382] width 49 height 65
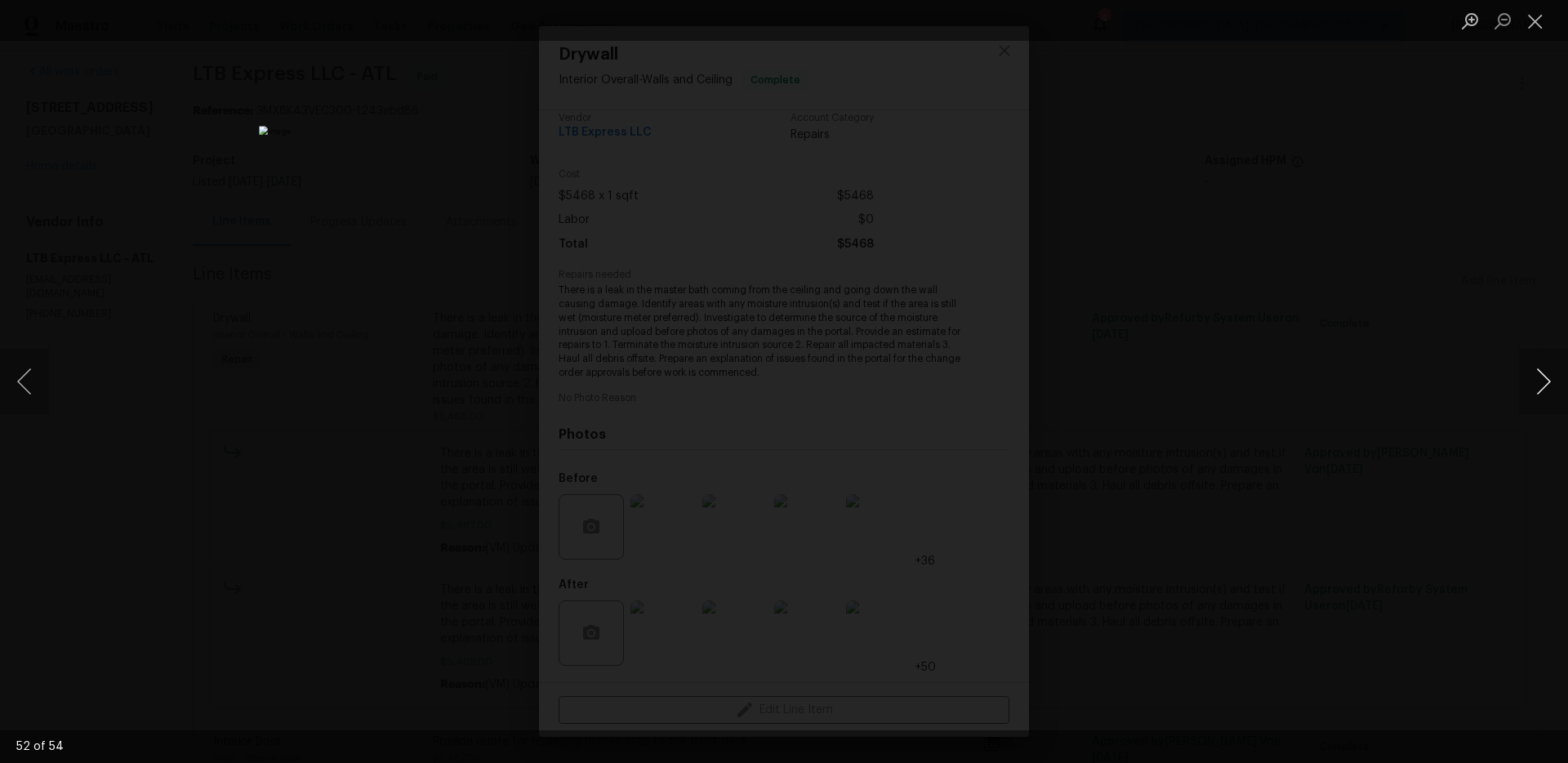
click at [1536, 385] on button "Next image" at bounding box center [1544, 382] width 49 height 65
click at [26, 372] on button "Previous image" at bounding box center [24, 382] width 49 height 65
click at [1549, 389] on button "Next image" at bounding box center [1544, 382] width 49 height 65
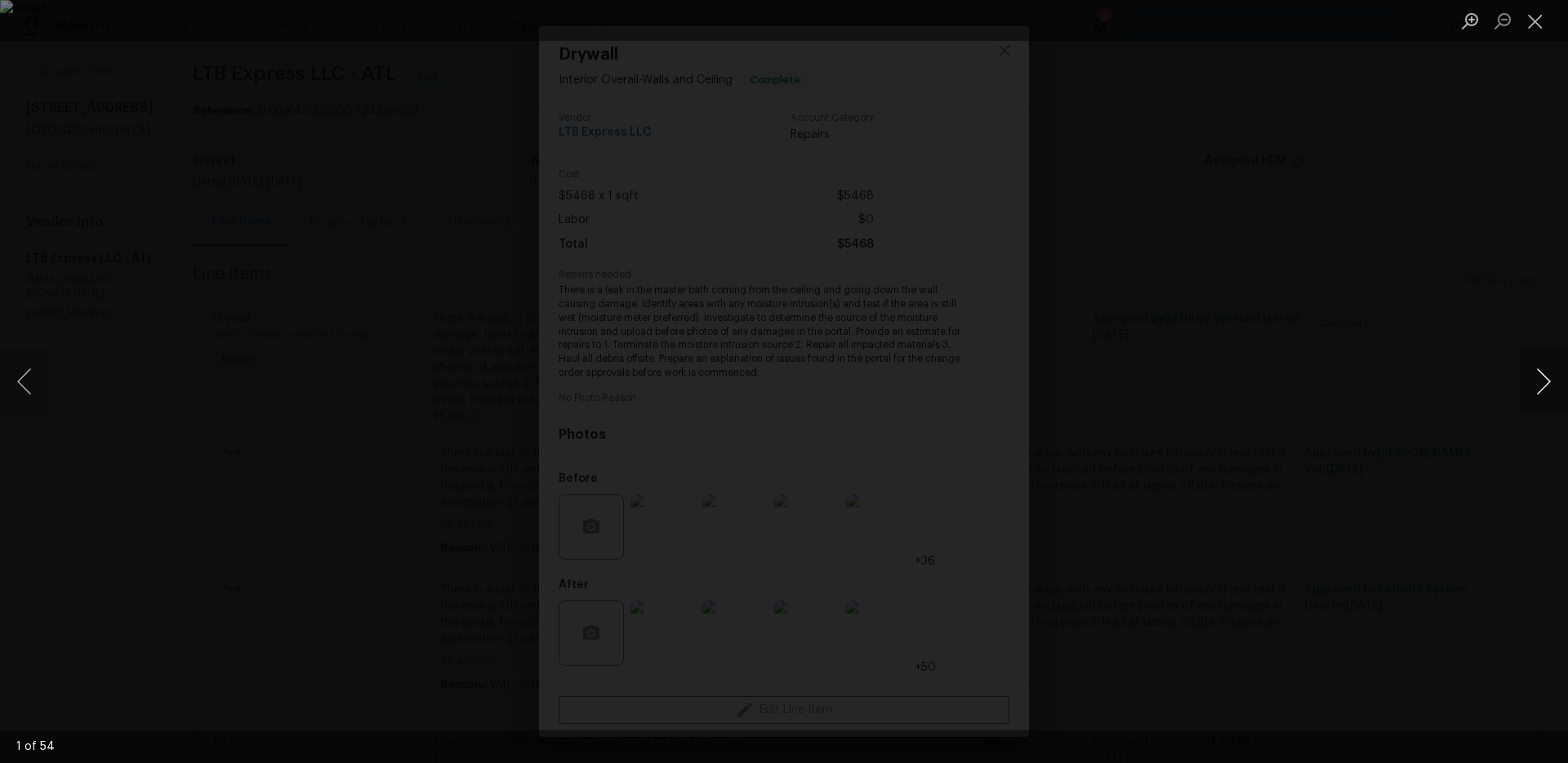
click at [1549, 389] on button "Next image" at bounding box center [1544, 382] width 49 height 65
click at [1385, 455] on div "Lightbox" at bounding box center [784, 382] width 1568 height 763
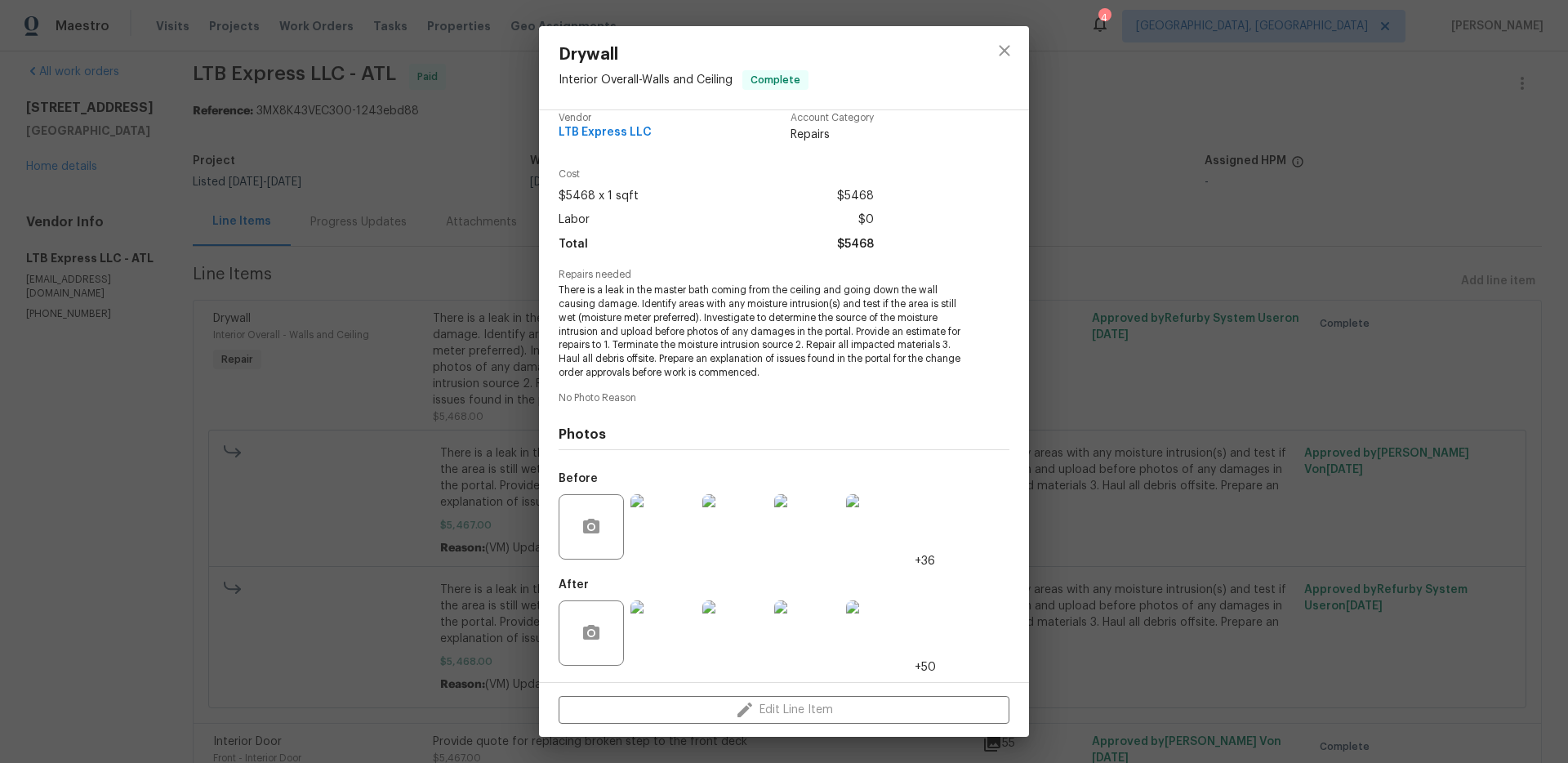
click at [473, 441] on div "Drywall Interior Overall - Walls and Ceiling Complete Vendor LTB Express LLC Ac…" at bounding box center [784, 382] width 1568 height 763
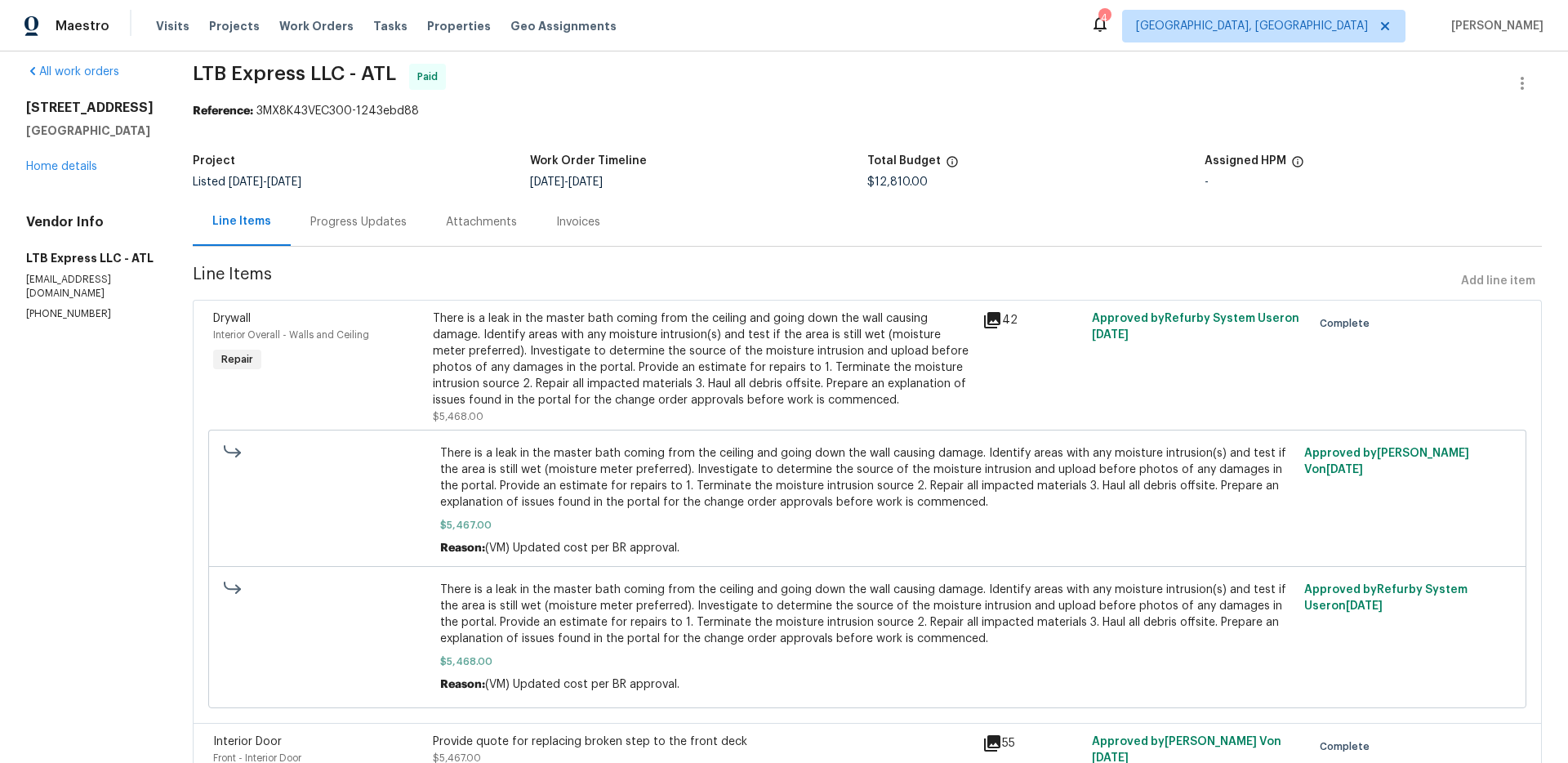
click at [338, 221] on div "Progress Updates" at bounding box center [358, 222] width 97 height 16
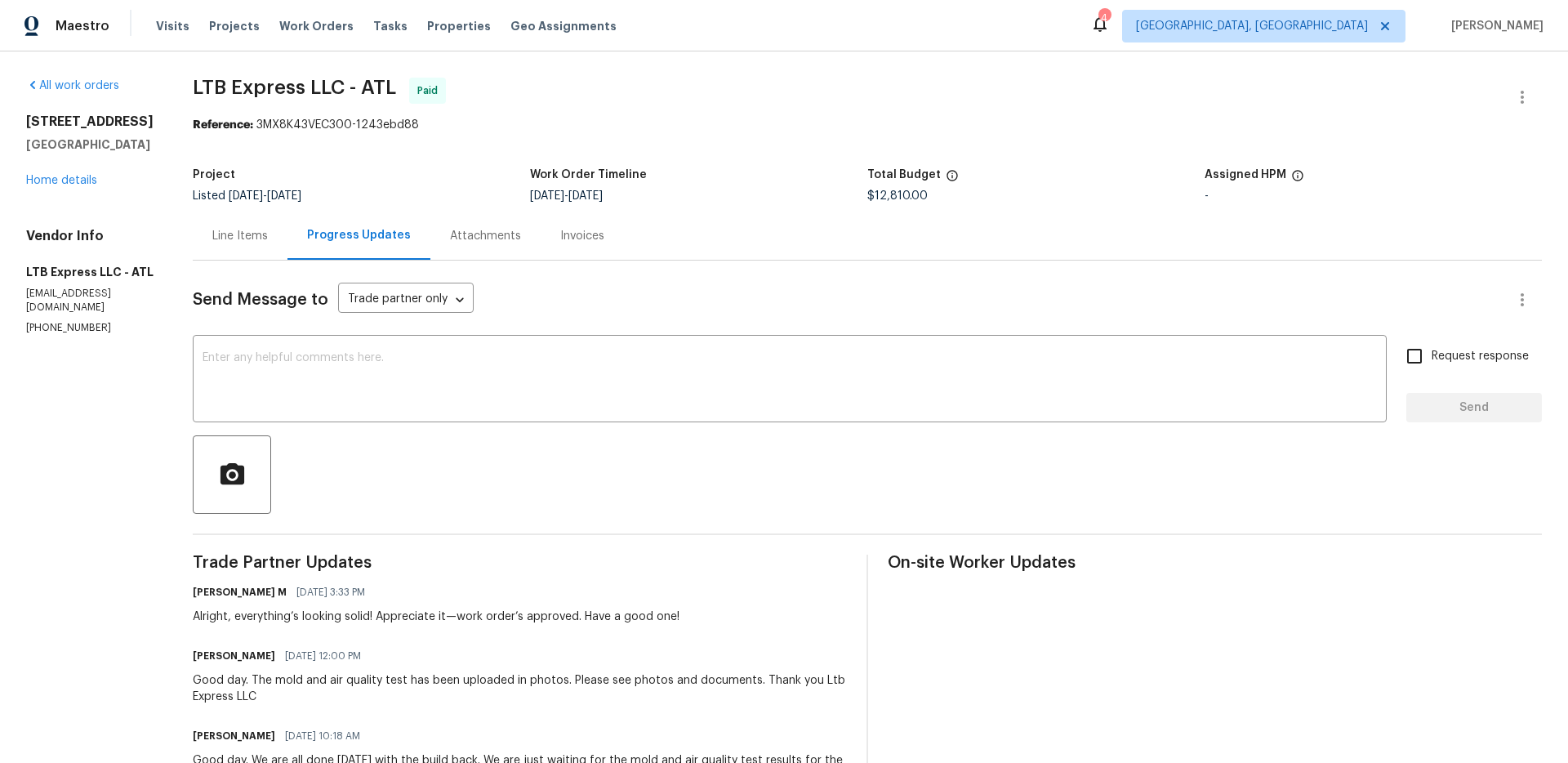
drag, startPoint x: 68, startPoint y: 310, endPoint x: 52, endPoint y: 306, distance: 16.5
click at [57, 280] on h5 "LTB Express LLC - ATL" at bounding box center [89, 272] width 127 height 16
drag, startPoint x: 52, startPoint y: 306, endPoint x: 33, endPoint y: 288, distance: 26.2
click at [26, 280] on h5 "LTB Express LLC - ATL" at bounding box center [89, 272] width 127 height 16
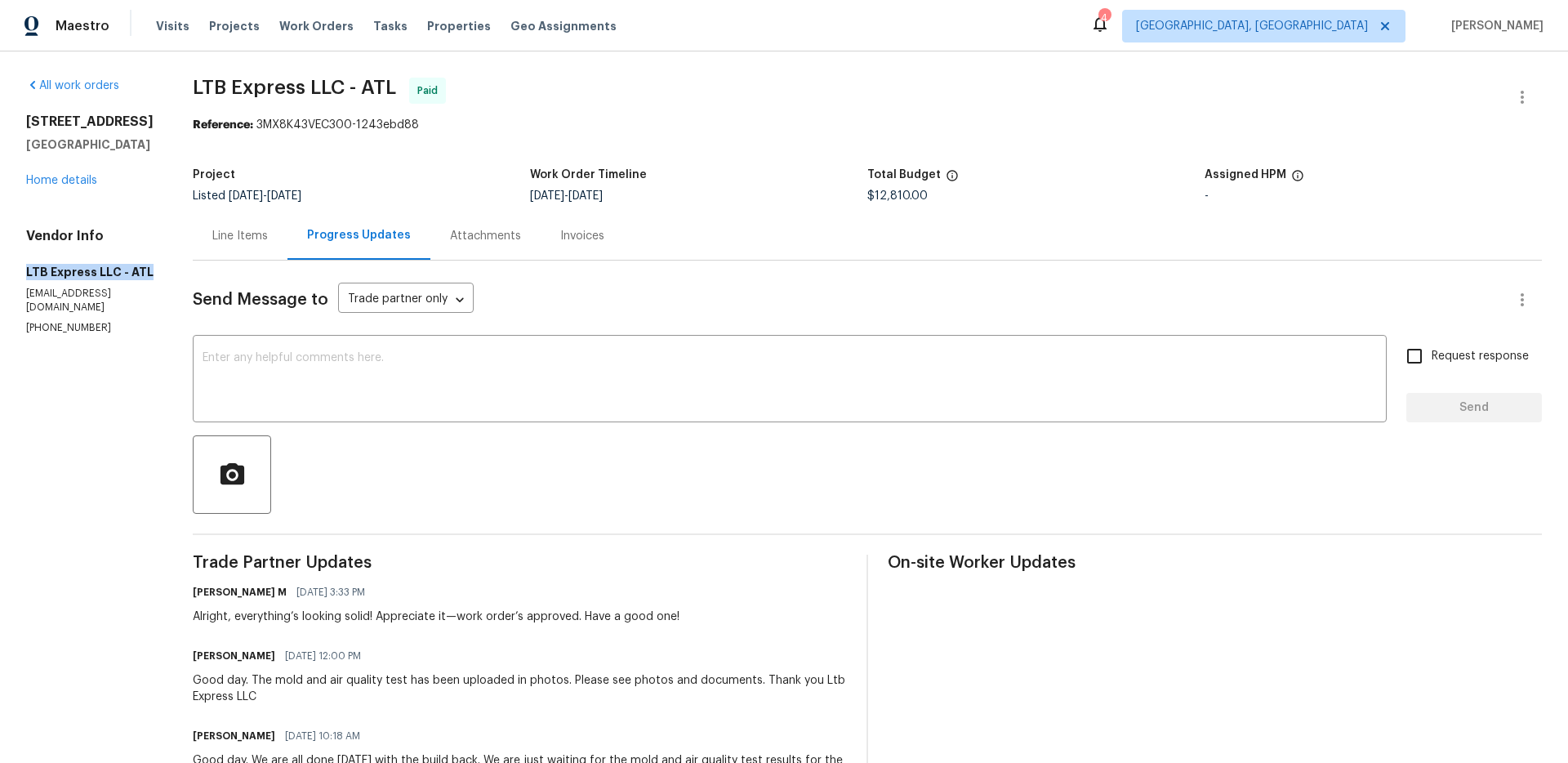
copy h5 "LTB Express LLC - ATL"
click at [237, 248] on div "Line Items" at bounding box center [239, 235] width 95 height 48
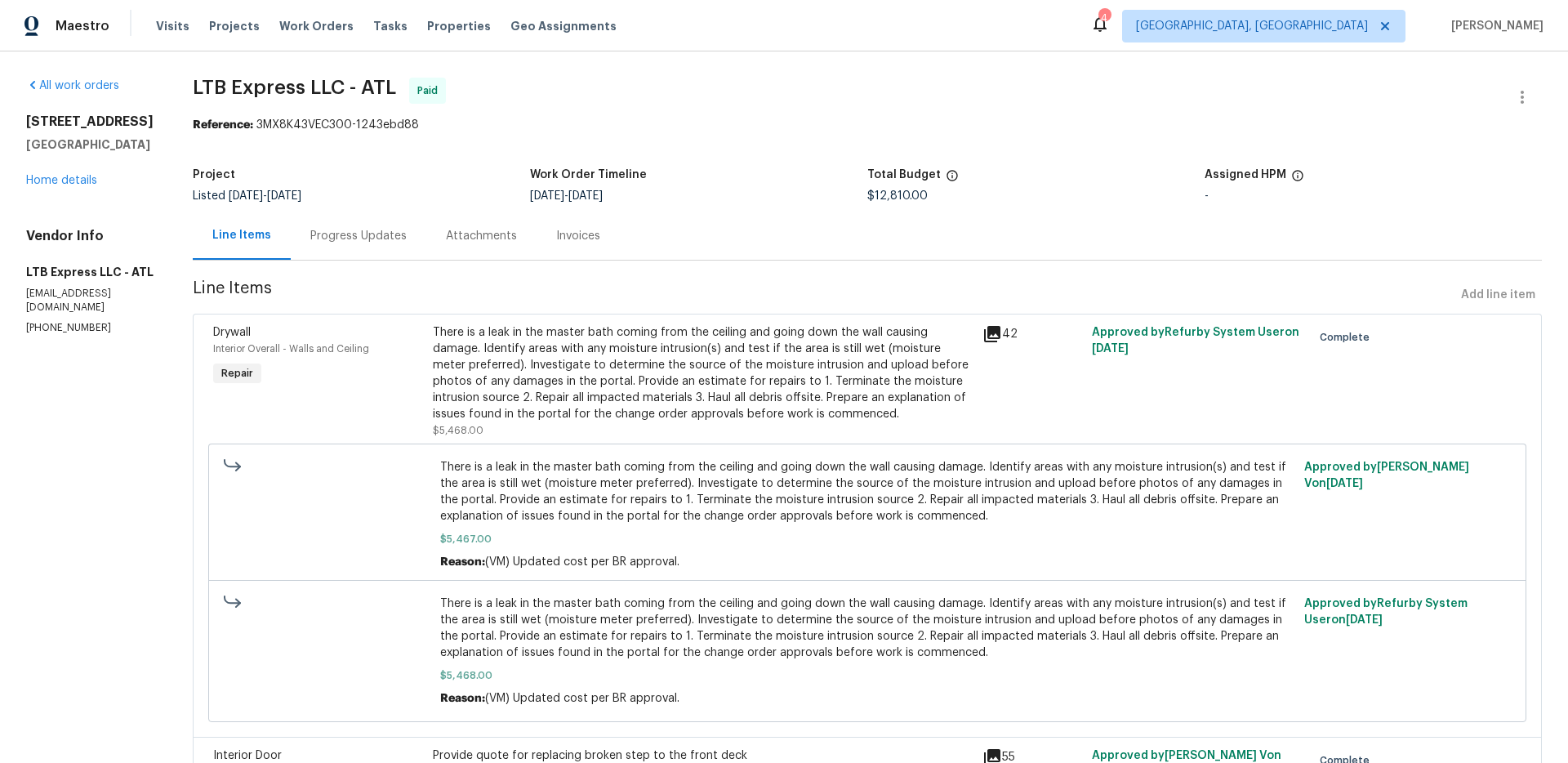
click at [428, 330] on div "There is a leak in the master bath coming from the ceiling and going down the w…" at bounding box center [703, 381] width 549 height 124
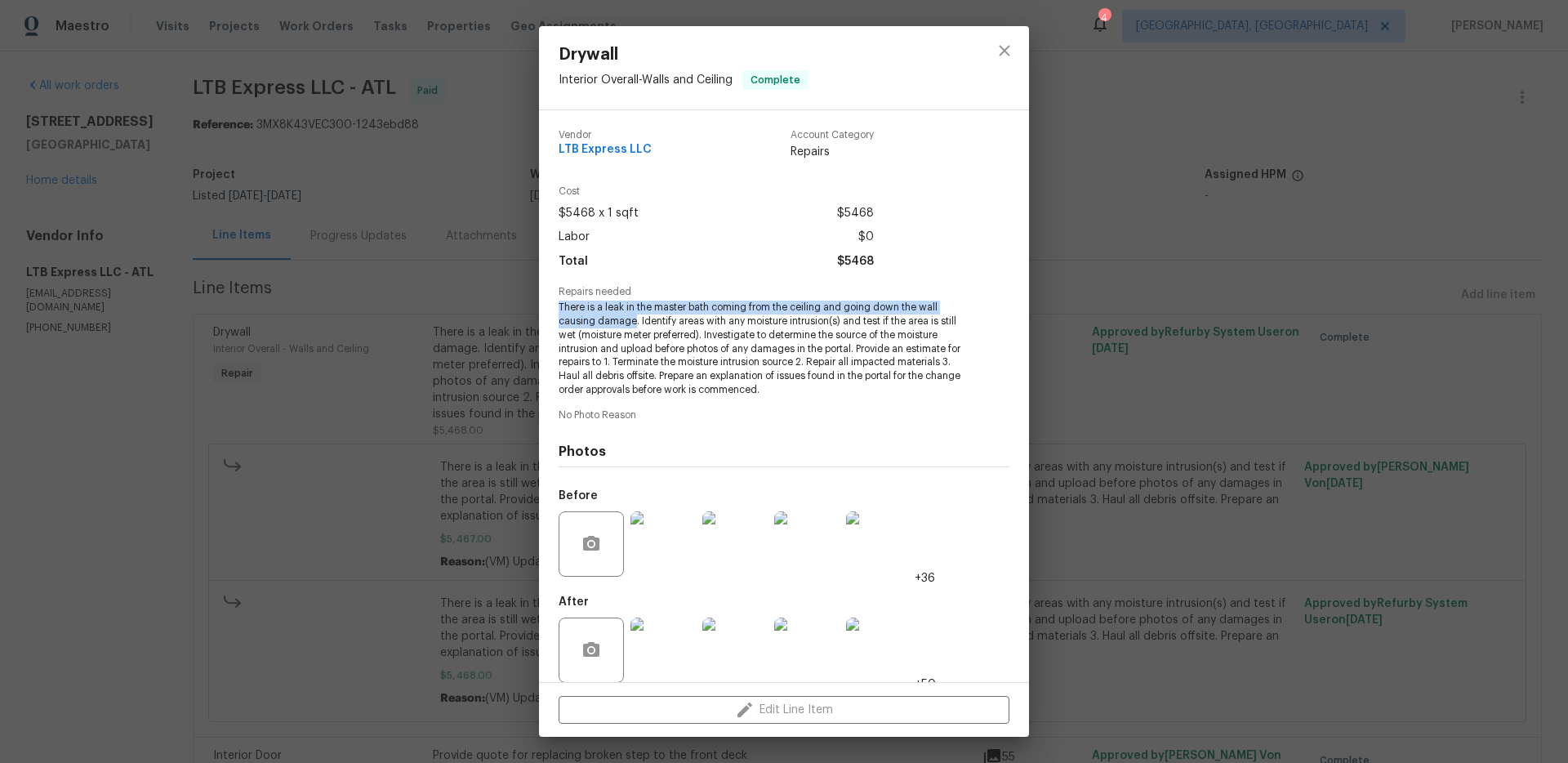
drag, startPoint x: 561, startPoint y: 305, endPoint x: 634, endPoint y: 319, distance: 74.3
click at [634, 319] on span "There is a leak in the master bath coming from the ceiling and going down the w…" at bounding box center [761, 349] width 406 height 97
copy span "There is a leak in the master bath coming from the ceiling and going down the w…"
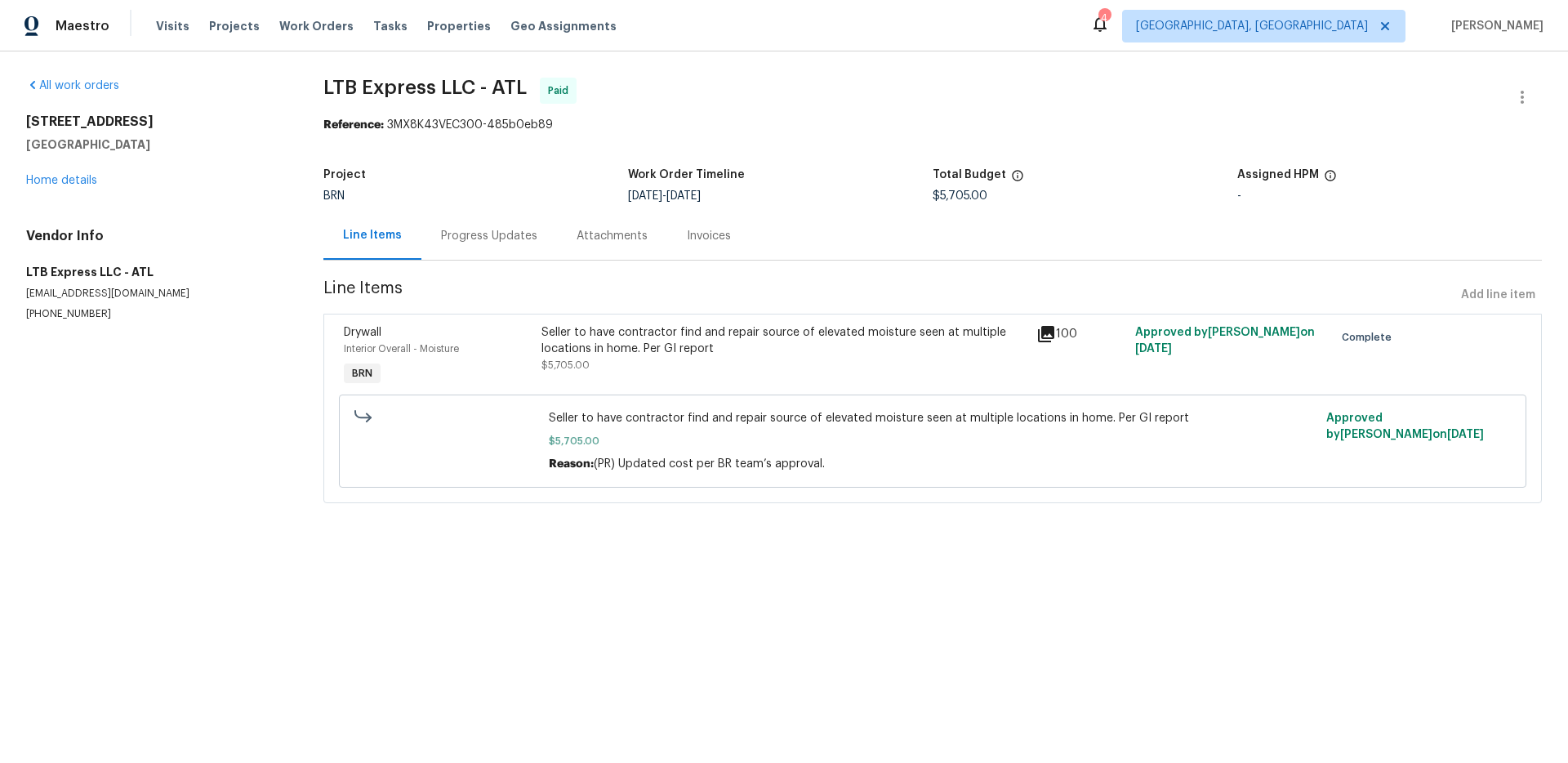
click at [646, 346] on div "Seller to have contractor find and repair source of elevated moisture seen at m…" at bounding box center [784, 341] width 485 height 33
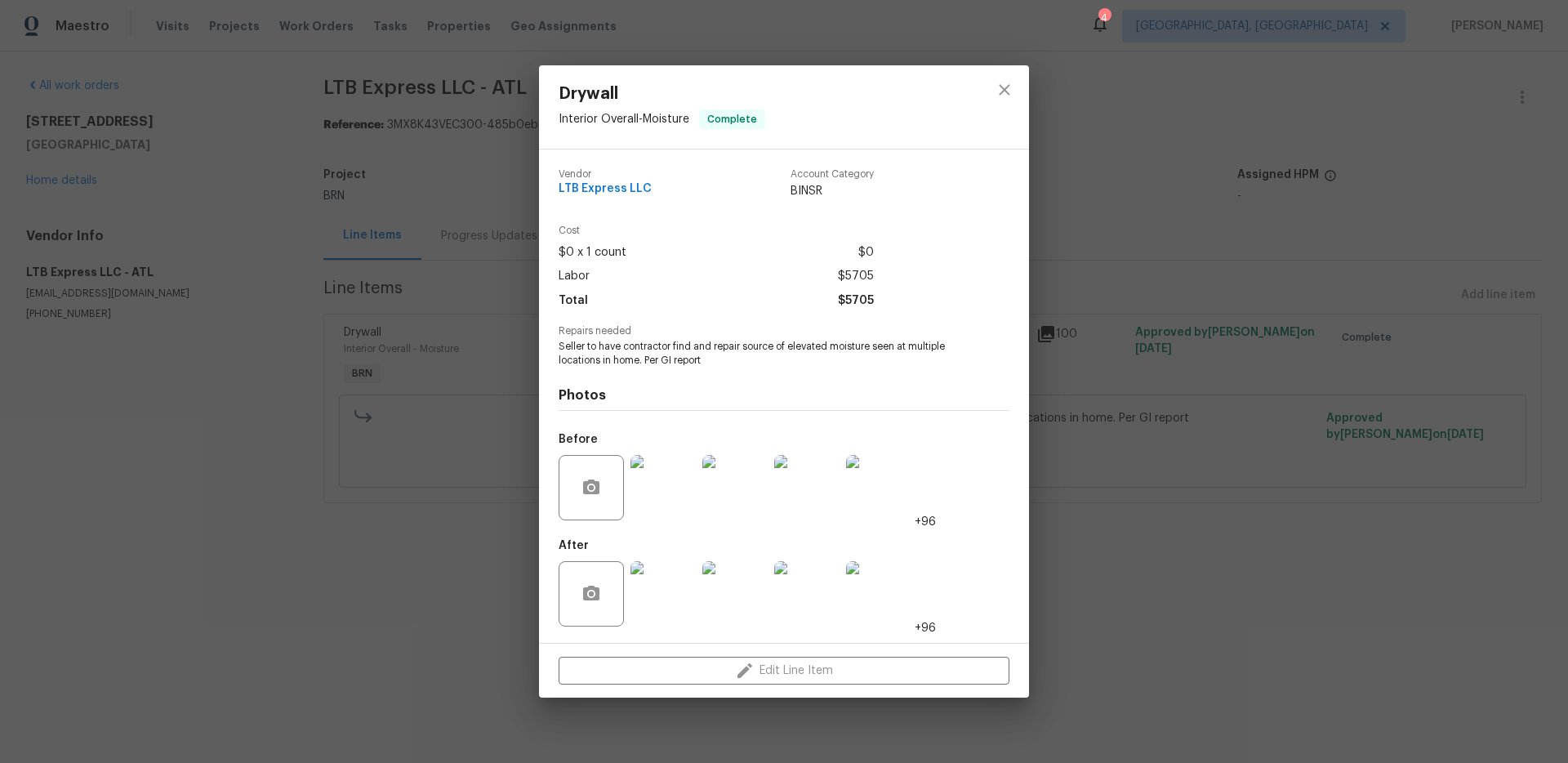
click at [681, 493] on img at bounding box center [663, 487] width 65 height 65
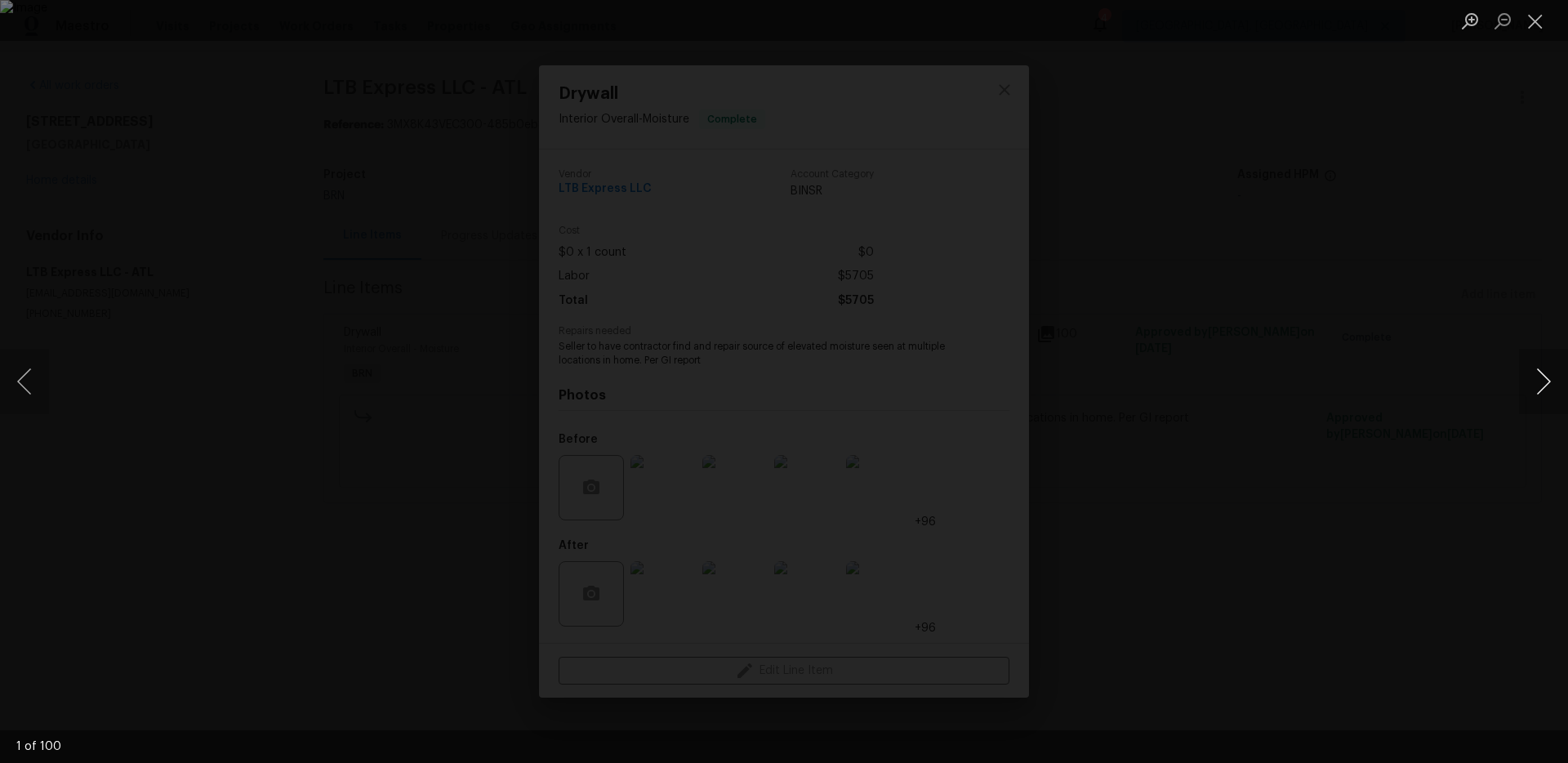
click at [1527, 391] on button "Next image" at bounding box center [1544, 382] width 49 height 65
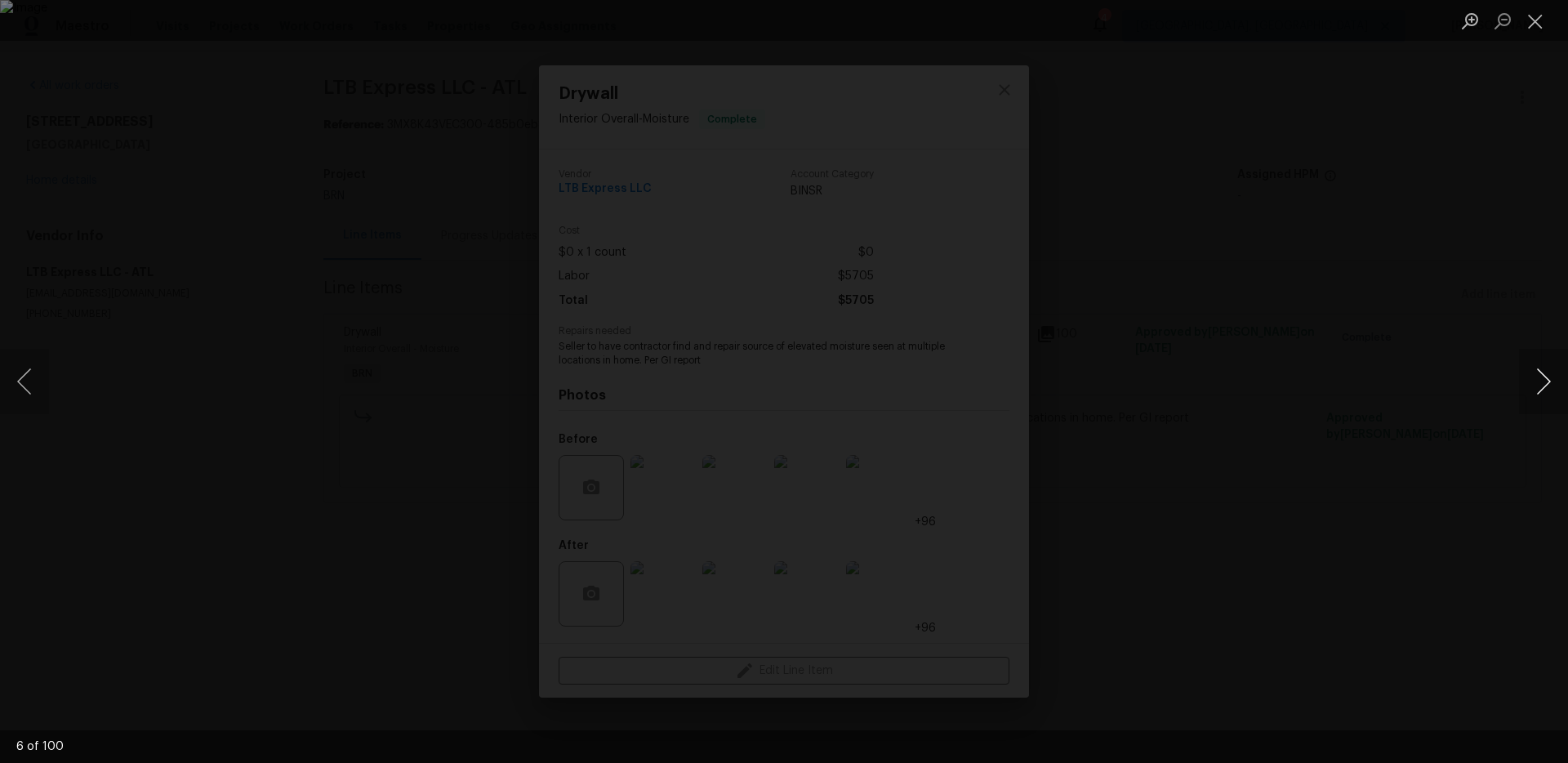
click at [1527, 391] on button "Next image" at bounding box center [1544, 382] width 49 height 65
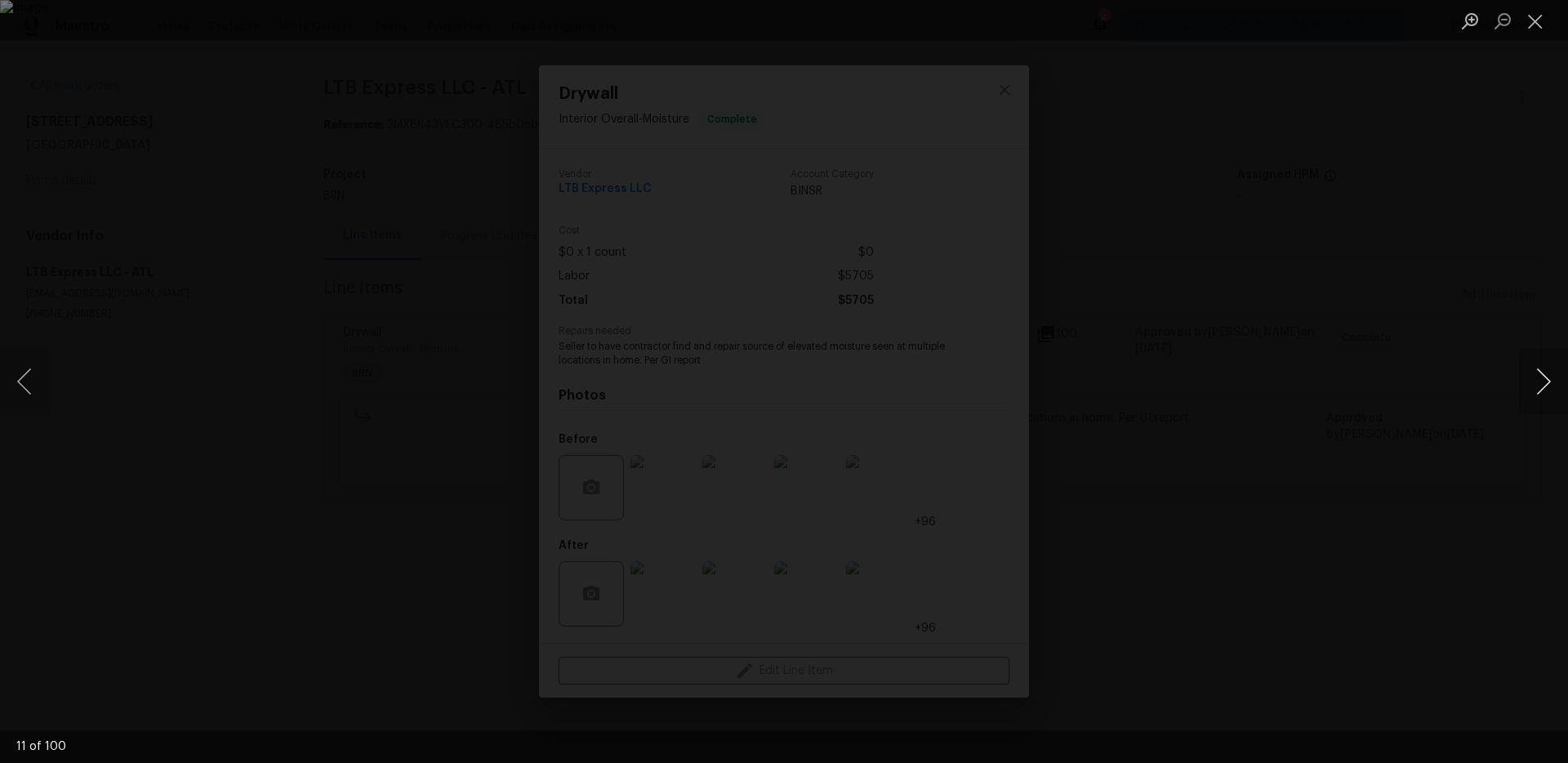
click at [1527, 391] on button "Next image" at bounding box center [1544, 382] width 49 height 65
drag, startPoint x: 1451, startPoint y: 466, endPoint x: 1332, endPoint y: 468, distance: 119.0
click at [1449, 466] on div "Lightbox" at bounding box center [784, 382] width 1568 height 763
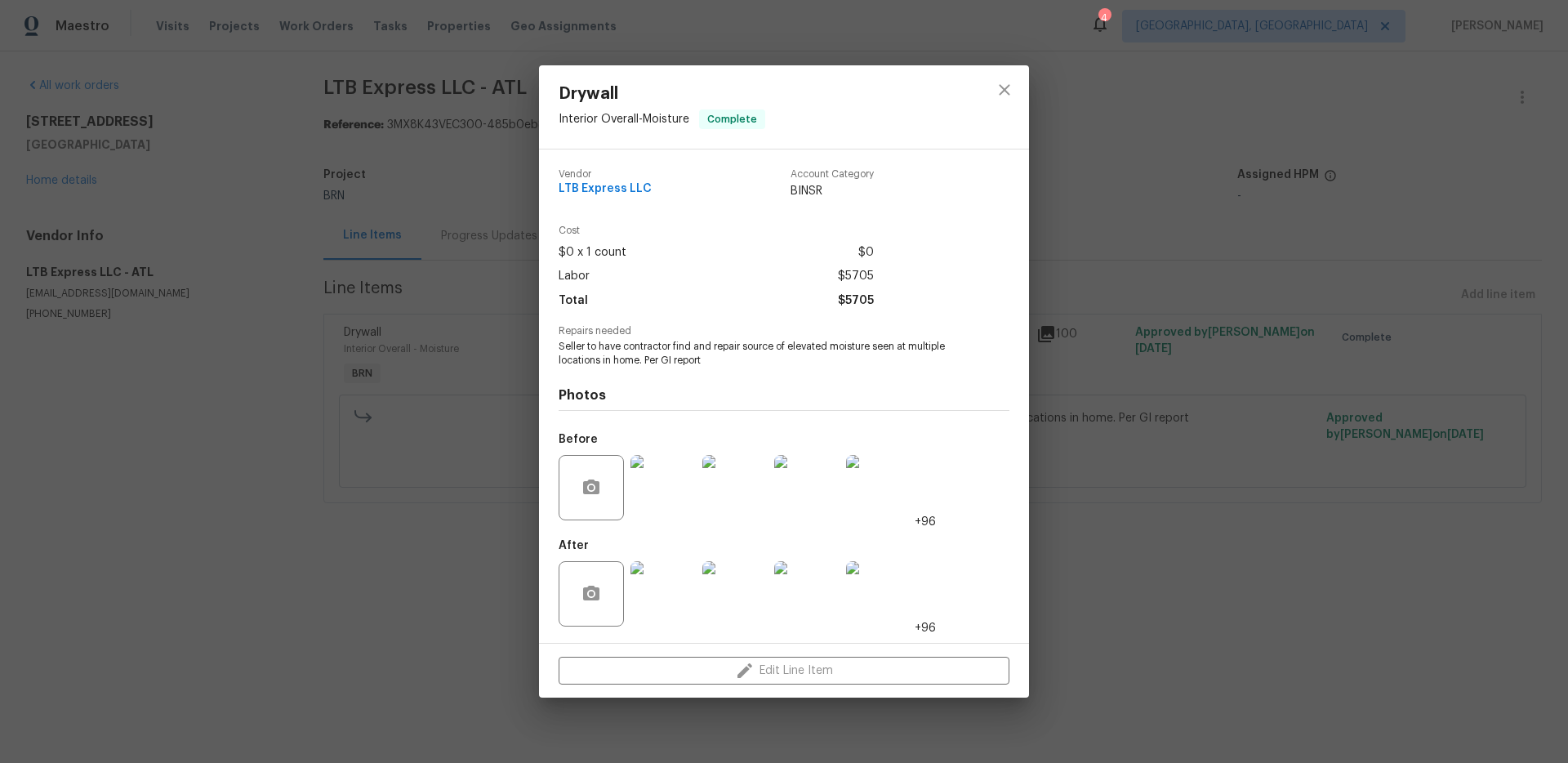
click at [662, 597] on img at bounding box center [663, 594] width 65 height 65
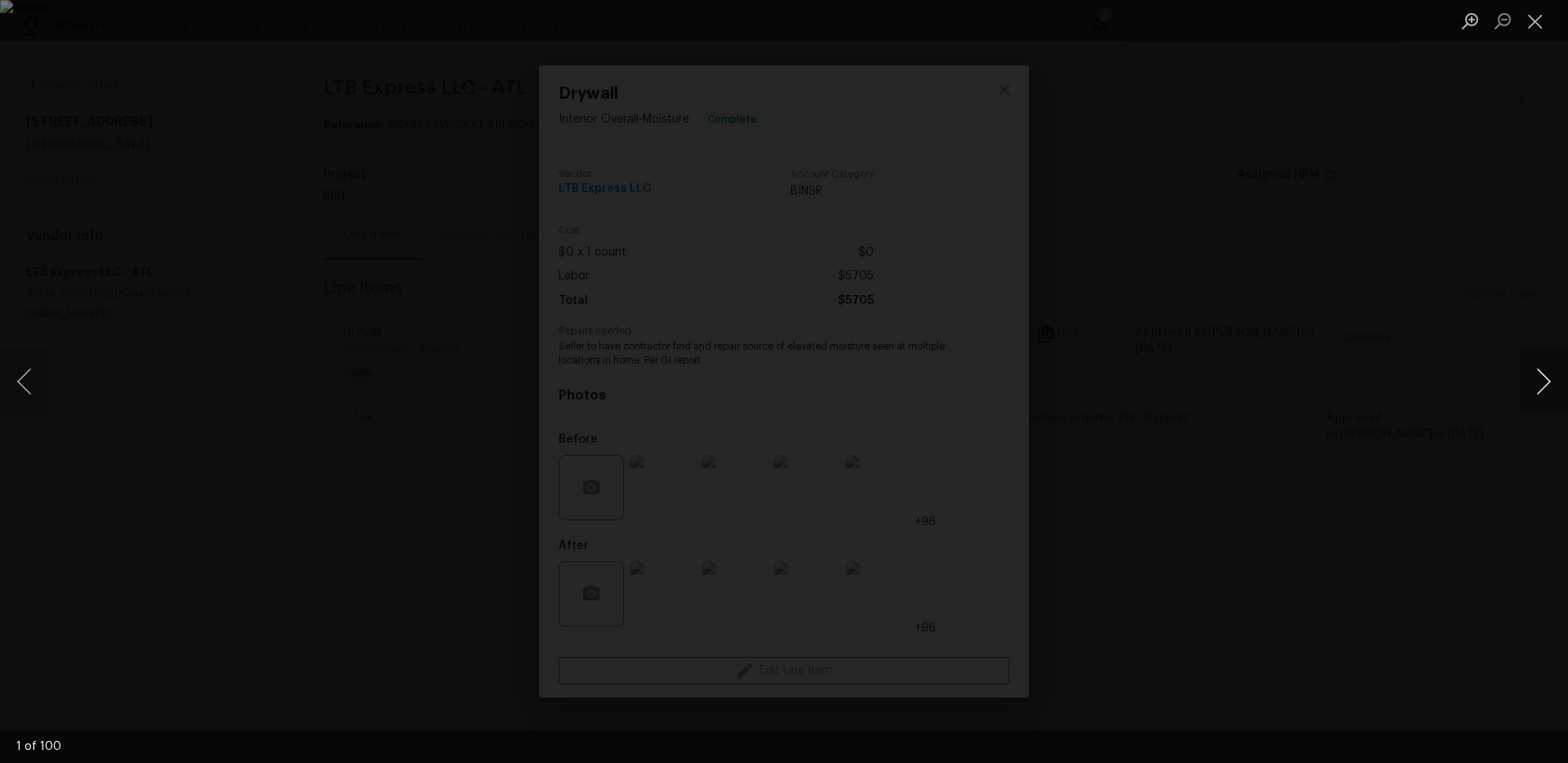
click at [1548, 392] on button "Next image" at bounding box center [1544, 382] width 49 height 65
drag, startPoint x: 40, startPoint y: 386, endPoint x: 147, endPoint y: 380, distance: 107.2
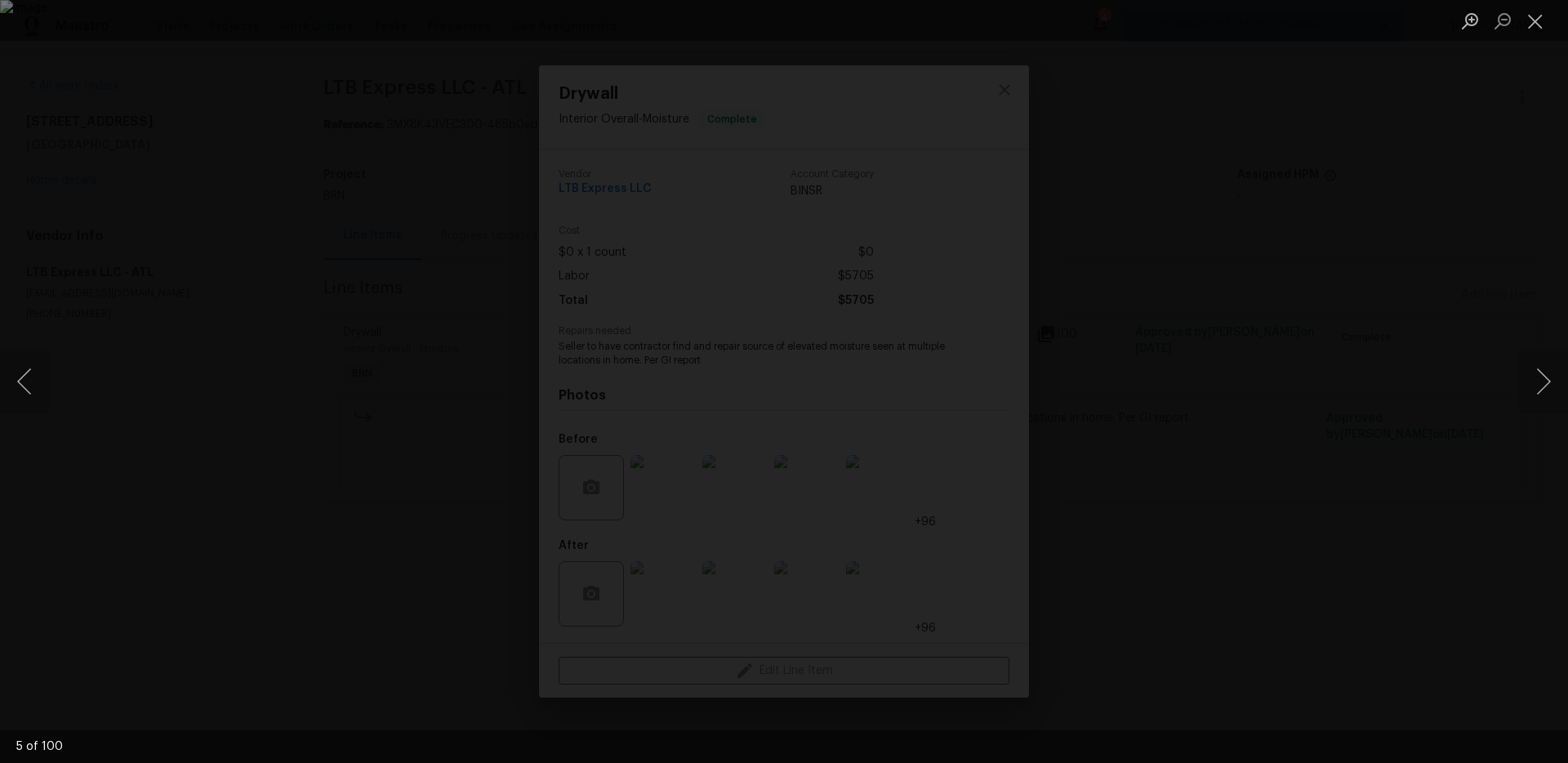
click at [40, 386] on button "Previous image" at bounding box center [24, 382] width 49 height 65
click at [1529, 360] on button "Next image" at bounding box center [1544, 382] width 49 height 65
click at [1539, 376] on button "Next image" at bounding box center [1544, 382] width 49 height 65
click at [1540, 377] on button "Next image" at bounding box center [1544, 382] width 49 height 65
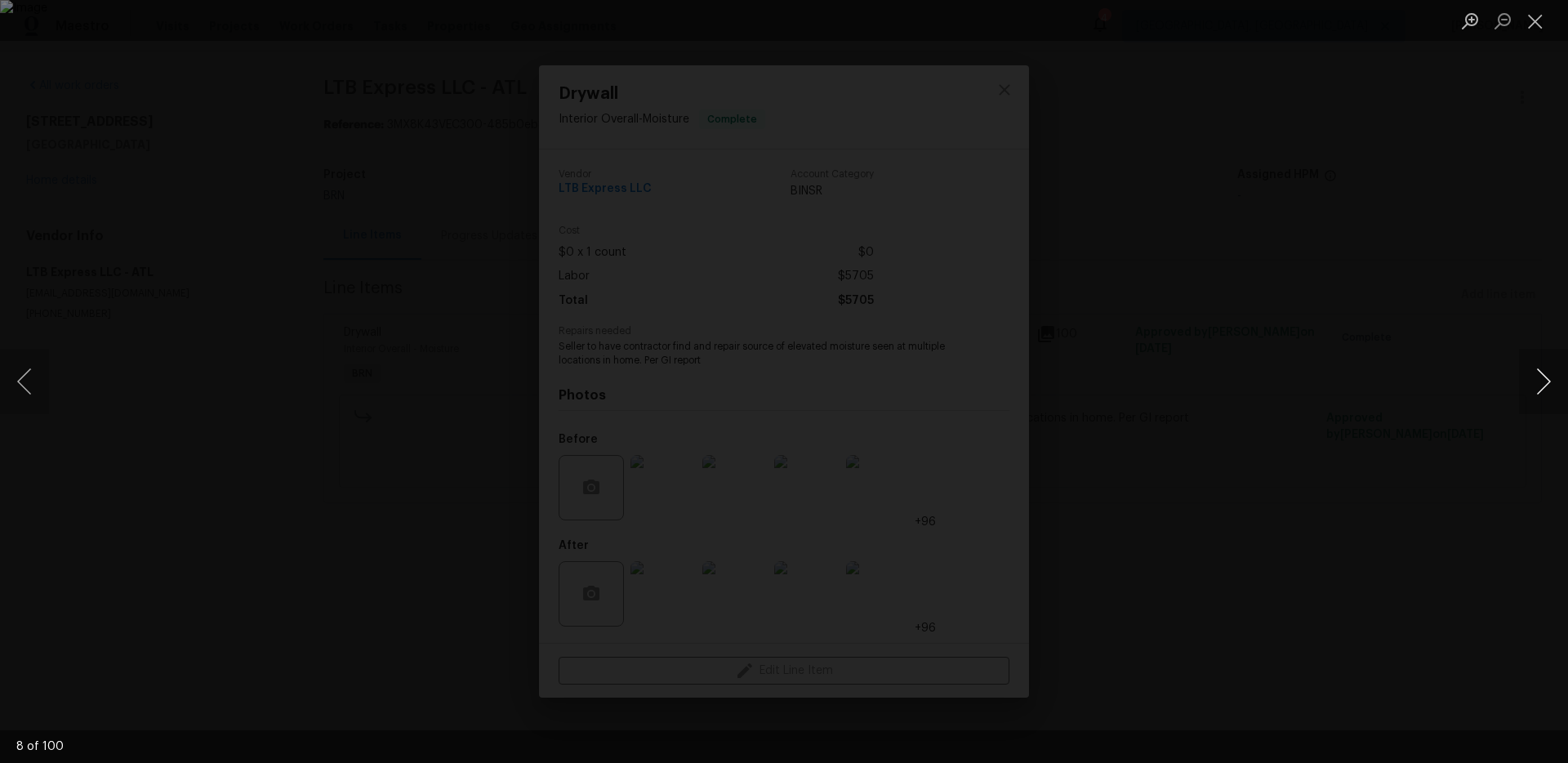
click at [1540, 377] on button "Next image" at bounding box center [1544, 382] width 49 height 65
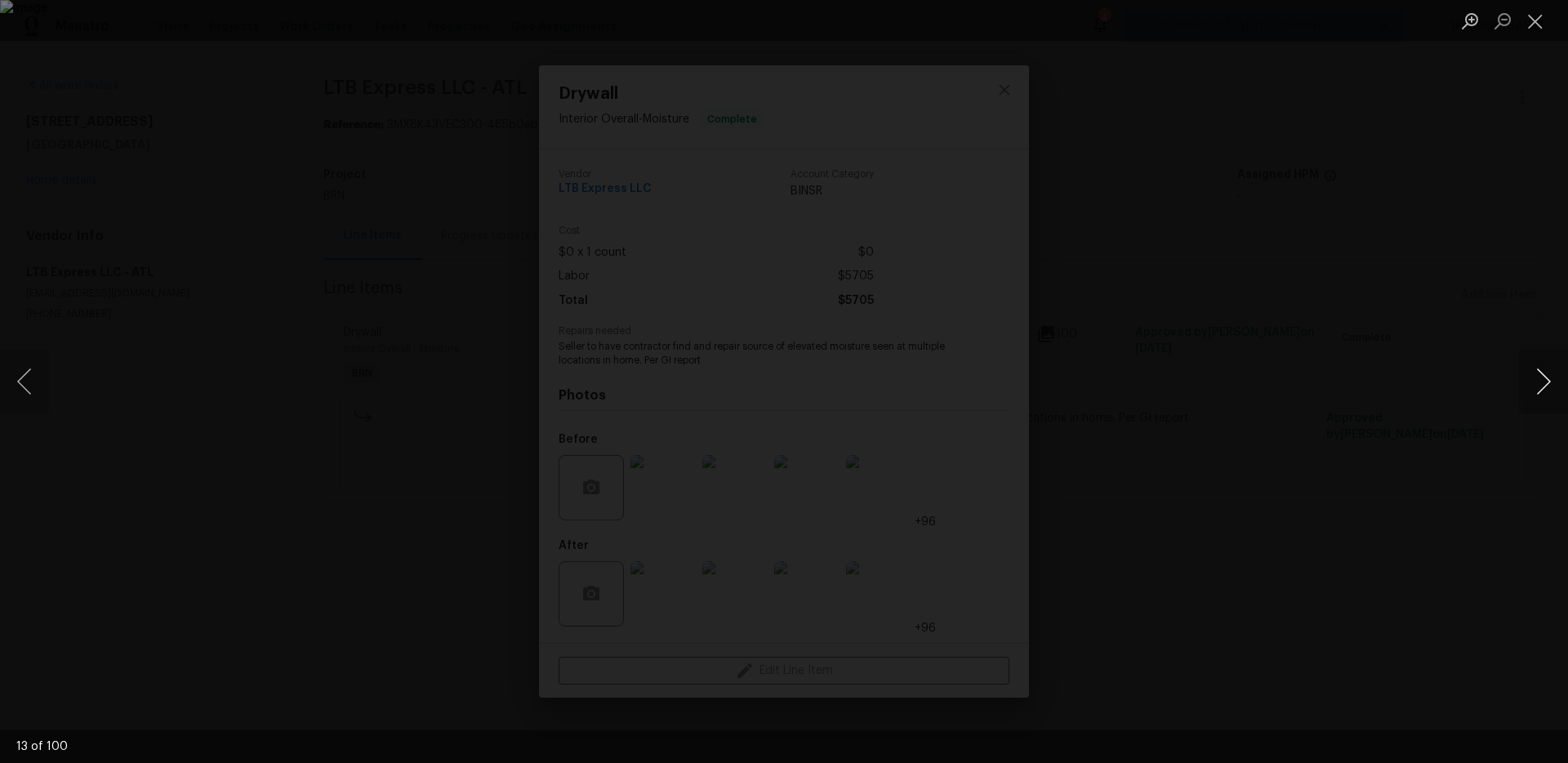
click at [1540, 377] on button "Next image" at bounding box center [1544, 382] width 49 height 65
click at [1432, 460] on div "Lightbox" at bounding box center [784, 382] width 1568 height 763
